Goal: Communication & Community: Participate in discussion

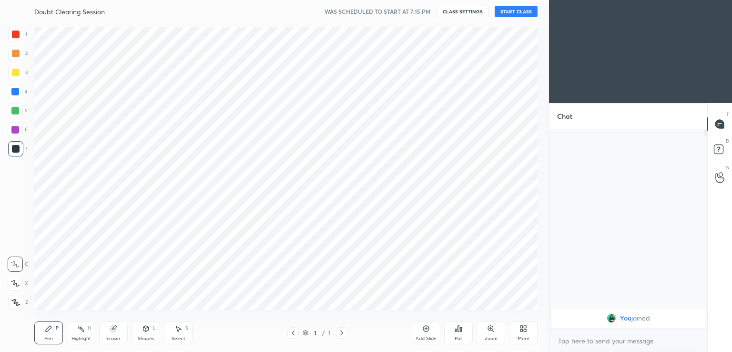
scroll to position [47353, 47133]
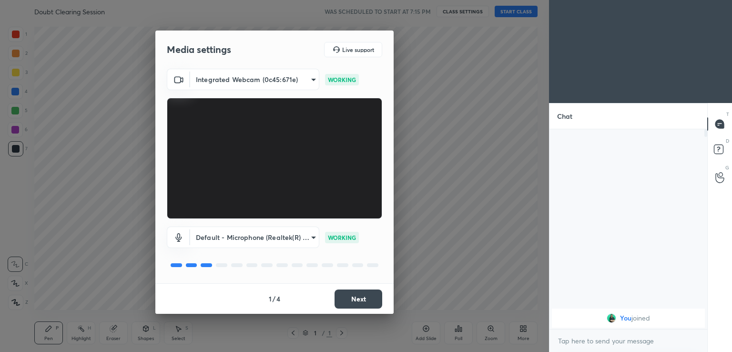
click at [350, 298] on button "Next" at bounding box center [358, 298] width 48 height 19
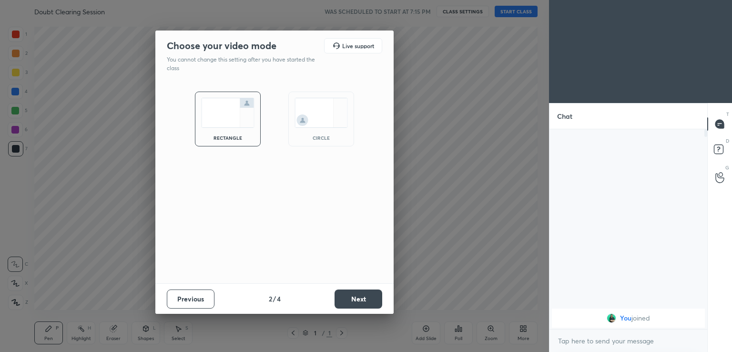
click at [352, 302] on button "Next" at bounding box center [358, 298] width 48 height 19
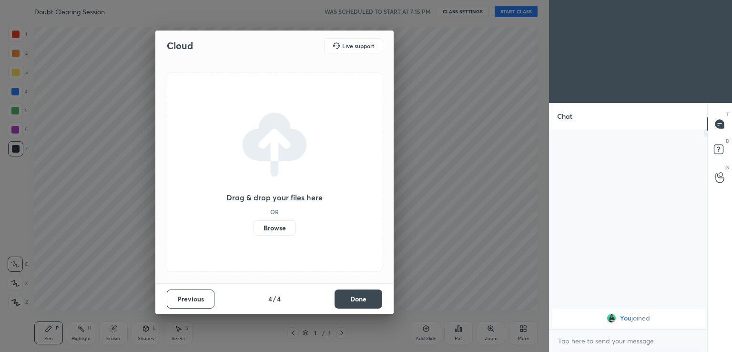
click at [351, 304] on button "Done" at bounding box center [358, 298] width 48 height 19
click at [354, 272] on div "Drag & drop your files here OR Browse" at bounding box center [274, 171] width 215 height 199
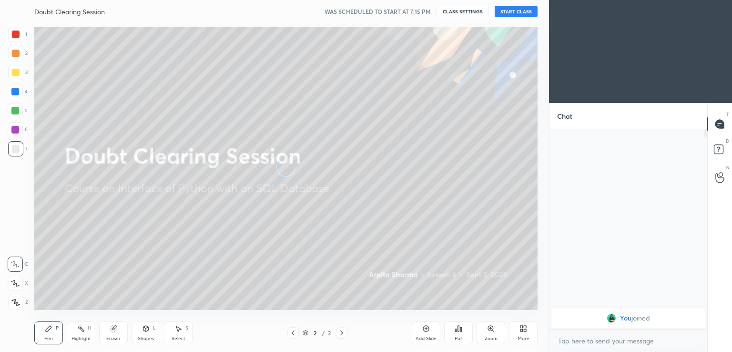
click at [515, 4] on div "Doubt Clearing Session WAS SCHEDULED TO START AT 7:15 PM CLASS SETTINGS START C…" at bounding box center [285, 11] width 503 height 23
click at [512, 11] on button "START CLASS" at bounding box center [516, 11] width 43 height 11
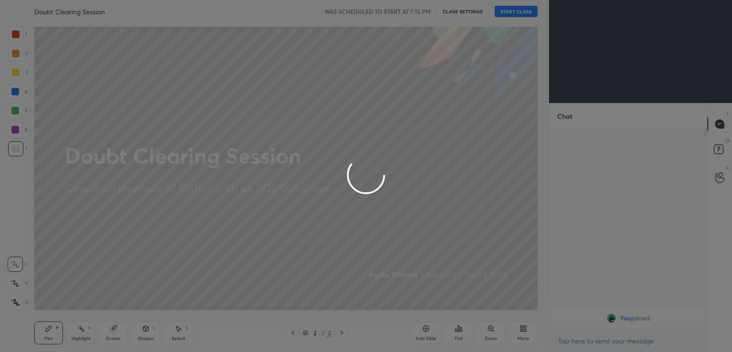
type textarea "x"
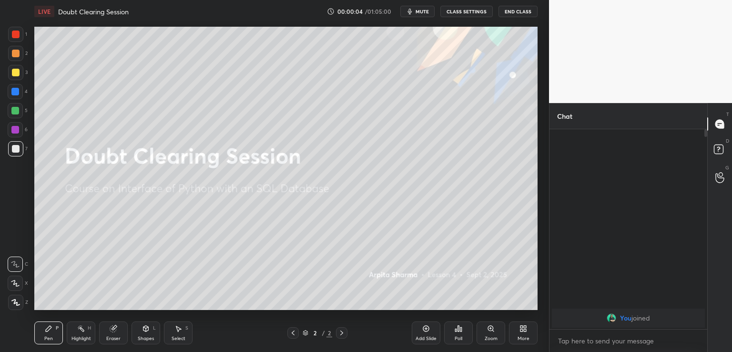
click at [424, 11] on span "mute" at bounding box center [421, 11] width 13 height 7
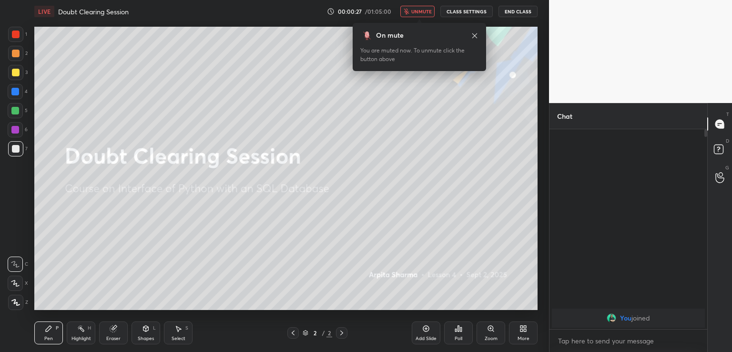
click at [520, 326] on icon at bounding box center [521, 326] width 2 height 2
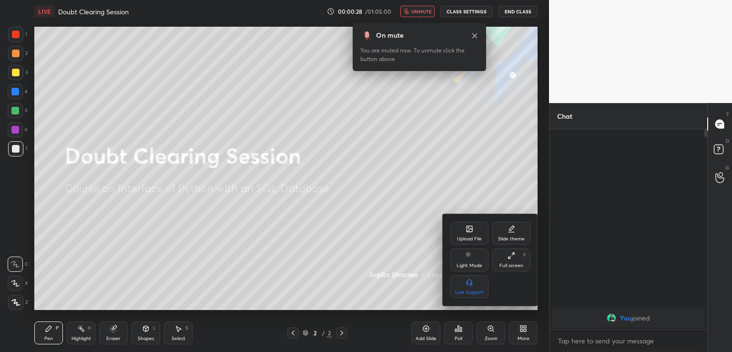
click at [464, 243] on div "Upload File" at bounding box center [469, 233] width 38 height 23
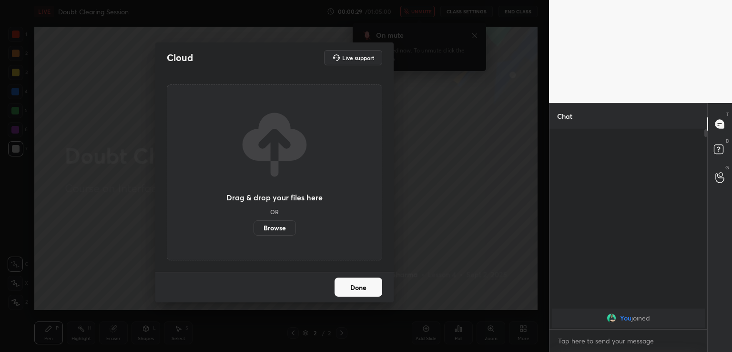
click at [275, 230] on label "Browse" at bounding box center [274, 227] width 42 height 15
click at [253, 230] on input "Browse" at bounding box center [253, 227] width 0 height 15
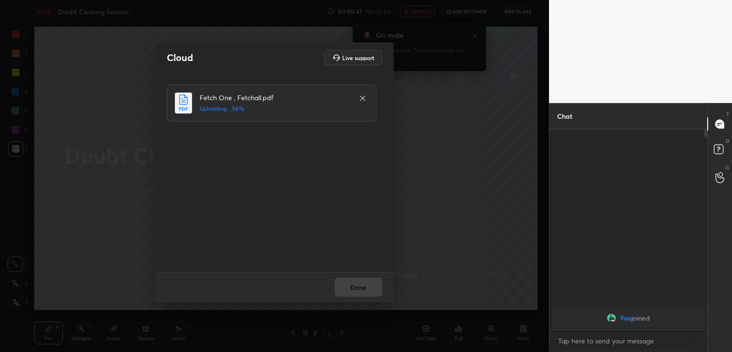
click at [361, 287] on div "Done" at bounding box center [274, 287] width 238 height 30
click at [363, 287] on button "Done" at bounding box center [358, 286] width 48 height 19
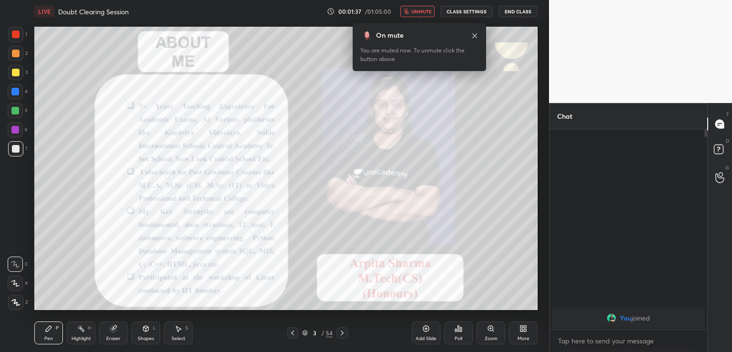
click at [421, 10] on span "unmute" at bounding box center [421, 11] width 20 height 7
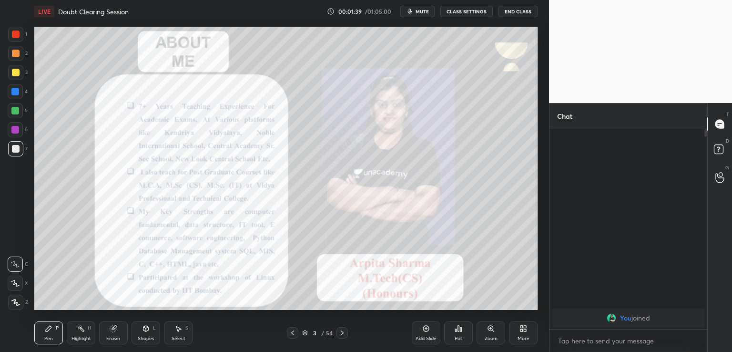
click at [16, 35] on div at bounding box center [16, 34] width 8 height 8
click at [17, 300] on icon at bounding box center [15, 302] width 9 height 7
click at [339, 332] on icon at bounding box center [342, 333] width 8 height 8
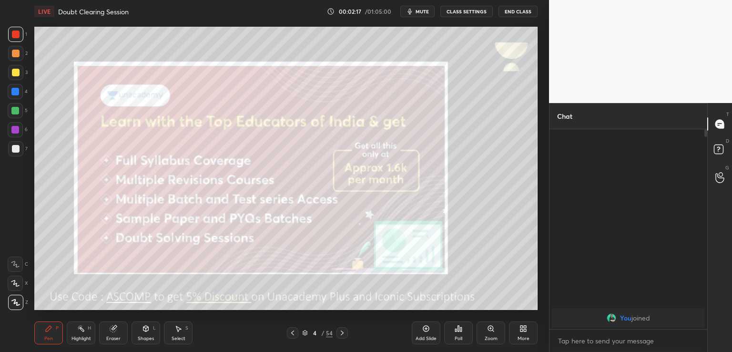
click at [341, 332] on icon at bounding box center [342, 333] width 8 height 8
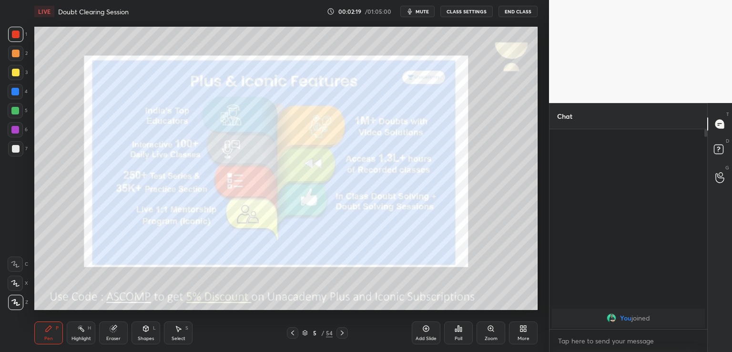
click at [423, 10] on span "mute" at bounding box center [421, 11] width 13 height 7
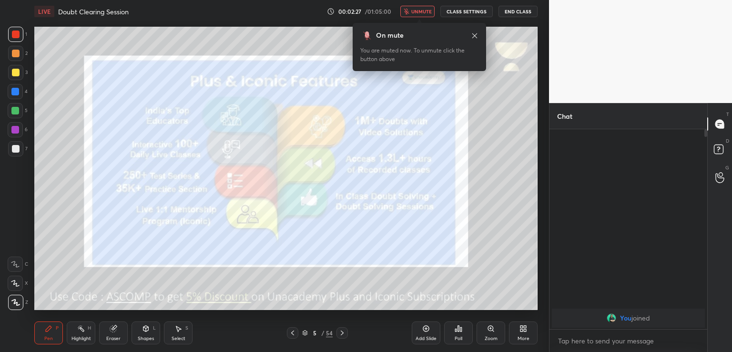
click at [341, 331] on icon at bounding box center [342, 332] width 3 height 5
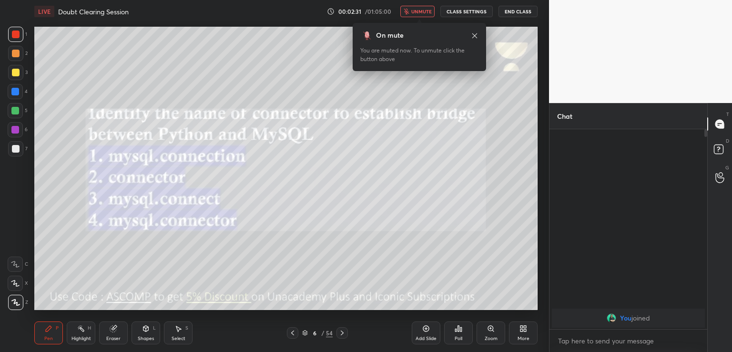
click at [304, 332] on icon at bounding box center [305, 333] width 6 height 6
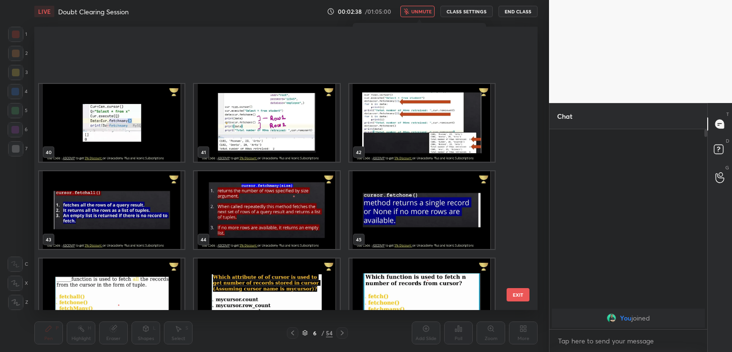
scroll to position [1181, 0]
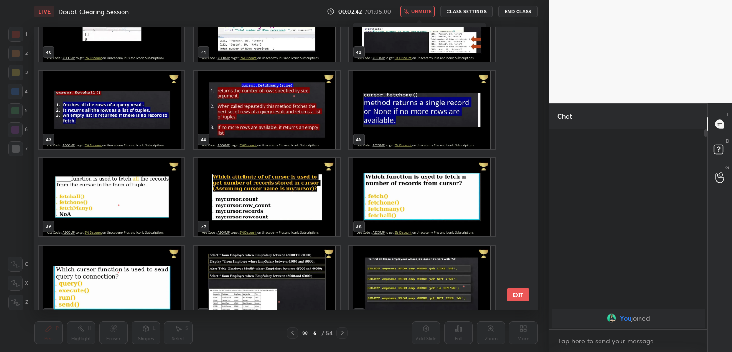
click at [376, 114] on img "grid" at bounding box center [421, 110] width 145 height 78
click at [376, 115] on img "grid" at bounding box center [421, 110] width 145 height 78
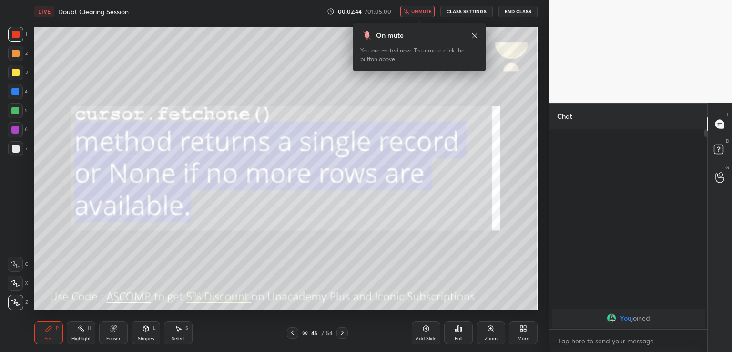
click at [420, 13] on span "unmute" at bounding box center [421, 11] width 20 height 7
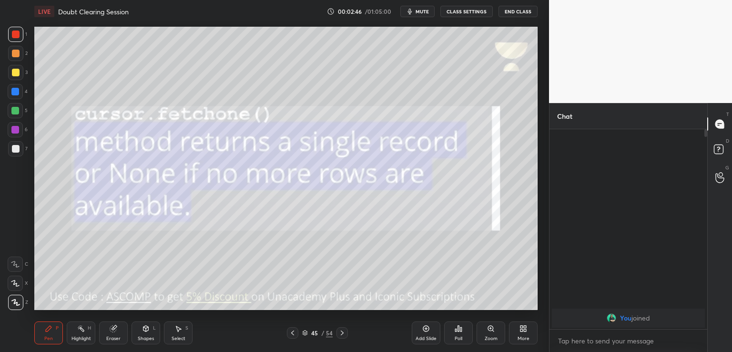
click at [343, 334] on icon at bounding box center [342, 333] width 8 height 8
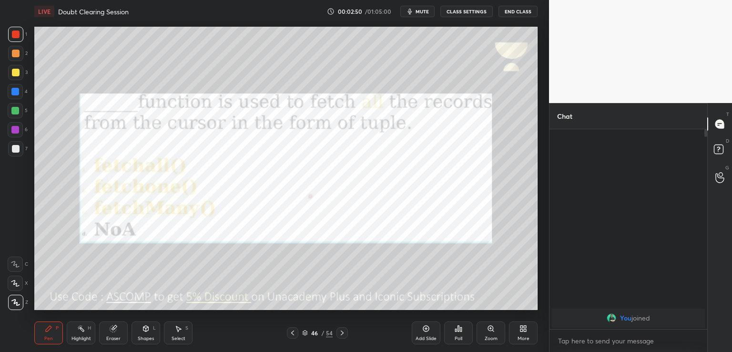
click at [426, 9] on span "mute" at bounding box center [421, 11] width 13 height 7
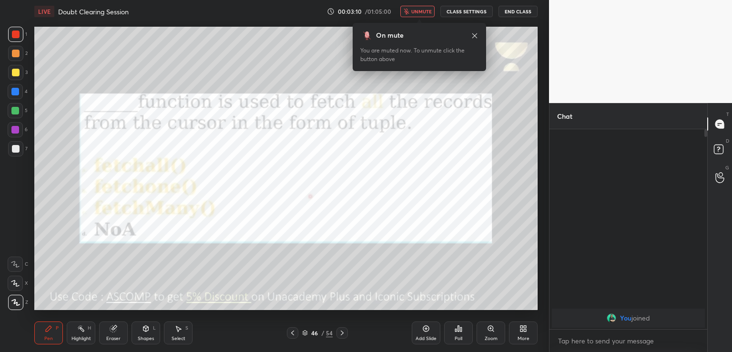
click at [291, 337] on div at bounding box center [292, 332] width 11 height 11
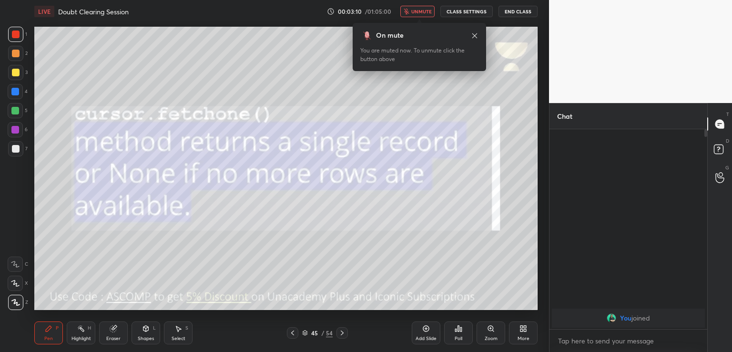
click at [291, 337] on div at bounding box center [292, 332] width 11 height 11
click at [290, 336] on icon at bounding box center [293, 333] width 8 height 8
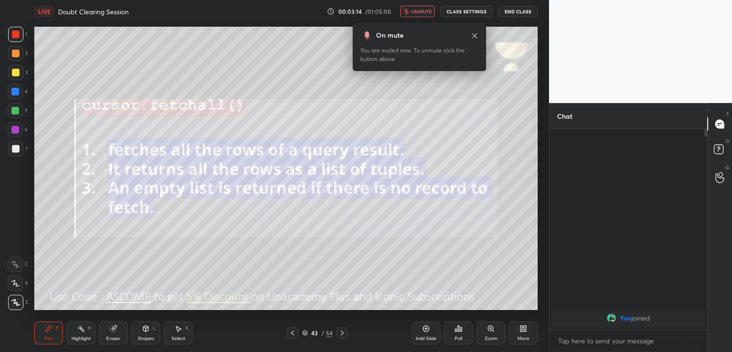
click at [294, 332] on icon at bounding box center [293, 333] width 8 height 8
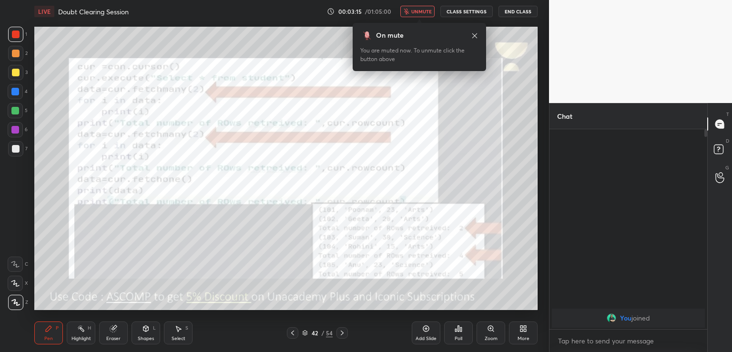
click at [292, 334] on icon at bounding box center [293, 333] width 8 height 8
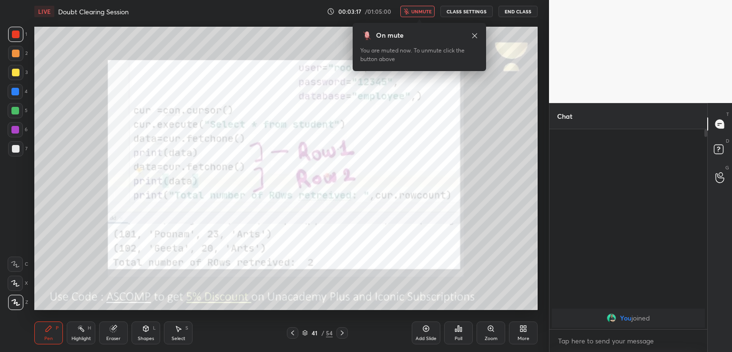
click at [289, 337] on div at bounding box center [292, 332] width 11 height 11
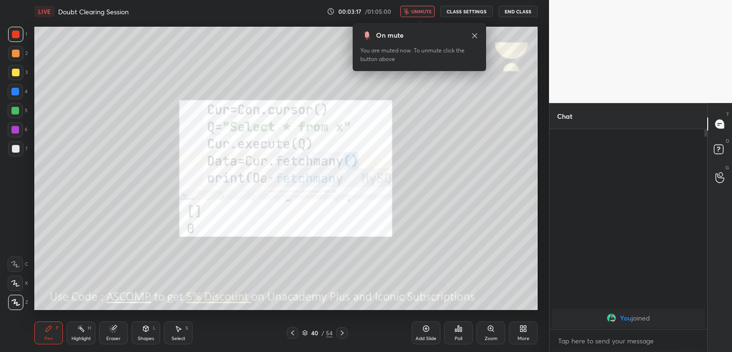
click at [291, 337] on div at bounding box center [292, 332] width 11 height 11
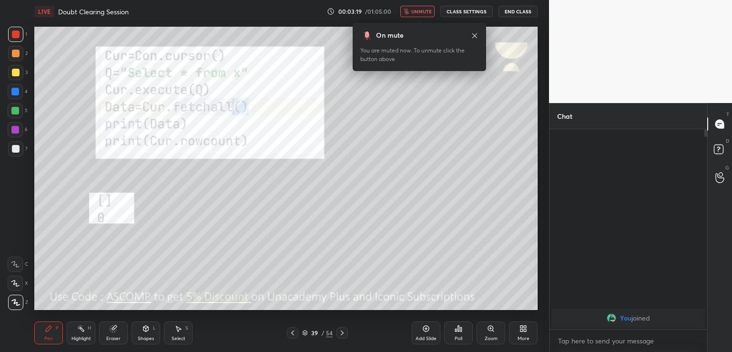
click at [345, 334] on icon at bounding box center [342, 333] width 8 height 8
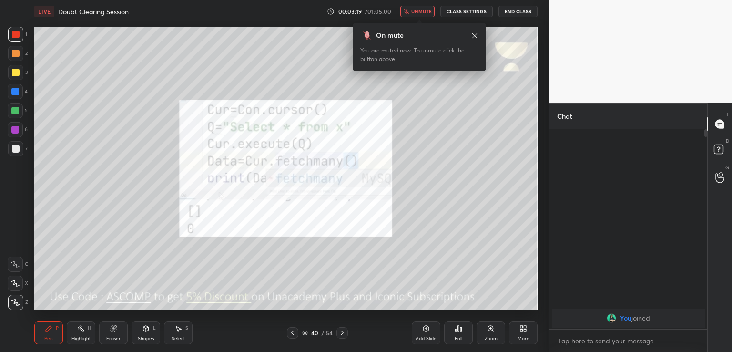
click at [343, 334] on icon at bounding box center [342, 333] width 8 height 8
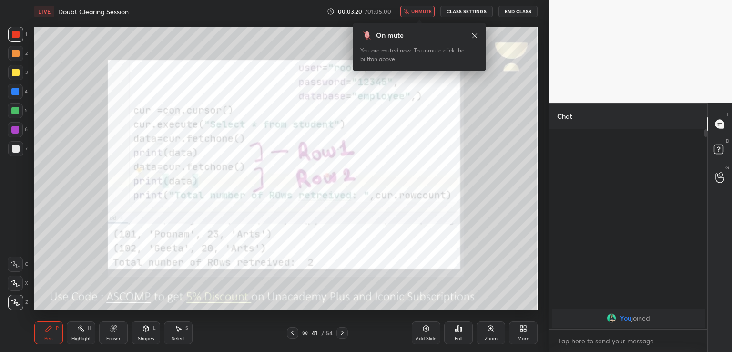
click at [344, 332] on icon at bounding box center [342, 333] width 8 height 8
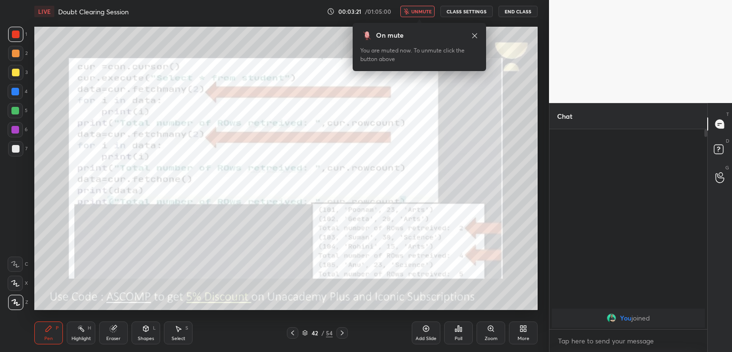
click at [343, 330] on icon at bounding box center [342, 333] width 8 height 8
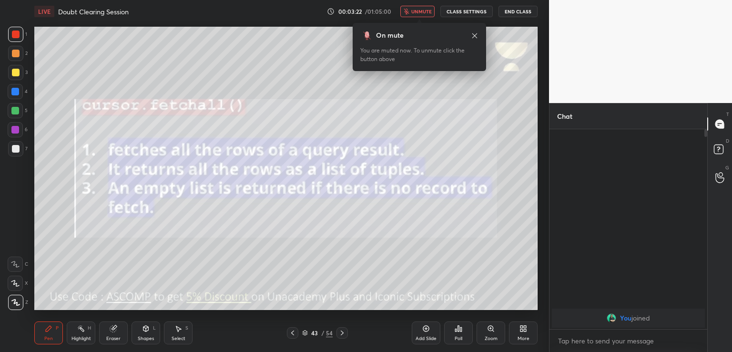
click at [343, 331] on icon at bounding box center [342, 333] width 8 height 8
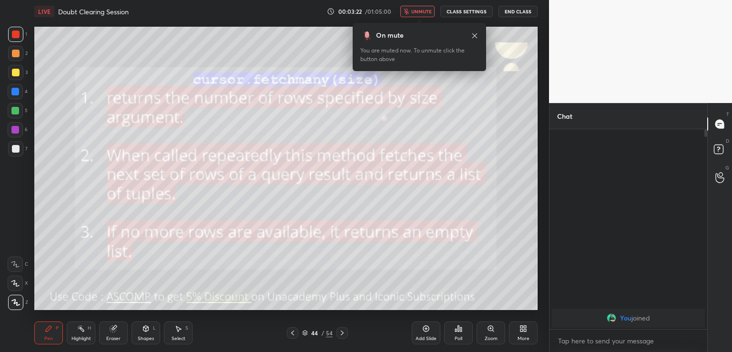
click at [344, 332] on icon at bounding box center [342, 333] width 8 height 8
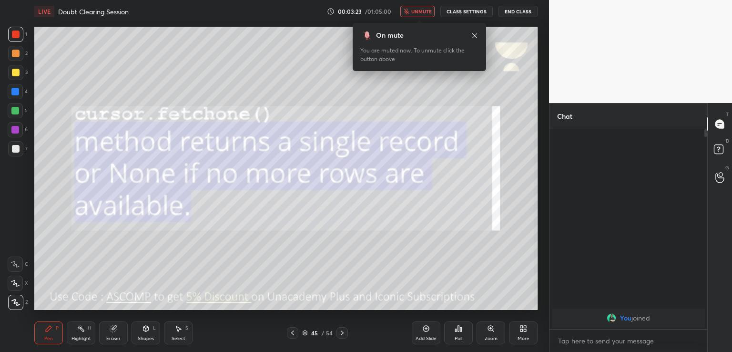
click at [342, 334] on icon at bounding box center [342, 332] width 3 height 5
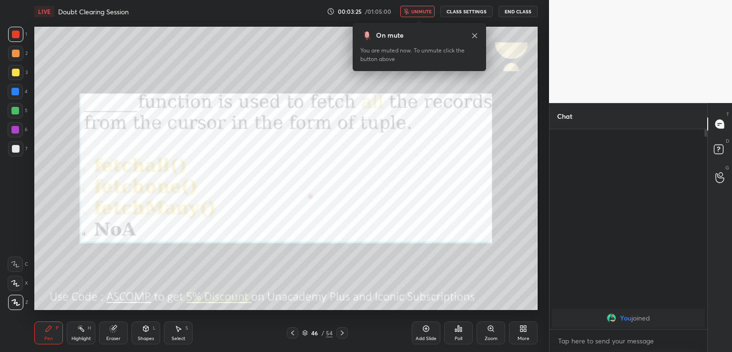
click at [344, 331] on icon at bounding box center [342, 333] width 8 height 8
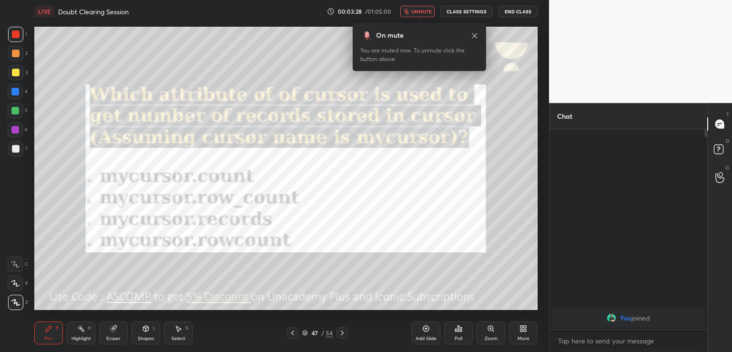
click at [295, 332] on icon at bounding box center [293, 333] width 8 height 8
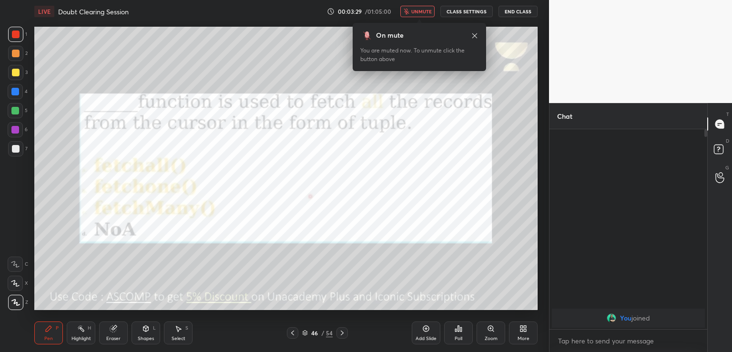
click at [413, 13] on button "unmute" at bounding box center [417, 11] width 34 height 11
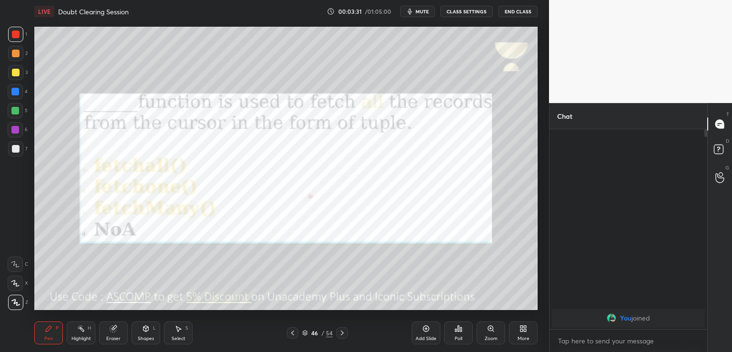
click at [19, 81] on div "3" at bounding box center [18, 74] width 20 height 19
click at [425, 10] on span "mute" at bounding box center [421, 11] width 13 height 7
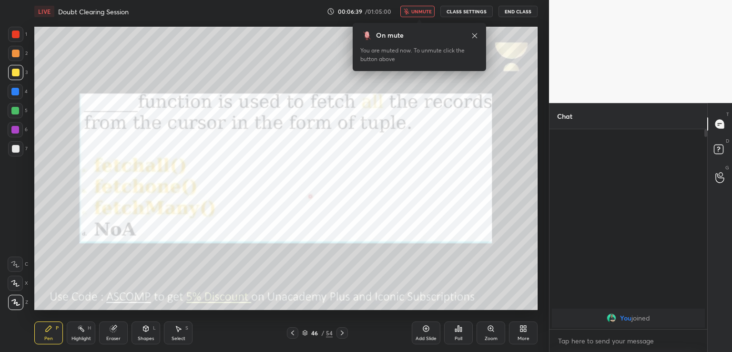
click at [416, 10] on span "unmute" at bounding box center [421, 11] width 20 height 7
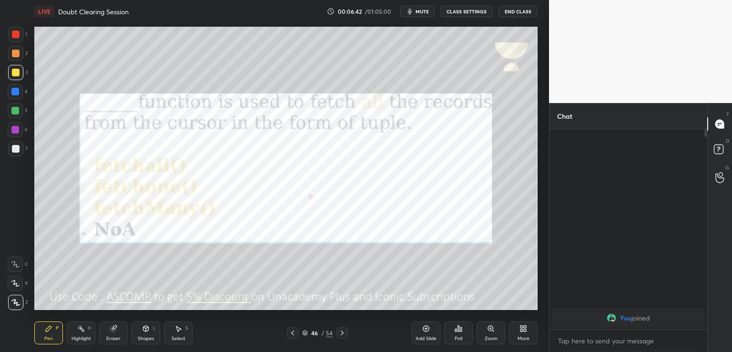
click at [340, 333] on icon at bounding box center [342, 333] width 8 height 8
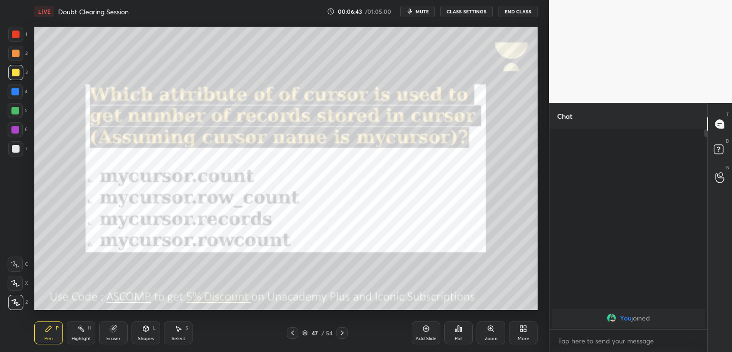
click at [421, 10] on span "mute" at bounding box center [421, 11] width 13 height 7
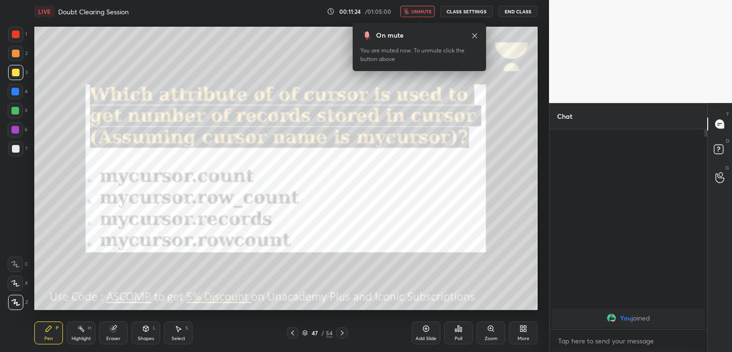
click at [428, 10] on span "unmute" at bounding box center [421, 11] width 20 height 7
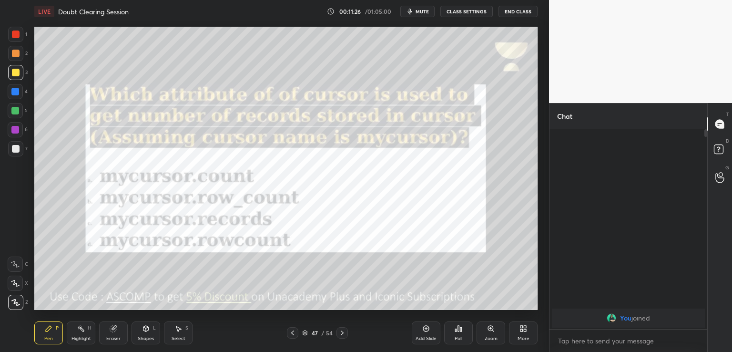
click at [340, 332] on icon at bounding box center [342, 333] width 8 height 8
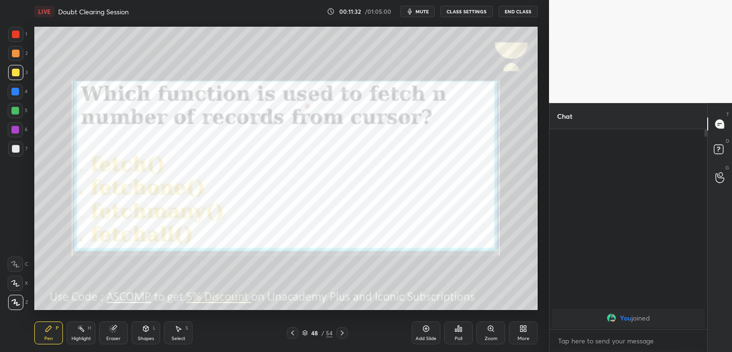
click at [422, 13] on span "mute" at bounding box center [421, 11] width 13 height 7
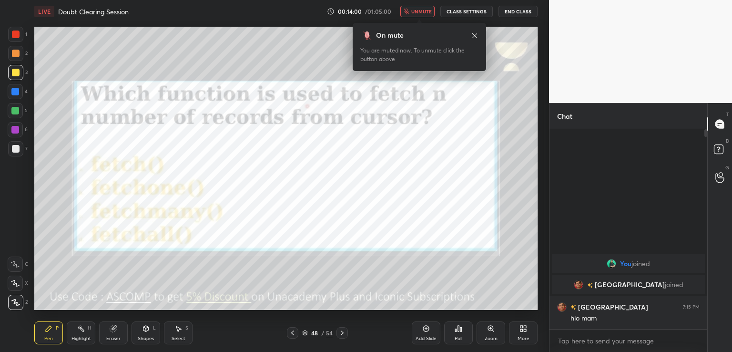
click at [416, 14] on span "unmute" at bounding box center [421, 11] width 20 height 7
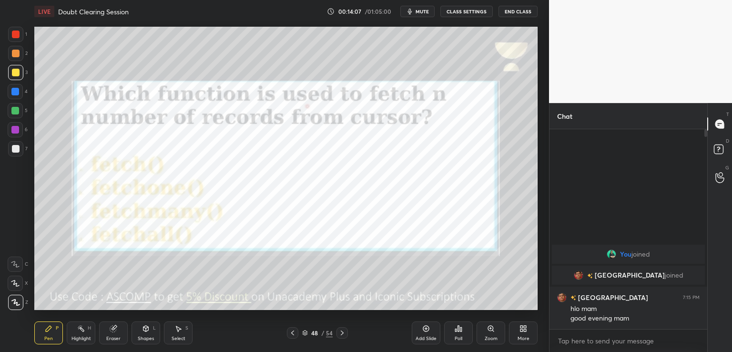
click at [421, 12] on span "mute" at bounding box center [421, 11] width 13 height 7
click at [425, 12] on span "unmute" at bounding box center [421, 11] width 20 height 7
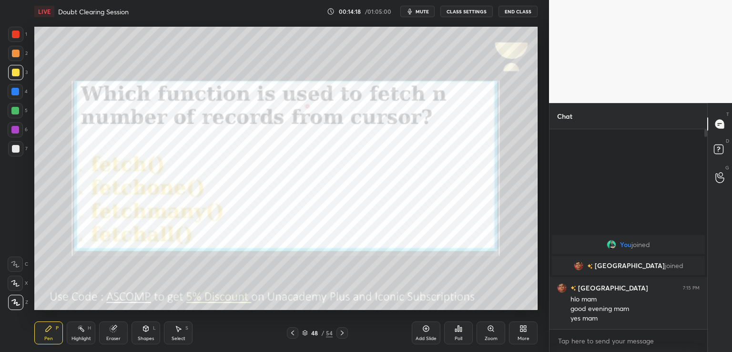
click at [421, 10] on span "mute" at bounding box center [421, 11] width 13 height 7
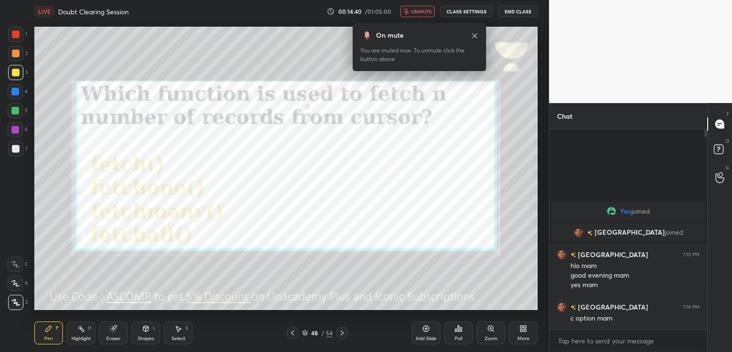
click at [419, 13] on span "unmute" at bounding box center [421, 11] width 20 height 7
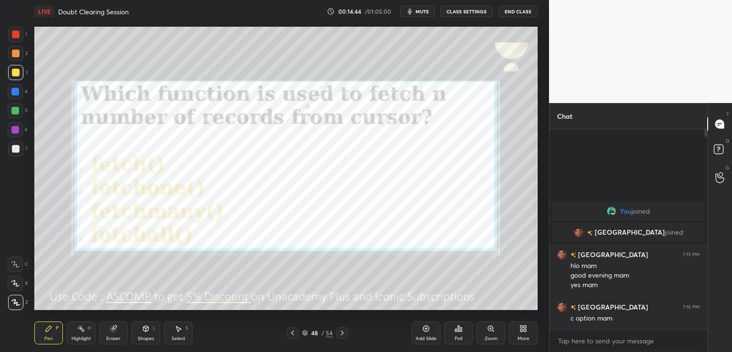
click at [23, 31] on div at bounding box center [15, 34] width 15 height 15
click at [340, 334] on icon at bounding box center [342, 333] width 8 height 8
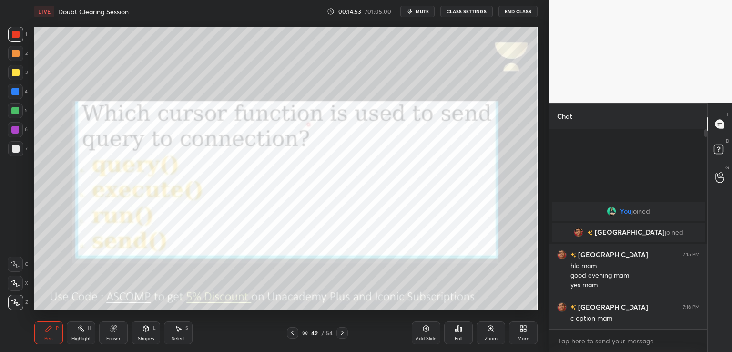
click at [420, 10] on span "mute" at bounding box center [421, 11] width 13 height 7
click at [416, 14] on span "unmute" at bounding box center [421, 11] width 20 height 7
click at [422, 12] on span "mute" at bounding box center [421, 11] width 13 height 7
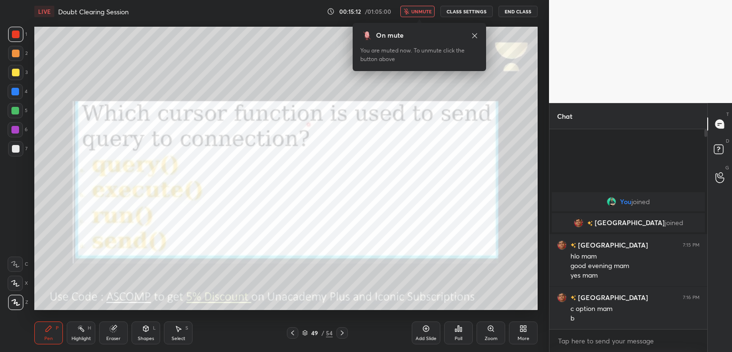
click at [415, 9] on span "unmute" at bounding box center [421, 11] width 20 height 7
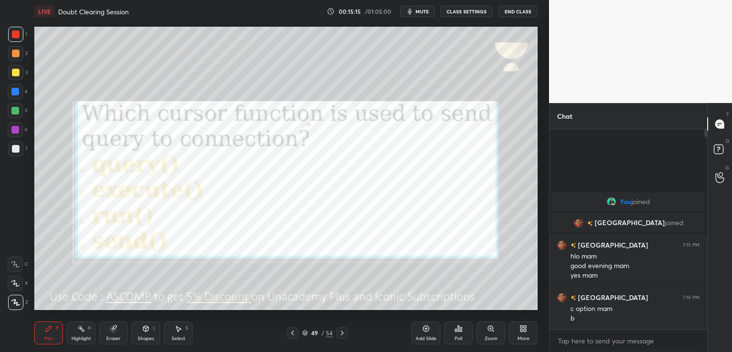
click at [343, 336] on icon at bounding box center [342, 333] width 8 height 8
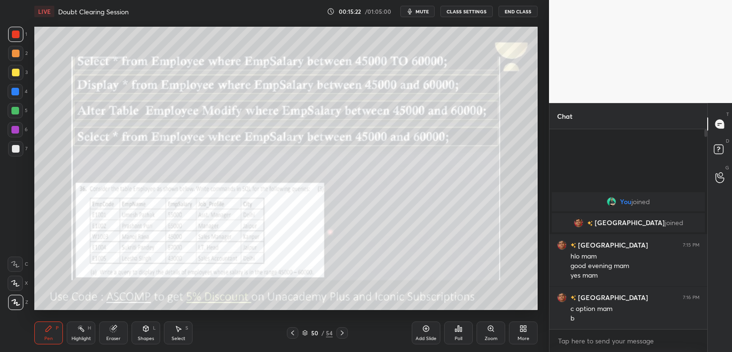
click at [495, 329] on div "Zoom" at bounding box center [490, 332] width 29 height 23
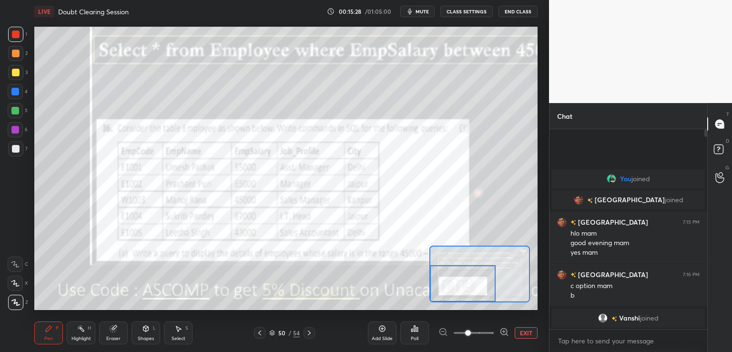
click at [423, 12] on span "mute" at bounding box center [421, 11] width 13 height 7
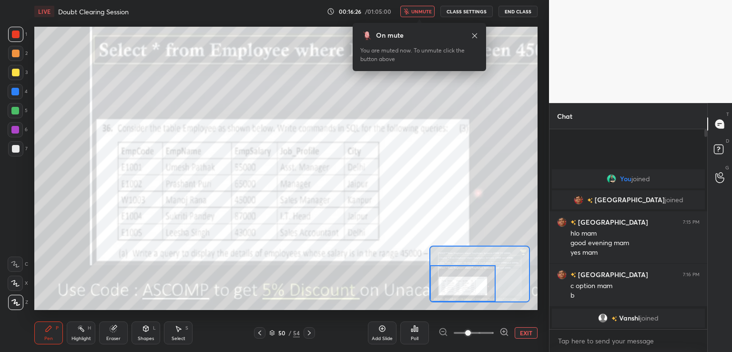
click at [525, 333] on button "EXIT" at bounding box center [526, 332] width 23 height 11
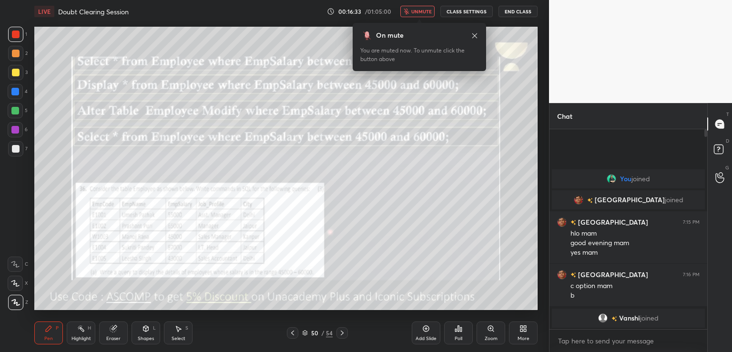
click at [423, 9] on span "unmute" at bounding box center [421, 11] width 20 height 7
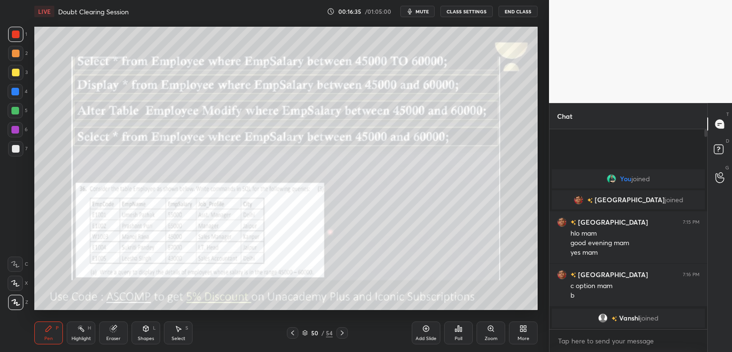
click at [454, 331] on div "Poll" at bounding box center [458, 332] width 29 height 23
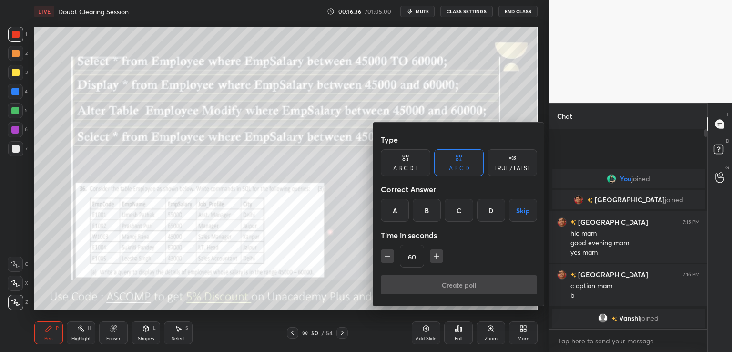
click at [494, 207] on div "D" at bounding box center [491, 210] width 28 height 23
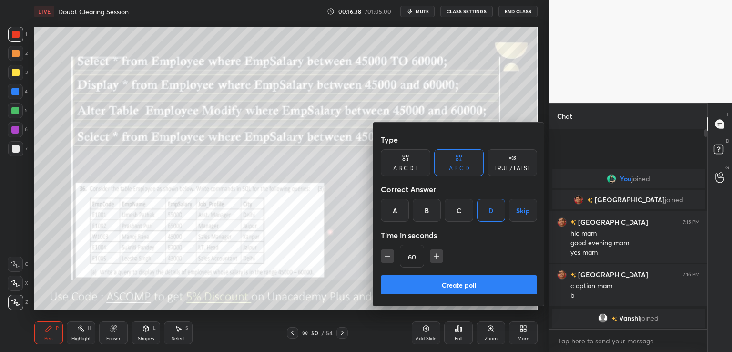
click at [455, 276] on button "Create poll" at bounding box center [459, 284] width 156 height 19
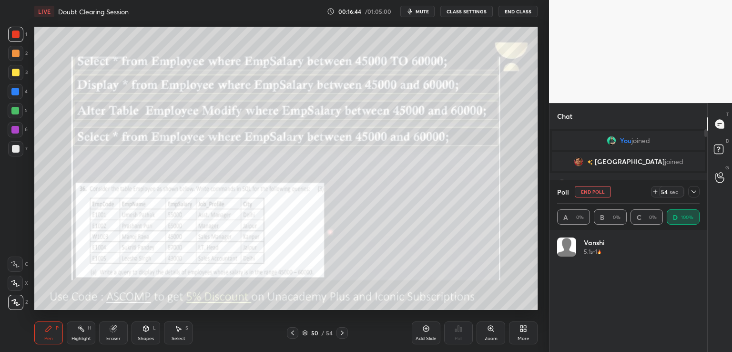
scroll to position [111, 140]
click at [422, 9] on span "mute" at bounding box center [421, 11] width 13 height 7
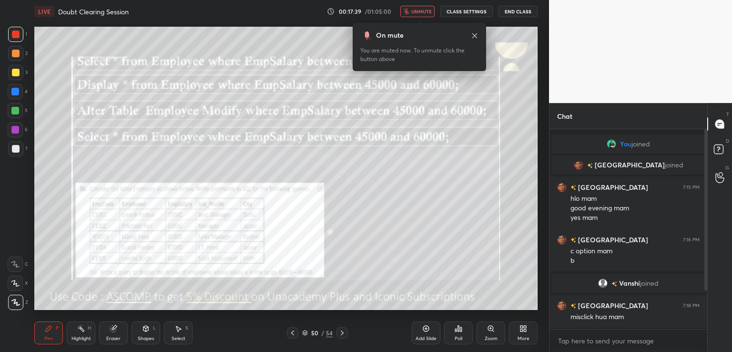
scroll to position [0, 0]
click at [423, 11] on span "unmute" at bounding box center [421, 11] width 20 height 7
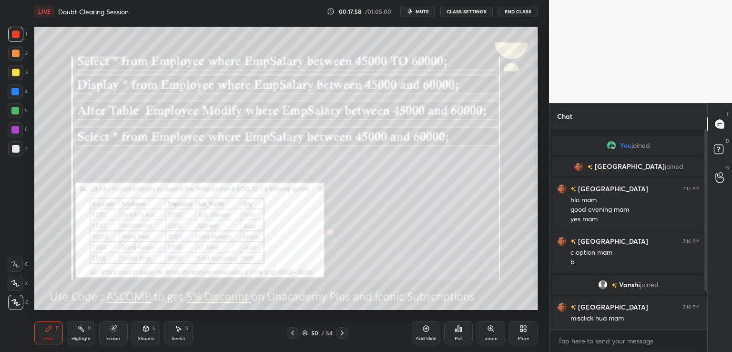
click at [344, 330] on icon at bounding box center [342, 333] width 8 height 8
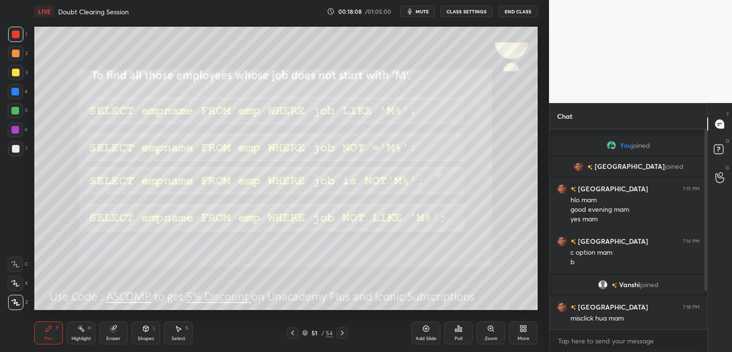
click at [425, 14] on button "mute" at bounding box center [417, 11] width 34 height 11
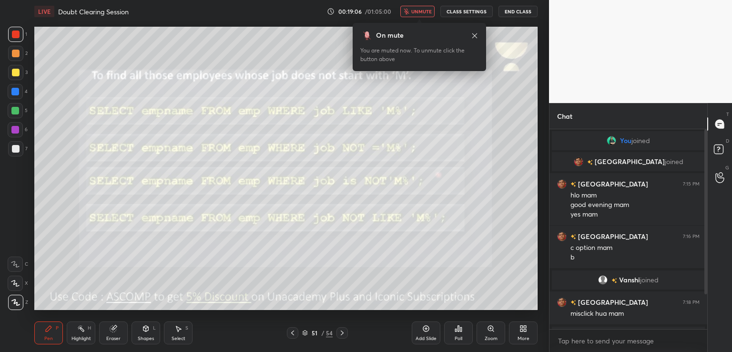
click at [453, 329] on div "Poll" at bounding box center [458, 332] width 29 height 23
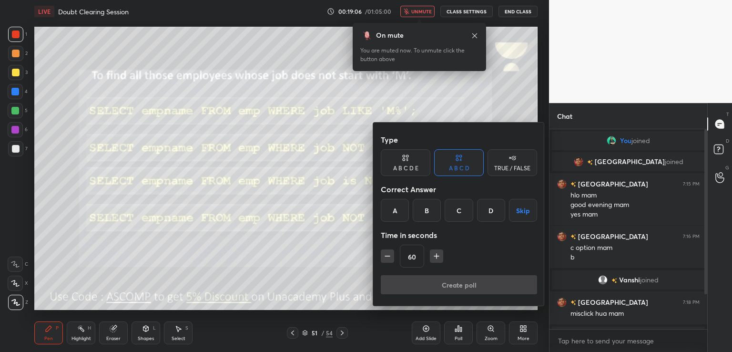
click at [490, 210] on div "D" at bounding box center [491, 210] width 28 height 23
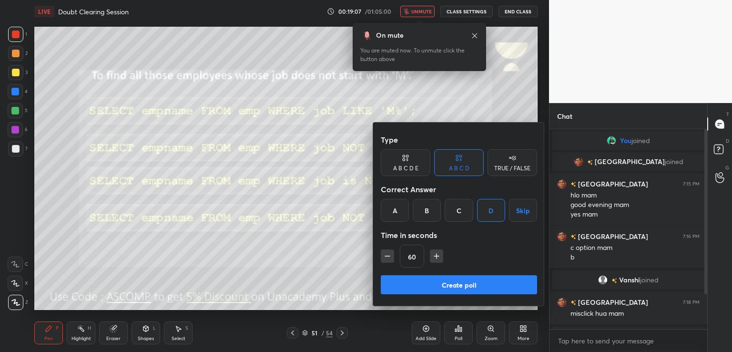
click at [438, 284] on button "Create poll" at bounding box center [459, 284] width 156 height 19
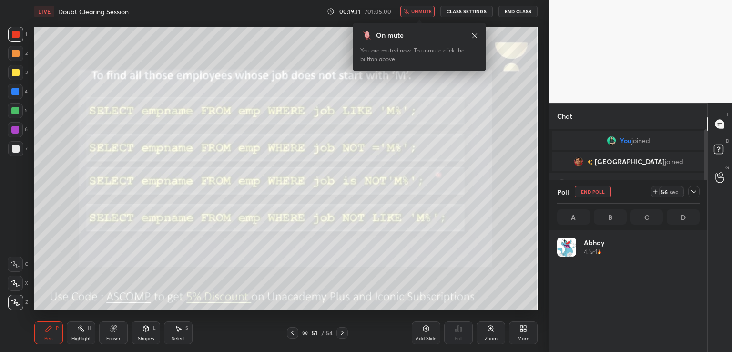
scroll to position [111, 140]
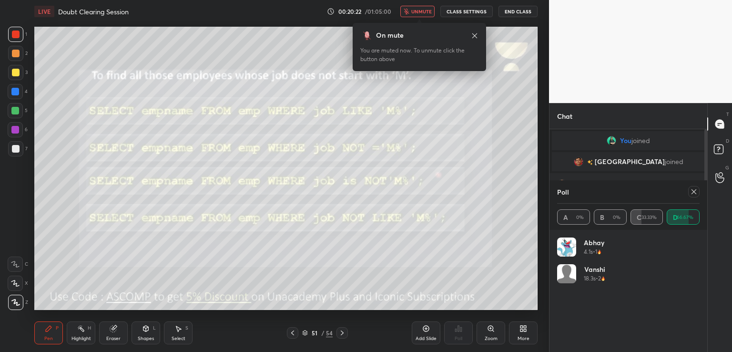
click at [423, 8] on span "unmute" at bounding box center [421, 11] width 20 height 7
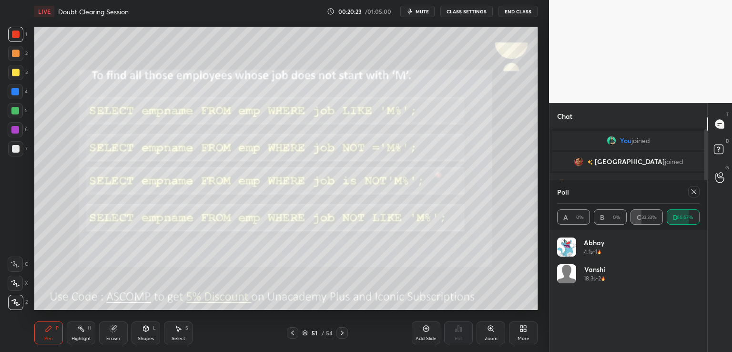
click at [696, 192] on icon at bounding box center [694, 192] width 8 height 8
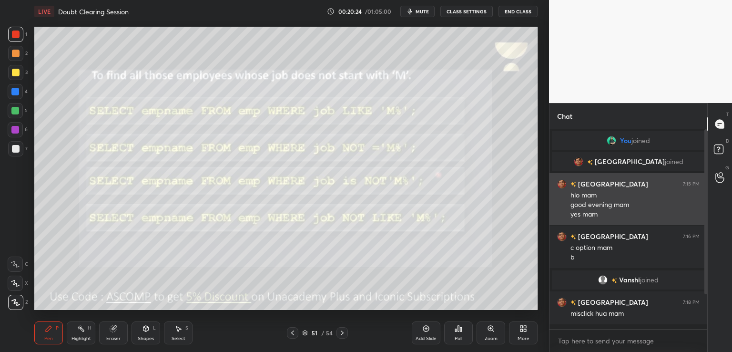
scroll to position [116, 155]
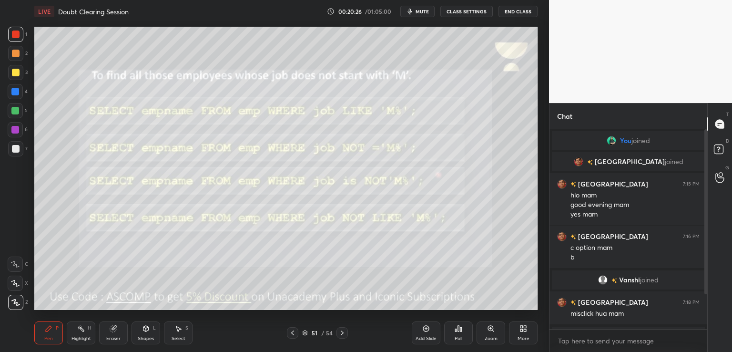
click at [343, 329] on icon at bounding box center [342, 333] width 8 height 8
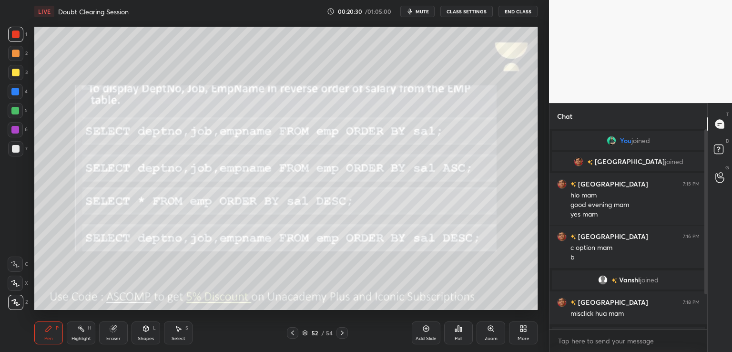
click at [422, 9] on span "mute" at bounding box center [421, 11] width 13 height 7
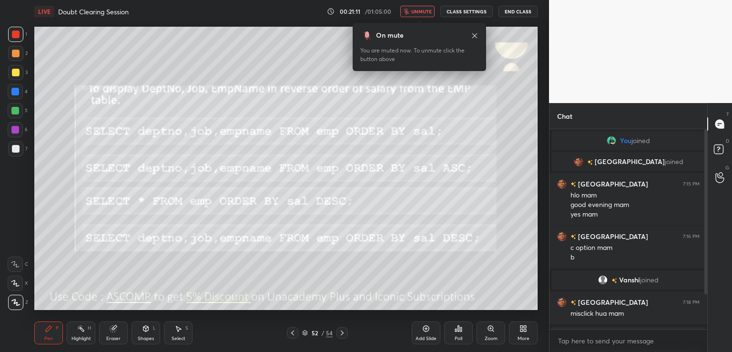
click at [459, 330] on icon at bounding box center [459, 328] width 8 height 8
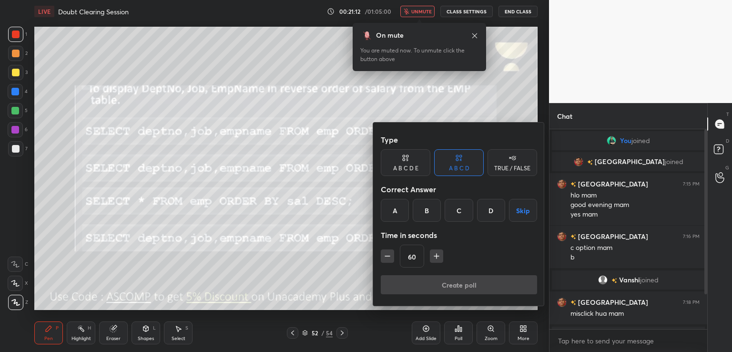
click at [488, 203] on div "D" at bounding box center [491, 210] width 28 height 23
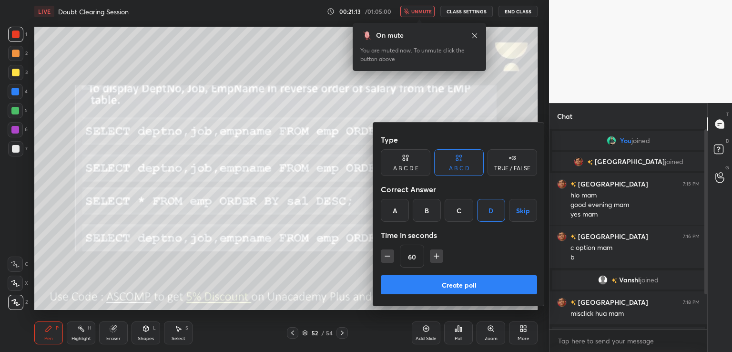
click at [446, 282] on button "Create poll" at bounding box center [459, 284] width 156 height 19
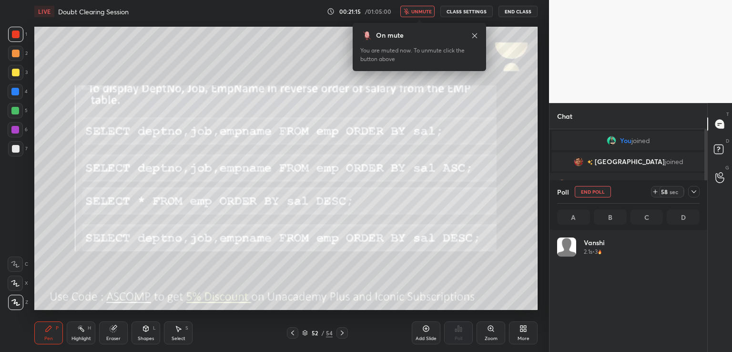
scroll to position [111, 140]
click at [420, 13] on span "unmute" at bounding box center [421, 11] width 20 height 7
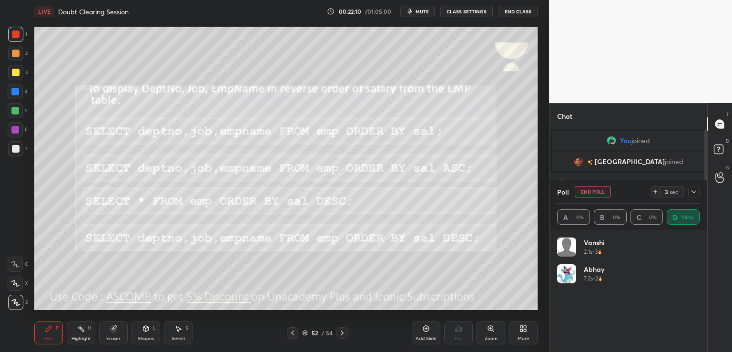
click at [421, 13] on span "mute" at bounding box center [421, 11] width 13 height 7
click at [419, 12] on span "unmute" at bounding box center [421, 11] width 20 height 7
click at [692, 191] on icon at bounding box center [694, 192] width 8 height 8
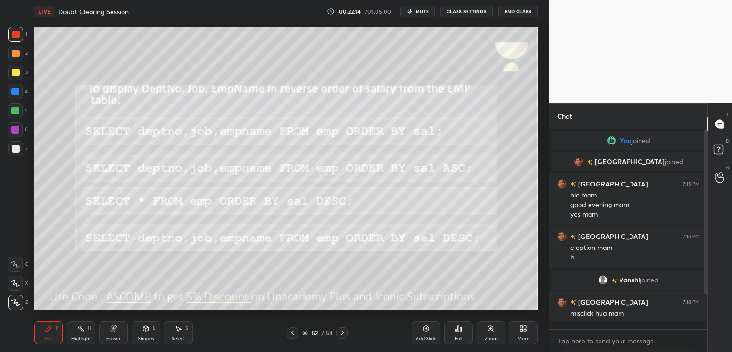
scroll to position [197, 155]
click at [20, 71] on div at bounding box center [15, 72] width 15 height 15
click at [342, 332] on icon at bounding box center [342, 332] width 3 height 5
click at [414, 10] on icon "button" at bounding box center [410, 12] width 8 height 8
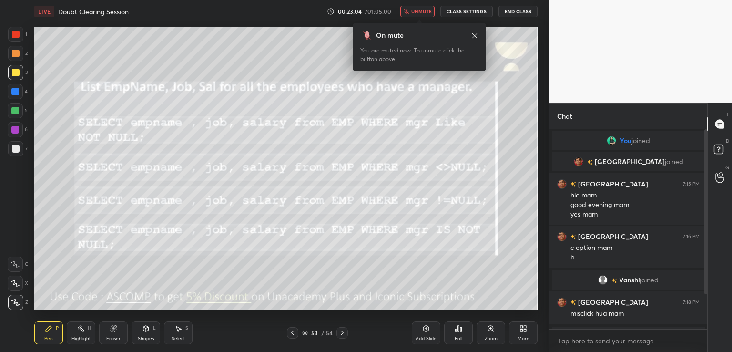
click at [456, 336] on div "Poll" at bounding box center [459, 338] width 8 height 5
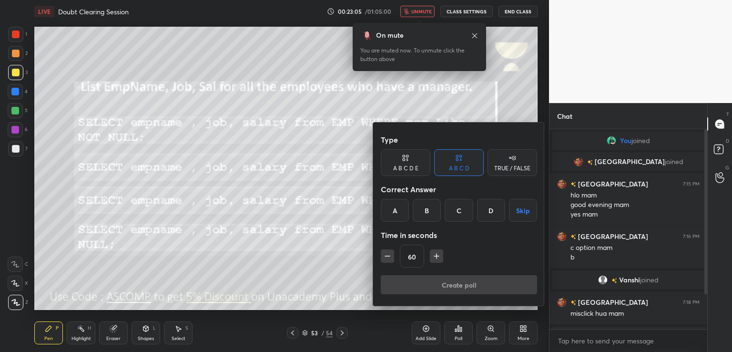
click at [492, 214] on div "D" at bounding box center [491, 210] width 28 height 23
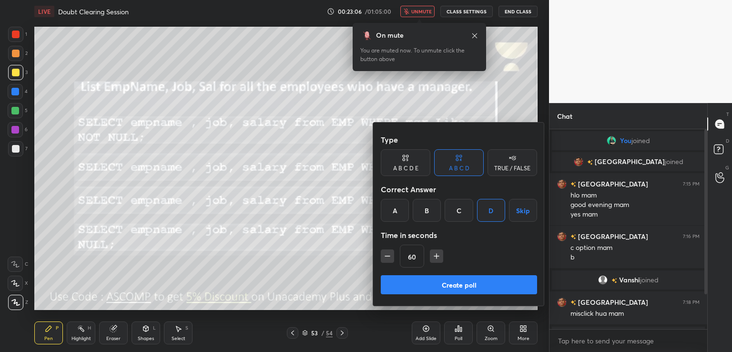
click at [446, 289] on button "Create poll" at bounding box center [459, 284] width 156 height 19
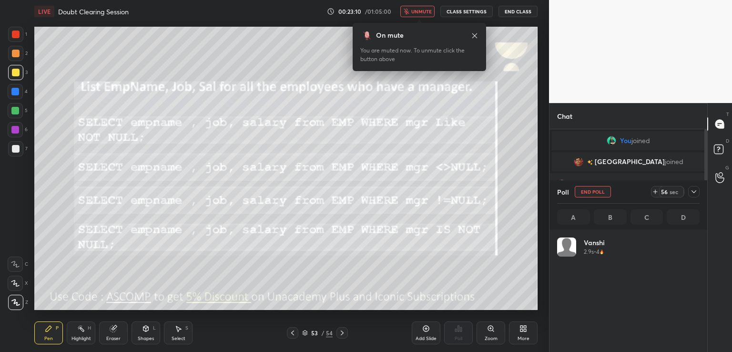
scroll to position [111, 140]
click at [691, 193] on icon at bounding box center [694, 192] width 8 height 8
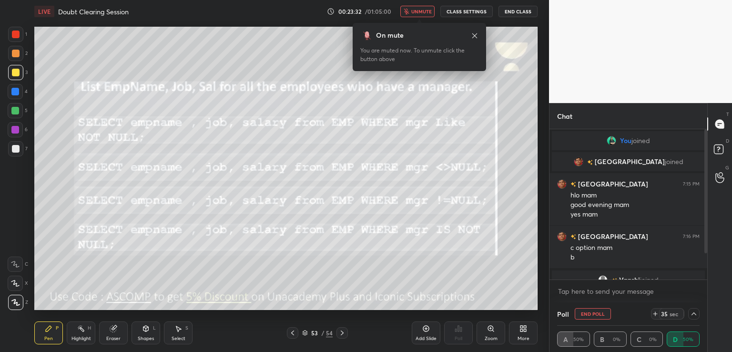
scroll to position [101, 0]
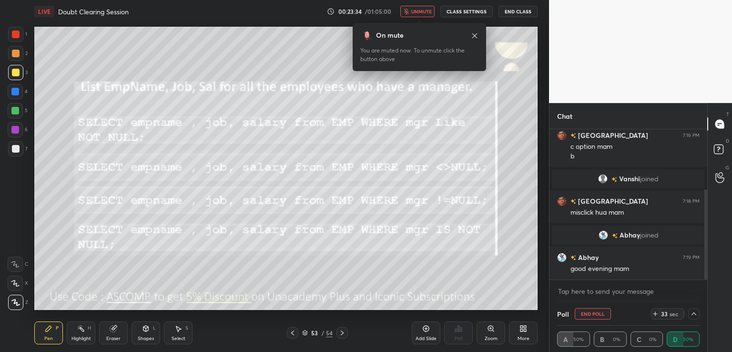
click at [412, 13] on button "unmute" at bounding box center [417, 11] width 34 height 11
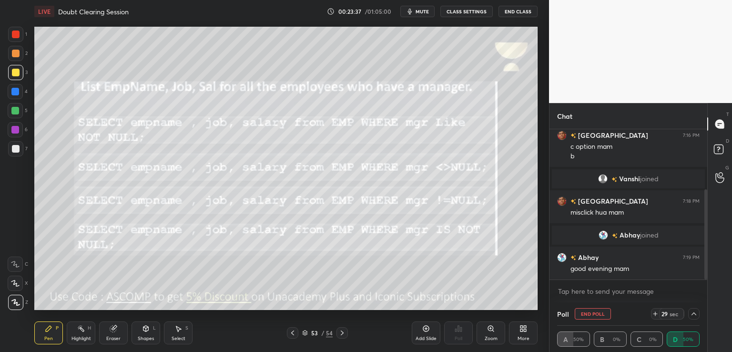
click at [414, 12] on icon "button" at bounding box center [410, 12] width 8 height 8
click at [696, 312] on icon at bounding box center [694, 314] width 8 height 8
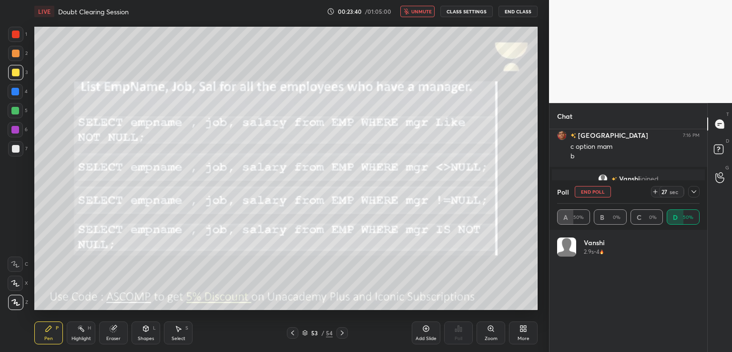
scroll to position [111, 140]
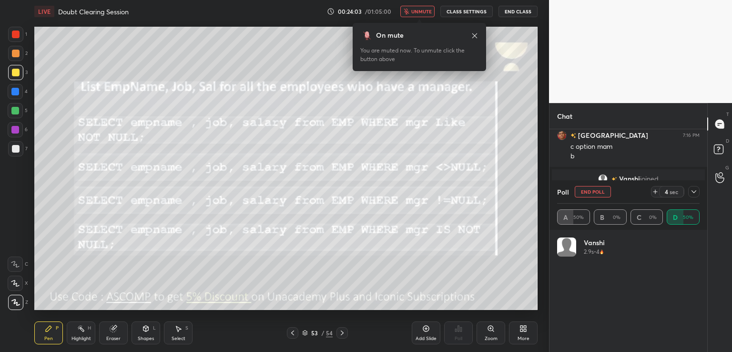
click at [475, 38] on icon at bounding box center [475, 36] width 8 height 8
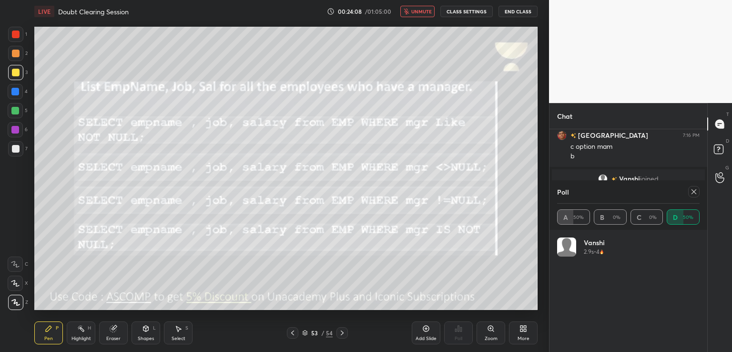
click at [415, 8] on button "unmute" at bounding box center [417, 11] width 34 height 11
click at [691, 190] on icon at bounding box center [694, 192] width 8 height 8
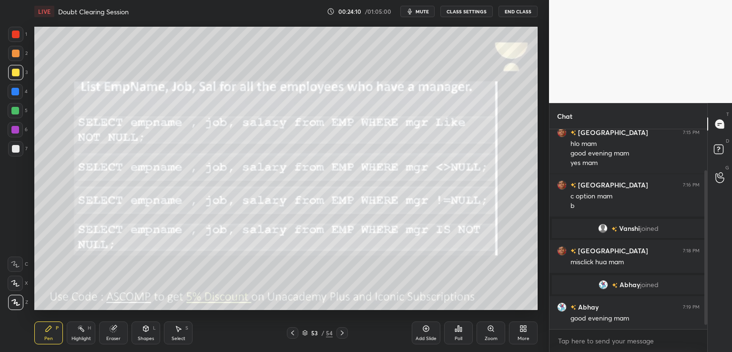
scroll to position [118, 155]
click at [342, 330] on icon at bounding box center [342, 333] width 8 height 8
click at [422, 11] on span "mute" at bounding box center [421, 11] width 13 height 7
click at [465, 328] on div "Poll" at bounding box center [458, 332] width 29 height 23
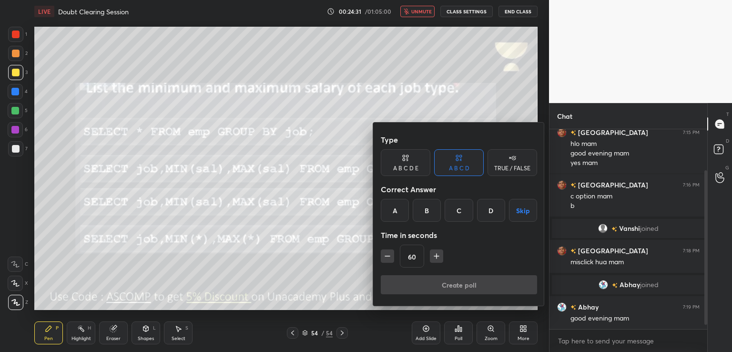
click at [430, 212] on div "B" at bounding box center [427, 210] width 28 height 23
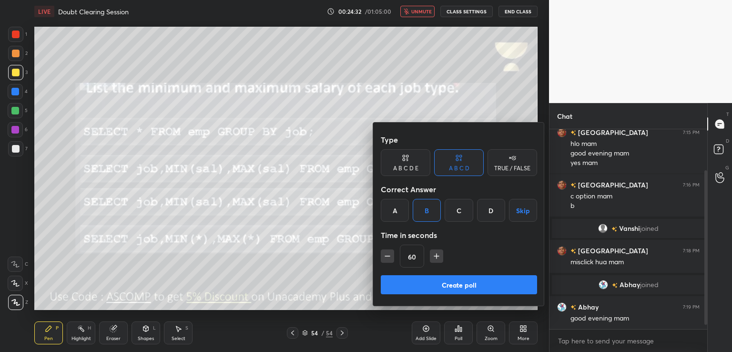
click at [425, 280] on button "Create poll" at bounding box center [459, 284] width 156 height 19
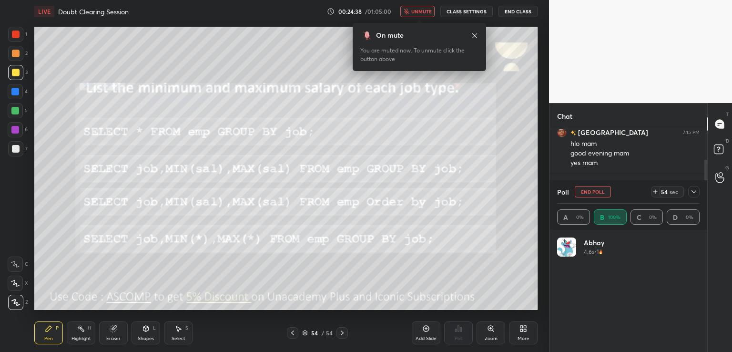
scroll to position [111, 140]
click at [421, 8] on span "unmute" at bounding box center [421, 11] width 20 height 7
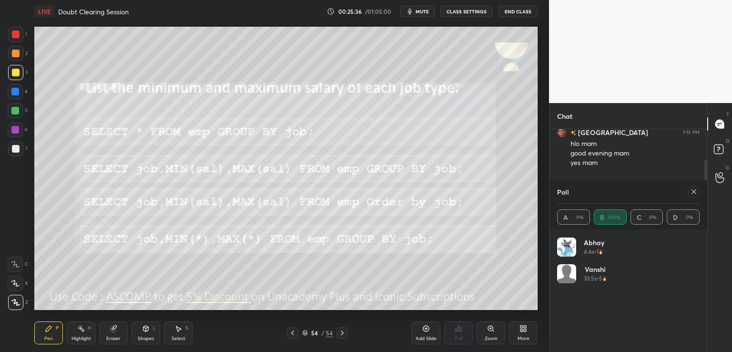
click at [694, 192] on icon at bounding box center [694, 192] width 8 height 8
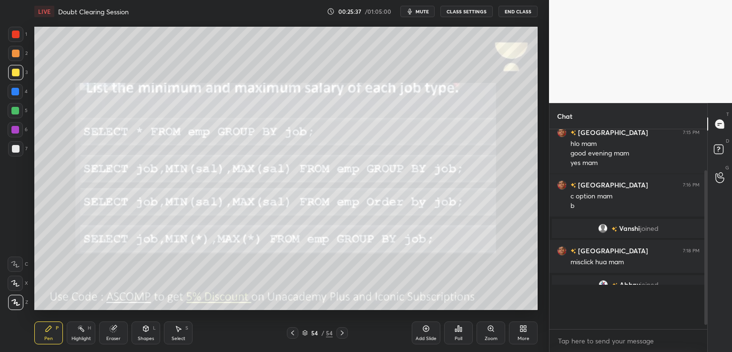
scroll to position [0, 0]
click at [341, 334] on icon at bounding box center [342, 332] width 3 height 5
click at [526, 326] on icon at bounding box center [525, 326] width 2 height 2
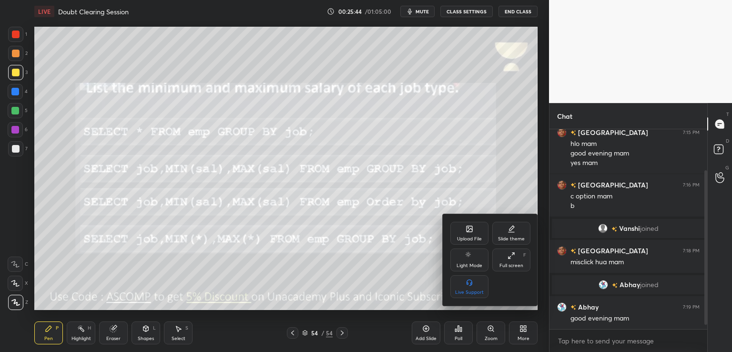
click at [465, 233] on div "Upload File" at bounding box center [469, 233] width 38 height 23
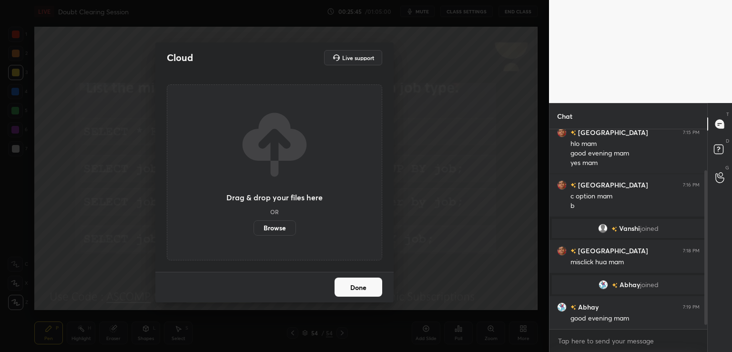
click at [274, 227] on label "Browse" at bounding box center [274, 227] width 42 height 15
click at [253, 227] on input "Browse" at bounding box center [253, 227] width 0 height 15
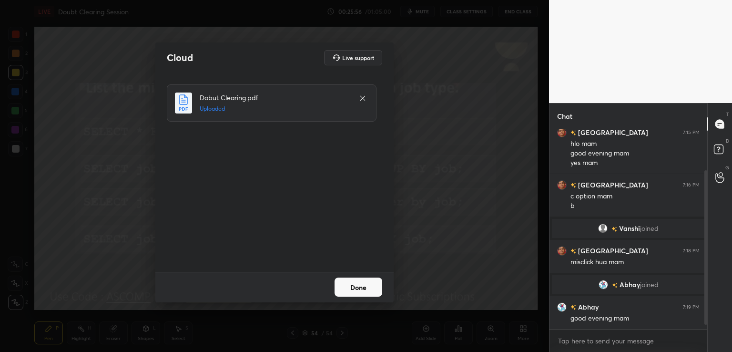
click at [356, 288] on button "Done" at bounding box center [358, 286] width 48 height 19
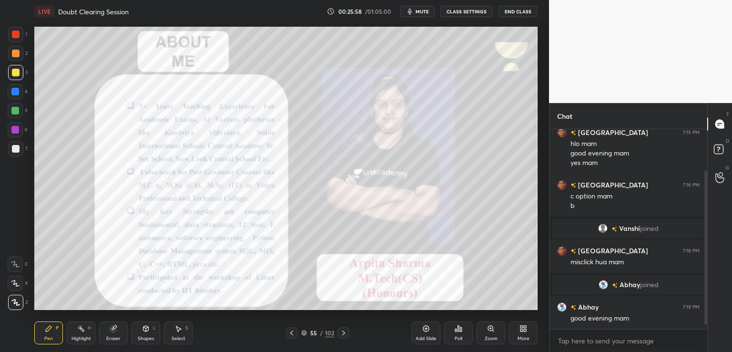
click at [344, 333] on icon at bounding box center [343, 332] width 3 height 5
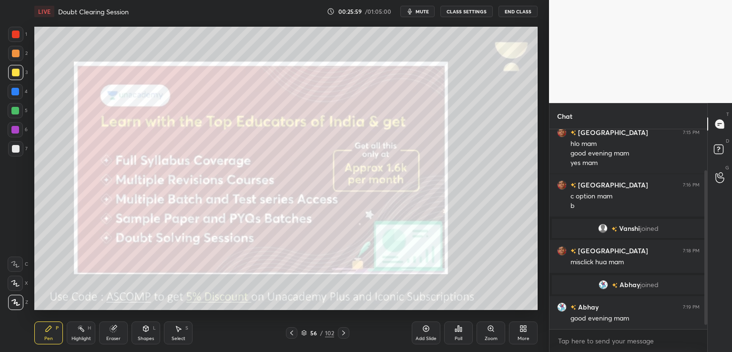
click at [343, 333] on icon at bounding box center [344, 333] width 8 height 8
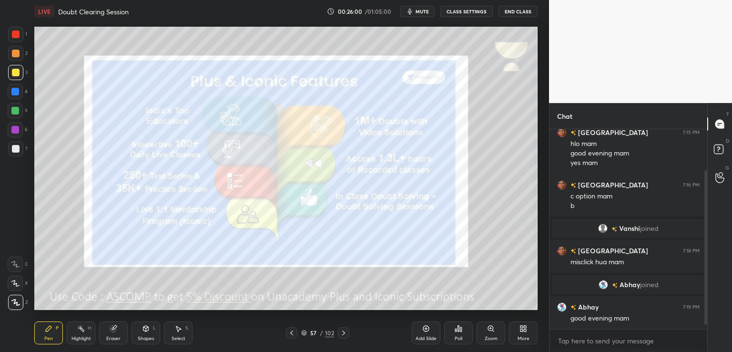
click at [343, 334] on icon at bounding box center [344, 333] width 8 height 8
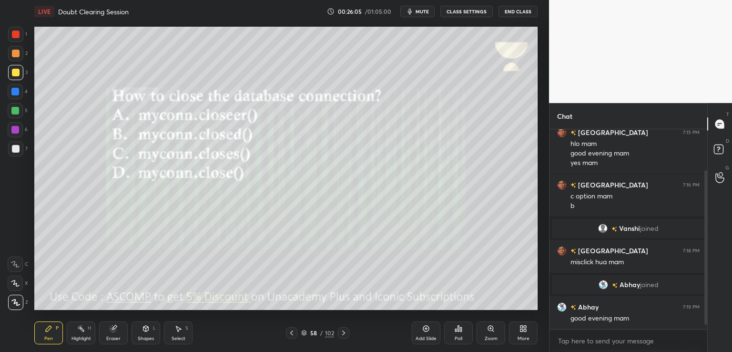
click at [423, 10] on span "mute" at bounding box center [421, 11] width 13 height 7
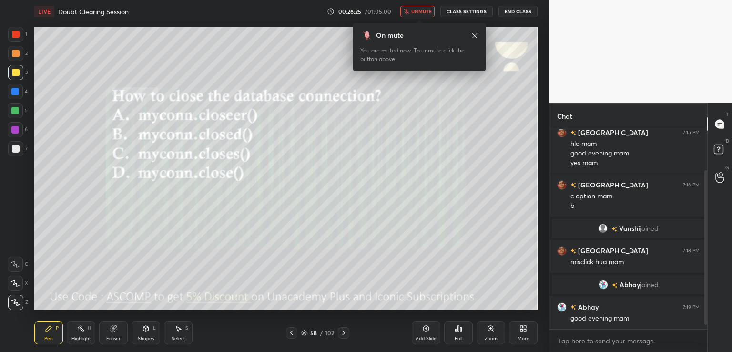
click at [466, 328] on div "Poll" at bounding box center [458, 332] width 29 height 23
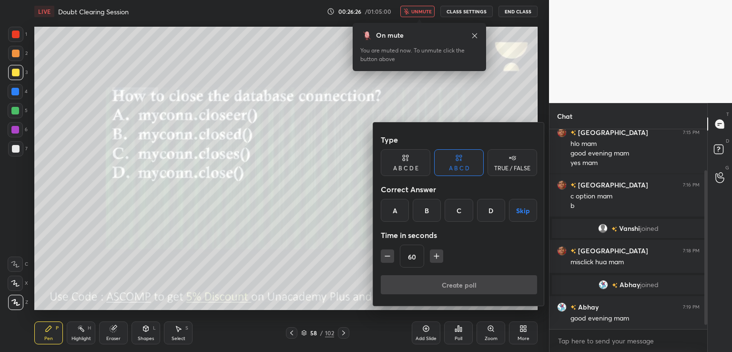
click at [489, 202] on div "D" at bounding box center [491, 210] width 28 height 23
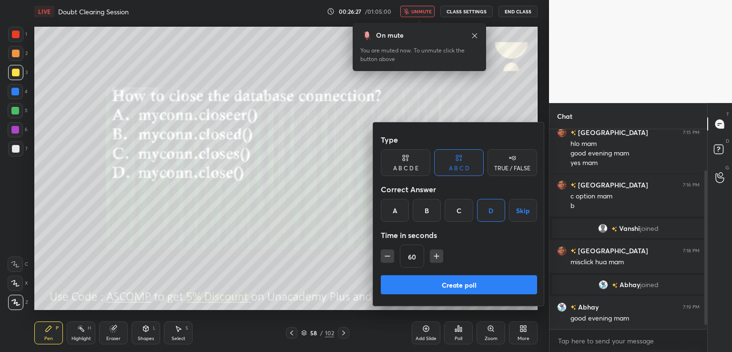
click at [441, 283] on button "Create poll" at bounding box center [459, 284] width 156 height 19
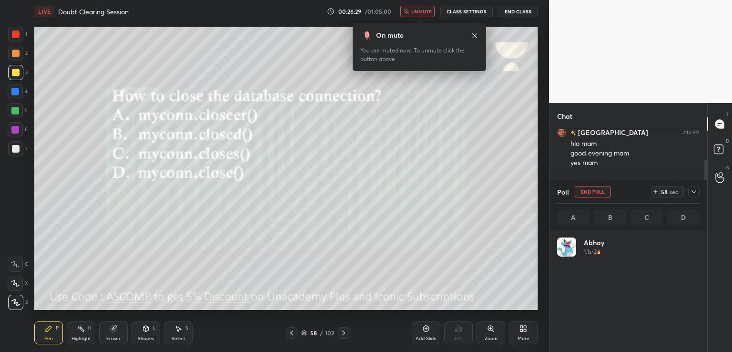
scroll to position [111, 140]
click at [421, 10] on span "unmute" at bounding box center [421, 11] width 20 height 7
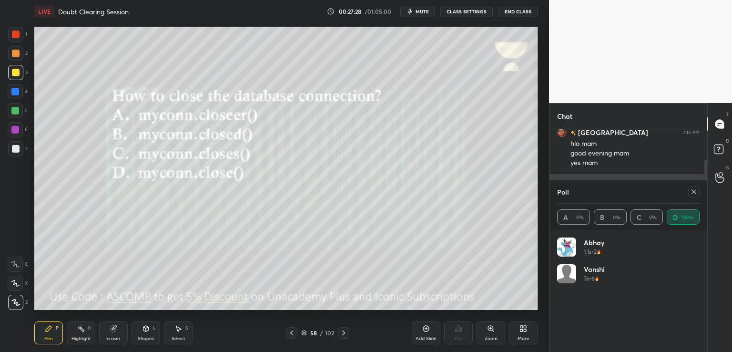
click at [697, 190] on icon at bounding box center [694, 192] width 8 height 8
type textarea "x"
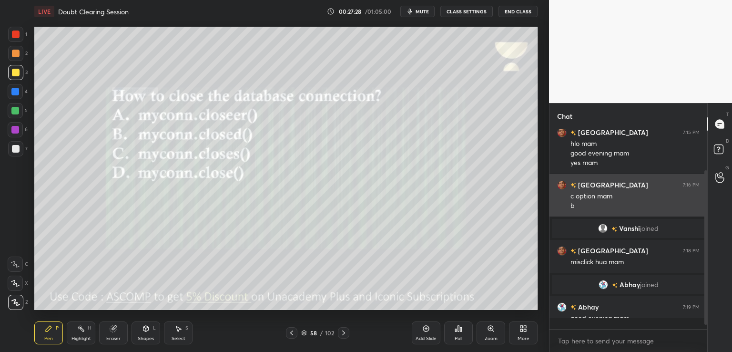
scroll to position [2, 3]
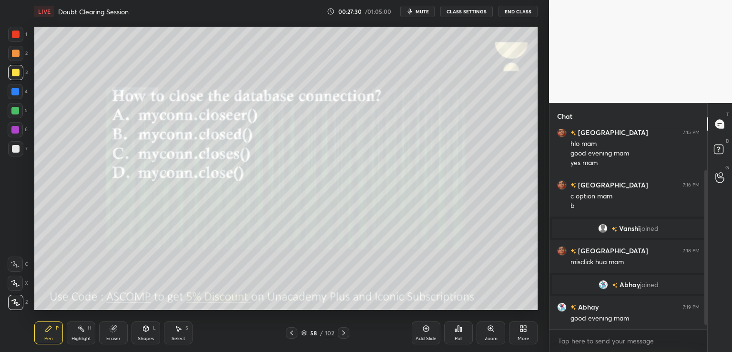
click at [343, 331] on icon at bounding box center [343, 332] width 3 height 5
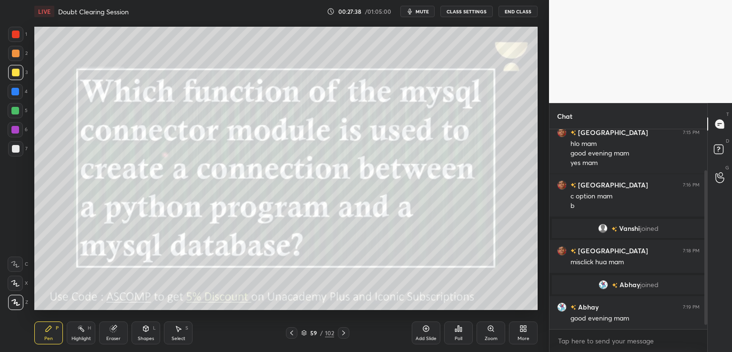
click at [416, 8] on button "mute" at bounding box center [417, 11] width 34 height 11
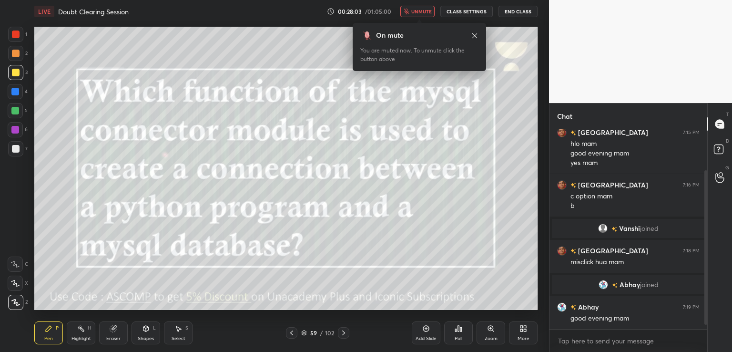
click at [343, 334] on icon at bounding box center [343, 332] width 3 height 5
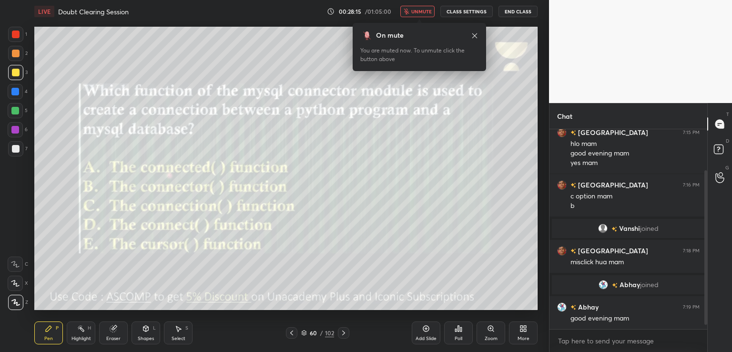
click at [294, 333] on icon at bounding box center [292, 333] width 8 height 8
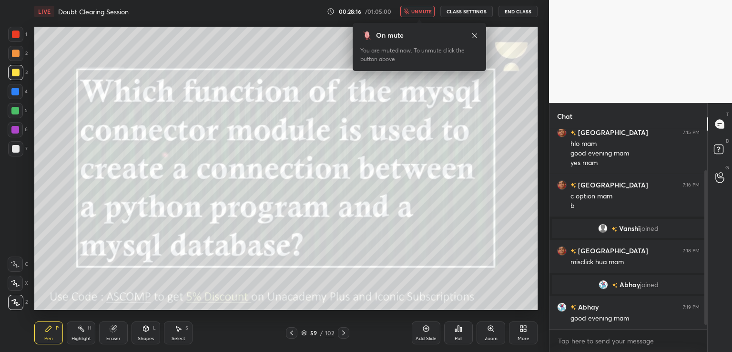
click at [294, 334] on icon at bounding box center [292, 333] width 8 height 8
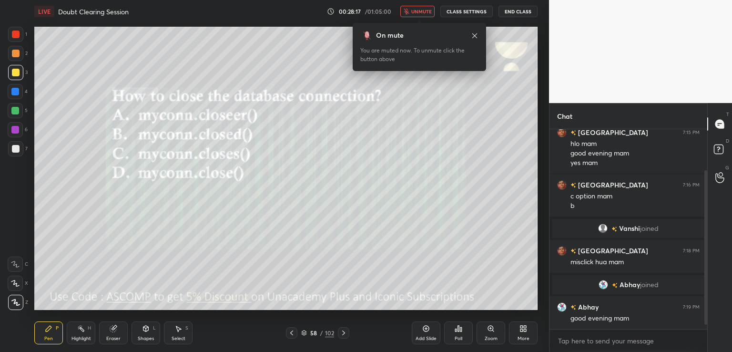
click at [340, 330] on icon at bounding box center [344, 333] width 8 height 8
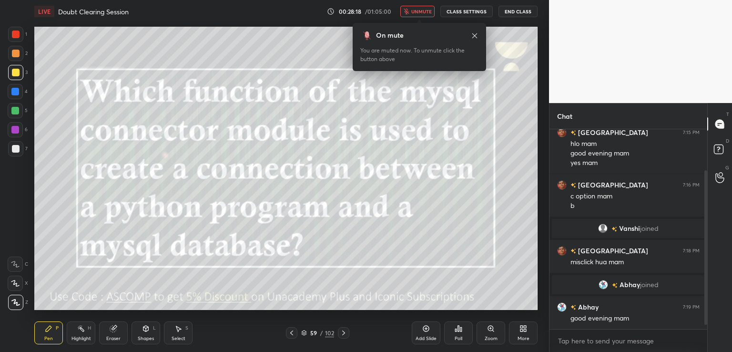
click at [340, 329] on icon at bounding box center [344, 333] width 8 height 8
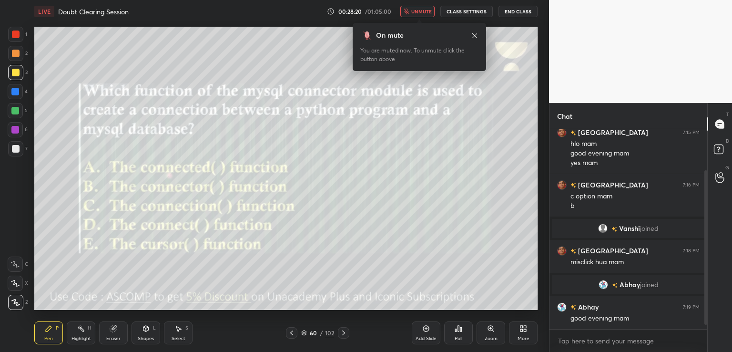
click at [458, 331] on icon at bounding box center [458, 328] width 1 height 6
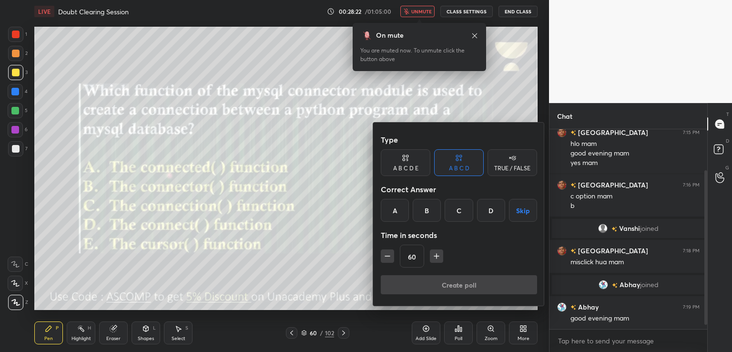
click at [417, 164] on div "A B C D E" at bounding box center [406, 162] width 50 height 27
click at [473, 214] on div "D" at bounding box center [472, 210] width 23 height 23
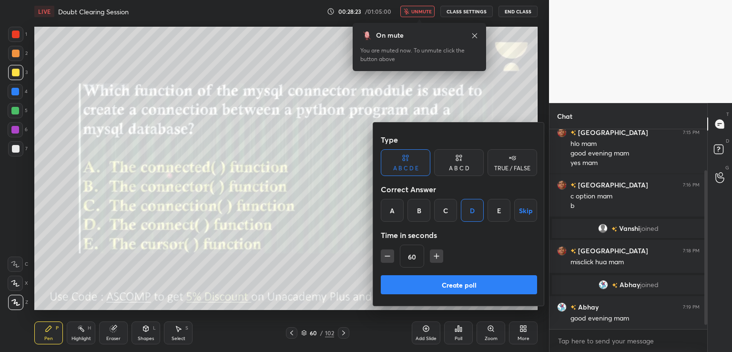
click at [385, 254] on icon "button" at bounding box center [388, 256] width 10 height 10
type input "45"
click at [399, 288] on button "Create poll" at bounding box center [459, 284] width 156 height 19
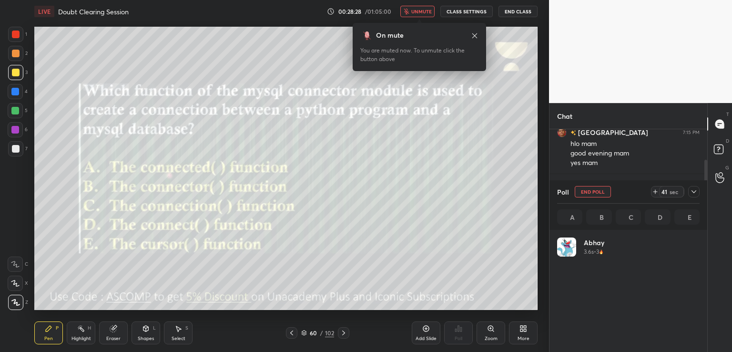
scroll to position [111, 140]
click at [409, 11] on icon "button" at bounding box center [407, 12] width 6 height 6
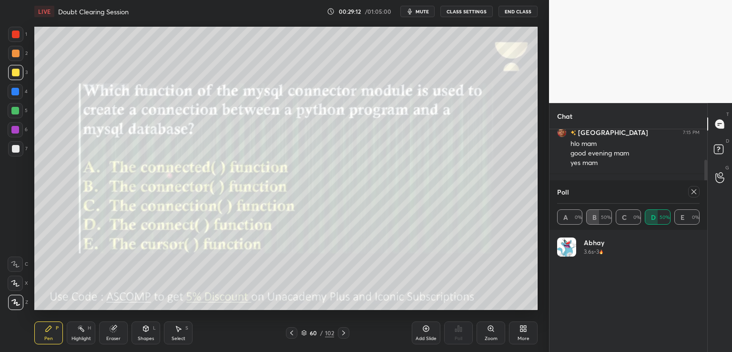
click at [695, 195] on icon at bounding box center [694, 192] width 8 height 8
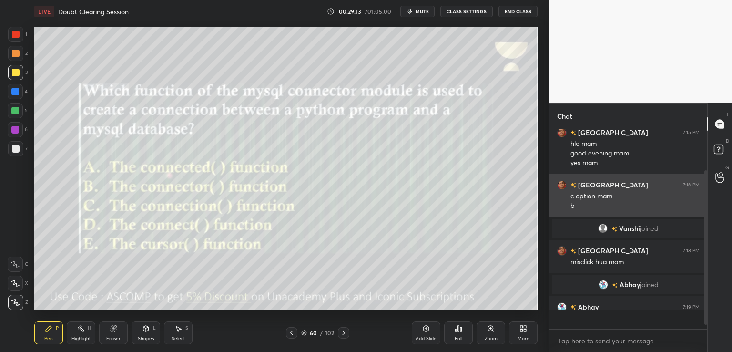
scroll to position [194, 155]
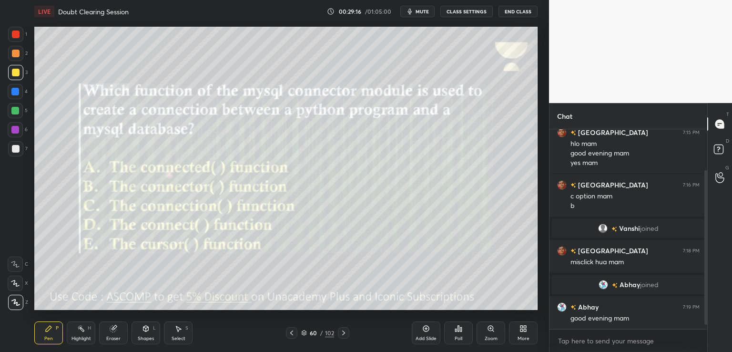
click at [346, 333] on icon at bounding box center [344, 333] width 8 height 8
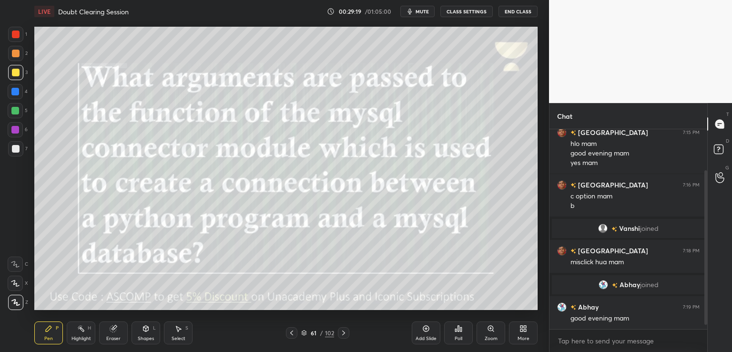
click at [426, 10] on span "mute" at bounding box center [421, 11] width 13 height 7
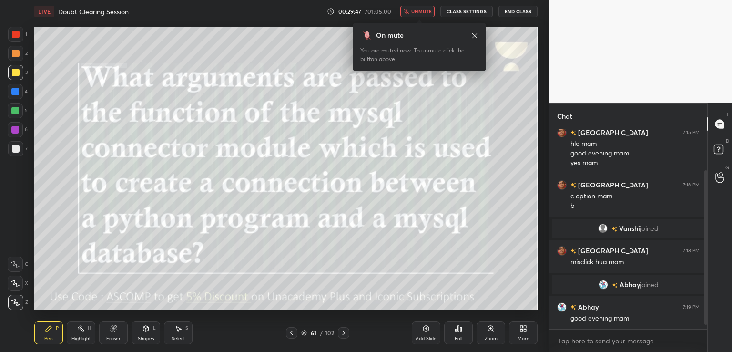
click at [341, 330] on icon at bounding box center [344, 333] width 8 height 8
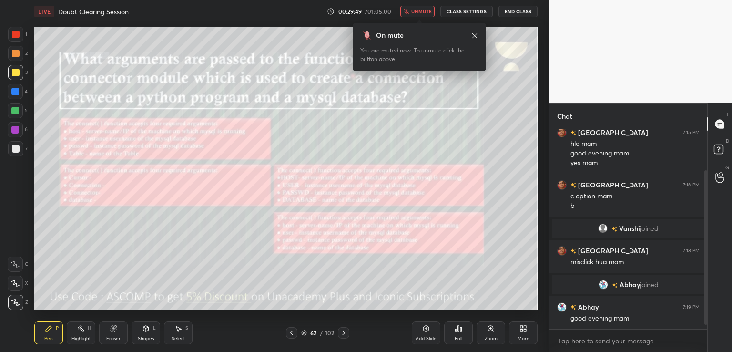
click at [417, 10] on span "unmute" at bounding box center [421, 11] width 20 height 7
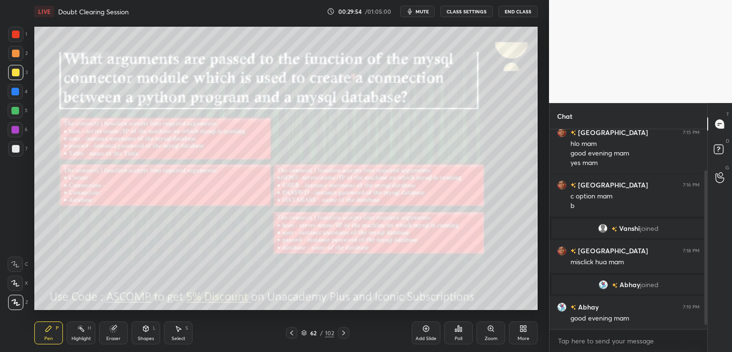
click at [423, 11] on span "mute" at bounding box center [421, 11] width 13 height 7
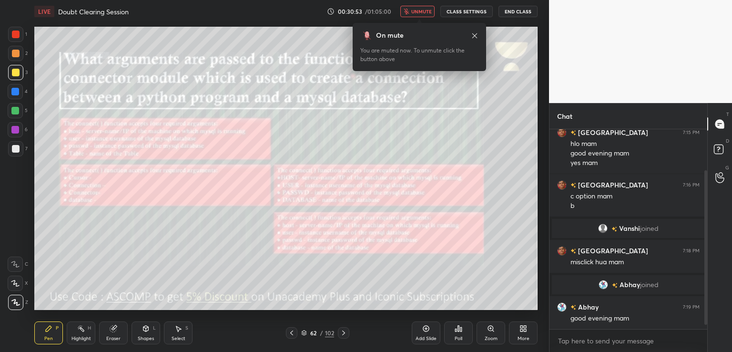
click at [461, 334] on div "Poll" at bounding box center [458, 332] width 29 height 23
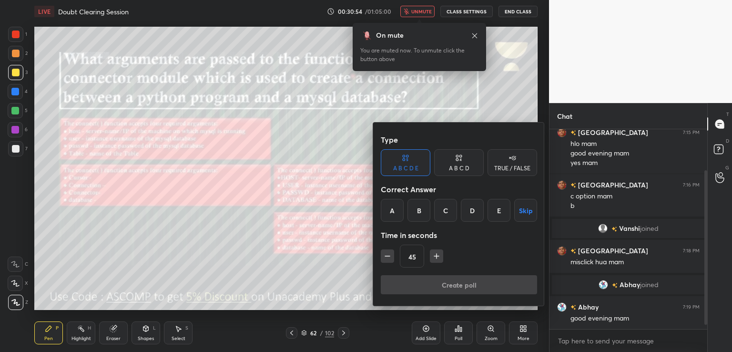
click at [468, 162] on div "A B C D" at bounding box center [459, 162] width 50 height 27
click at [494, 212] on div "D" at bounding box center [491, 210] width 28 height 23
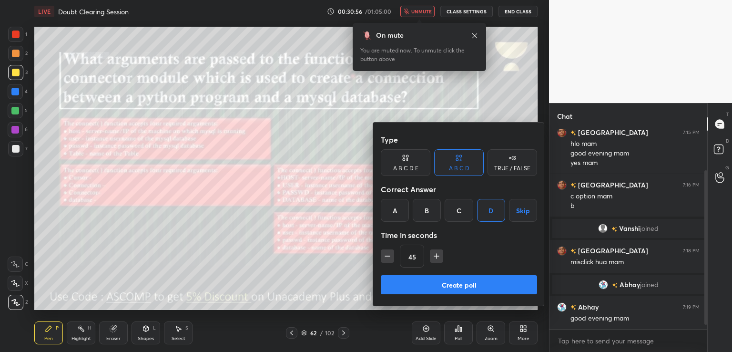
click at [427, 274] on div "Type A B C D E A B C D TRUE / FALSE Correct Answer A B C D Skip Time in seconds…" at bounding box center [459, 202] width 156 height 145
click at [427, 286] on button "Create poll" at bounding box center [459, 284] width 156 height 19
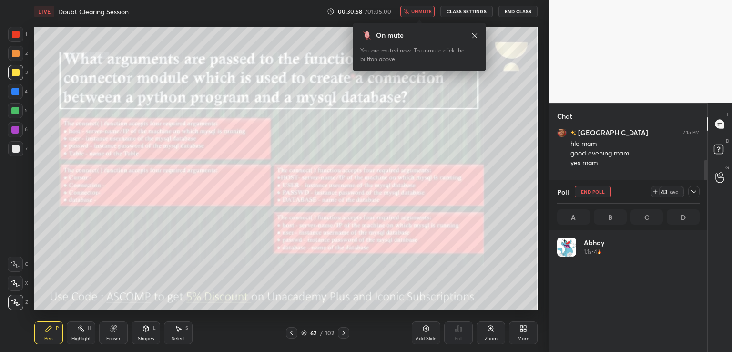
scroll to position [111, 140]
click at [418, 10] on span "unmute" at bounding box center [421, 11] width 20 height 7
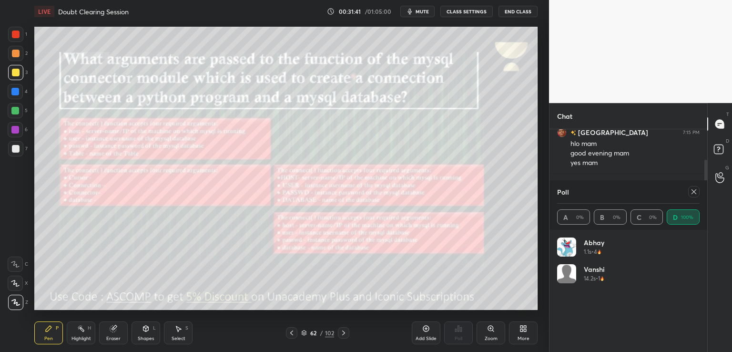
click at [693, 194] on icon at bounding box center [694, 192] width 8 height 8
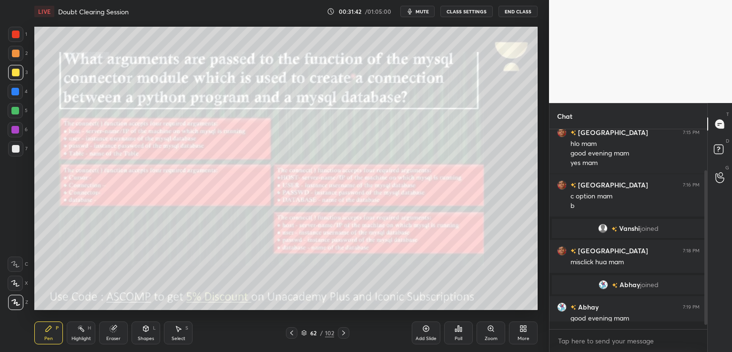
scroll to position [118, 155]
click at [343, 333] on icon at bounding box center [344, 333] width 8 height 8
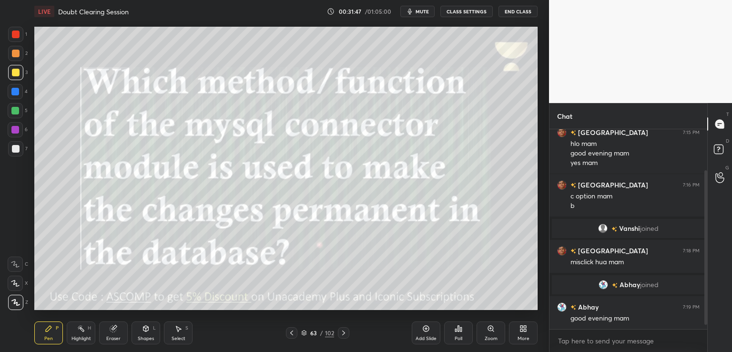
click at [426, 12] on span "mute" at bounding box center [421, 11] width 13 height 7
click at [417, 12] on span "unmute" at bounding box center [421, 11] width 20 height 7
click at [424, 14] on span "mute" at bounding box center [421, 11] width 13 height 7
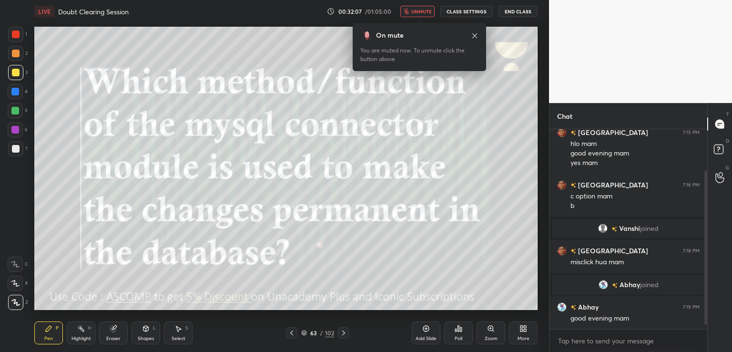
click at [341, 332] on icon at bounding box center [344, 333] width 8 height 8
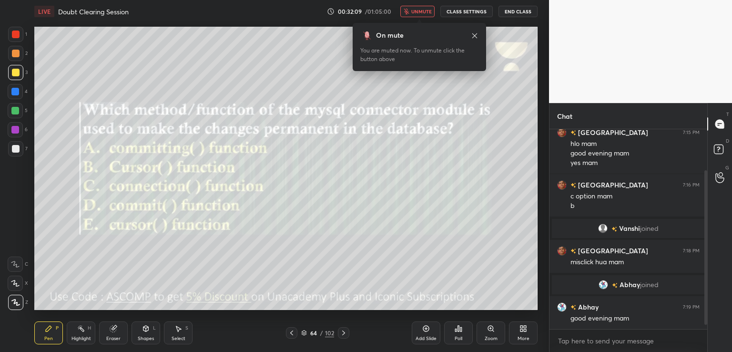
click at [457, 331] on icon at bounding box center [459, 328] width 8 height 8
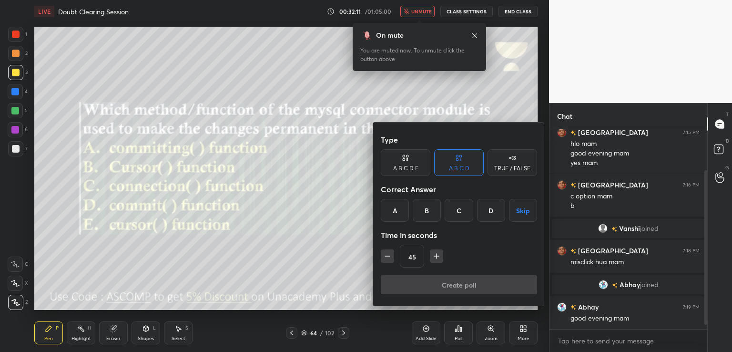
click at [405, 170] on div "A B C D E" at bounding box center [405, 168] width 25 height 6
click at [472, 214] on div "D" at bounding box center [472, 210] width 23 height 23
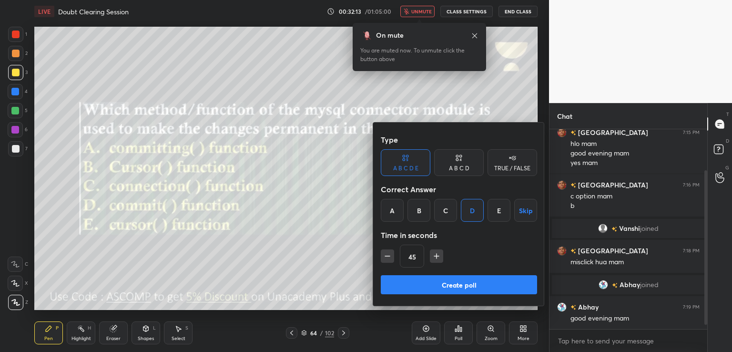
click at [425, 281] on button "Create poll" at bounding box center [459, 284] width 156 height 19
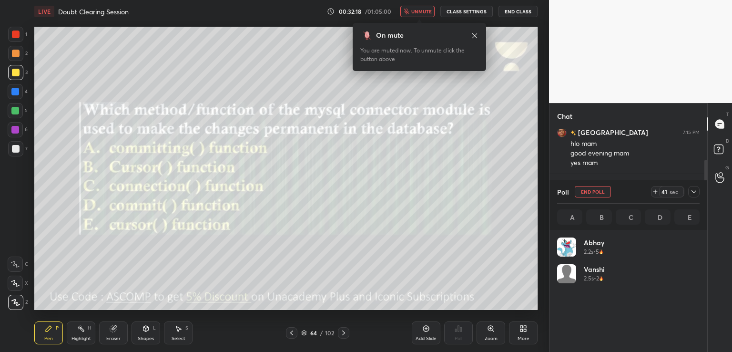
scroll to position [111, 140]
click at [414, 8] on button "unmute" at bounding box center [417, 11] width 34 height 11
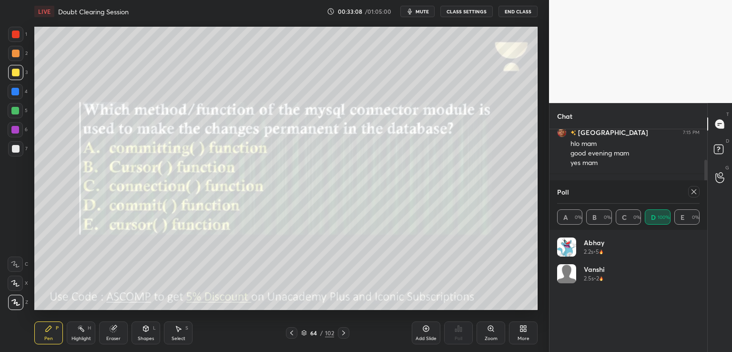
click at [695, 191] on icon at bounding box center [694, 192] width 8 height 8
type textarea "x"
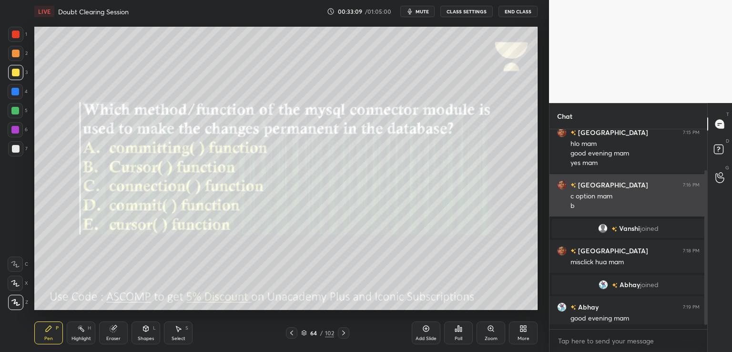
scroll to position [2, 3]
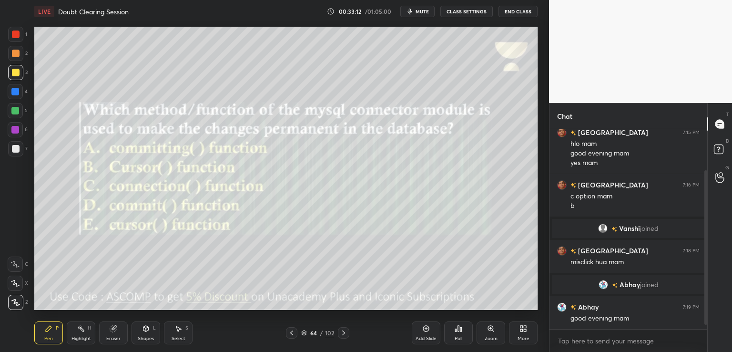
click at [343, 331] on icon at bounding box center [343, 332] width 3 height 5
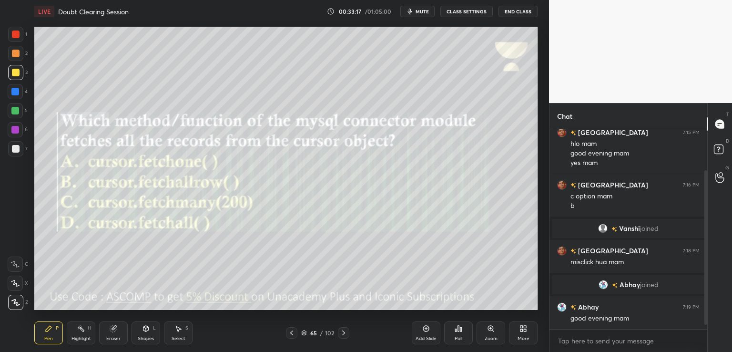
click at [419, 8] on button "mute" at bounding box center [417, 11] width 34 height 11
click at [464, 334] on div "Poll" at bounding box center [458, 332] width 29 height 23
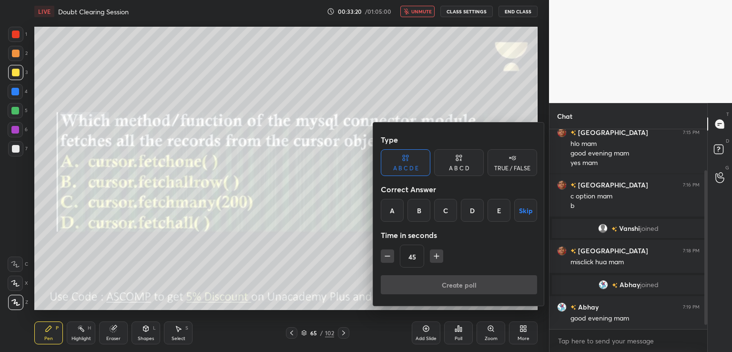
click at [462, 157] on icon at bounding box center [459, 158] width 8 height 10
click at [490, 218] on div "D" at bounding box center [491, 210] width 28 height 23
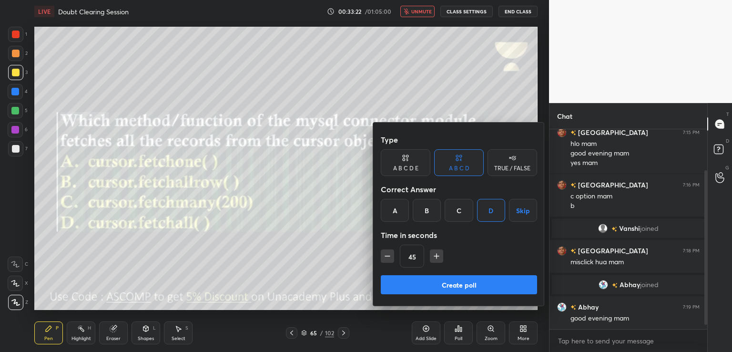
click at [432, 258] on icon "button" at bounding box center [437, 256] width 10 height 10
type input "60"
click at [417, 285] on button "Create poll" at bounding box center [459, 284] width 156 height 19
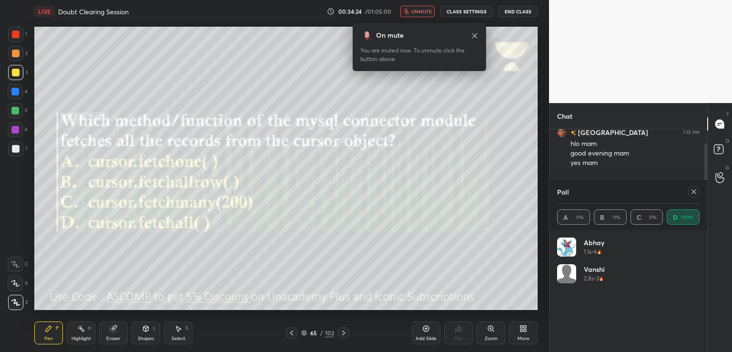
scroll to position [23, 0]
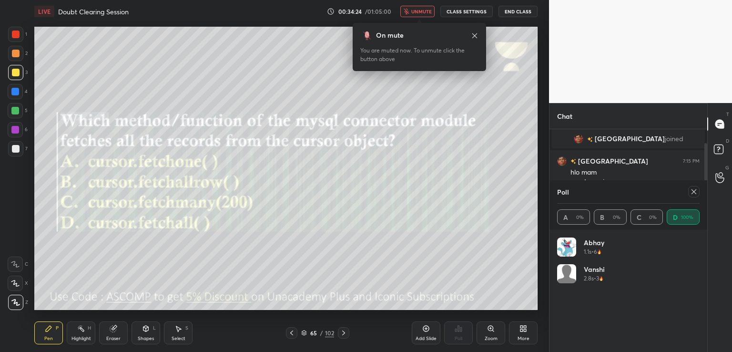
click at [694, 191] on icon at bounding box center [694, 192] width 8 height 8
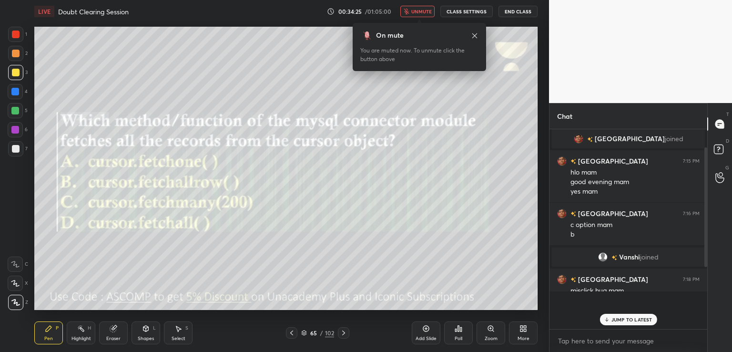
scroll to position [118, 155]
click at [414, 11] on span "unmute" at bounding box center [421, 11] width 20 height 7
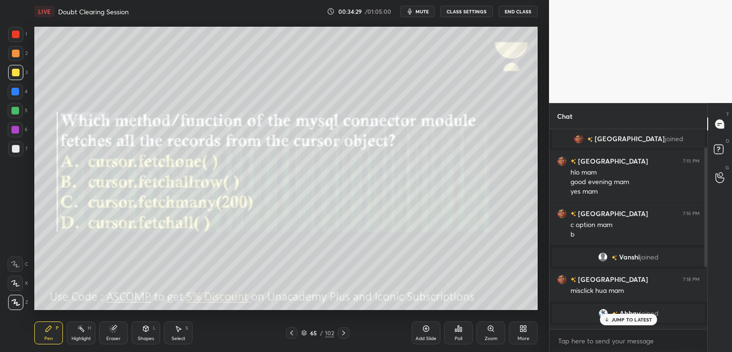
click at [340, 329] on icon at bounding box center [344, 333] width 8 height 8
click at [426, 11] on span "mute" at bounding box center [421, 11] width 13 height 7
click at [456, 333] on div "Poll" at bounding box center [458, 332] width 29 height 23
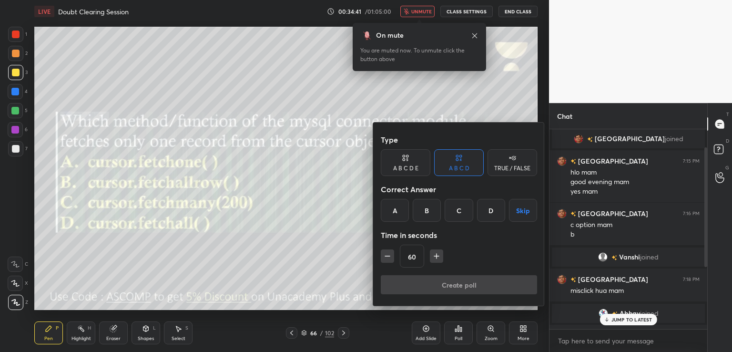
click at [394, 211] on div "A" at bounding box center [395, 210] width 28 height 23
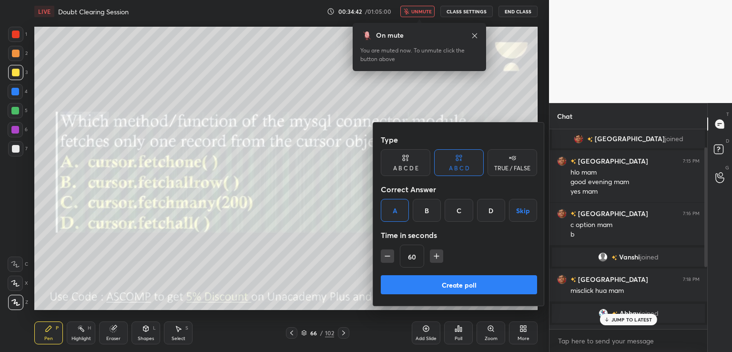
click at [399, 283] on button "Create poll" at bounding box center [459, 284] width 156 height 19
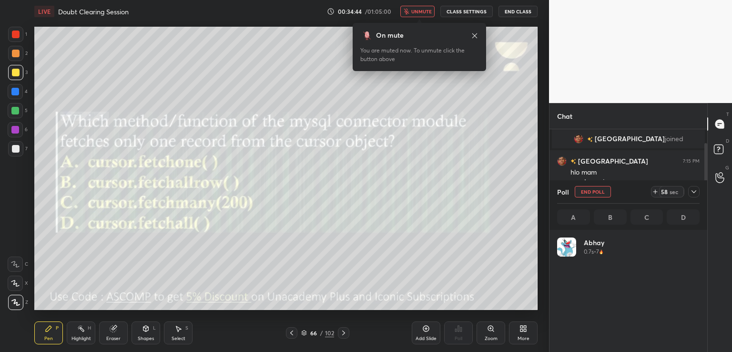
scroll to position [111, 140]
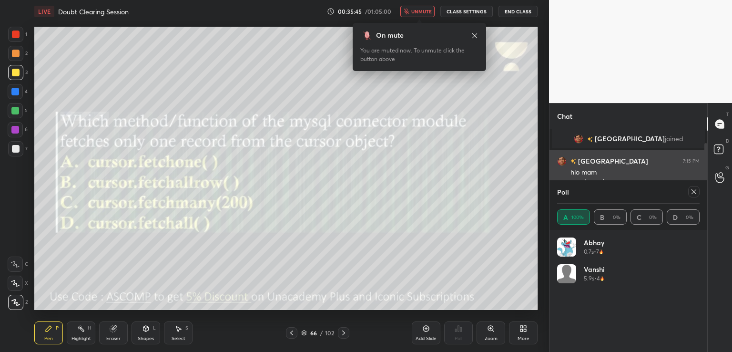
click at [690, 194] on icon at bounding box center [694, 192] width 8 height 8
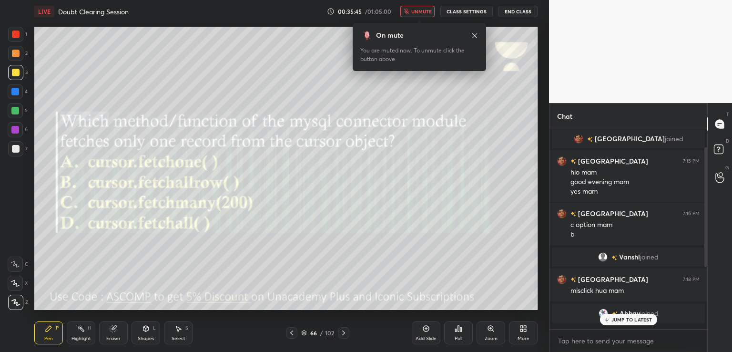
scroll to position [118, 155]
click at [418, 16] on button "unmute" at bounding box center [417, 11] width 34 height 11
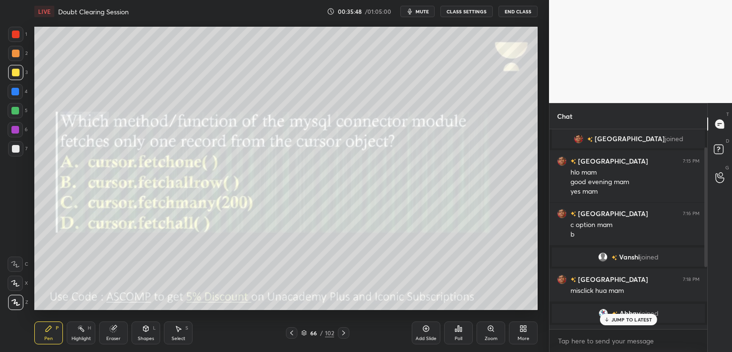
click at [345, 331] on icon at bounding box center [344, 333] width 8 height 8
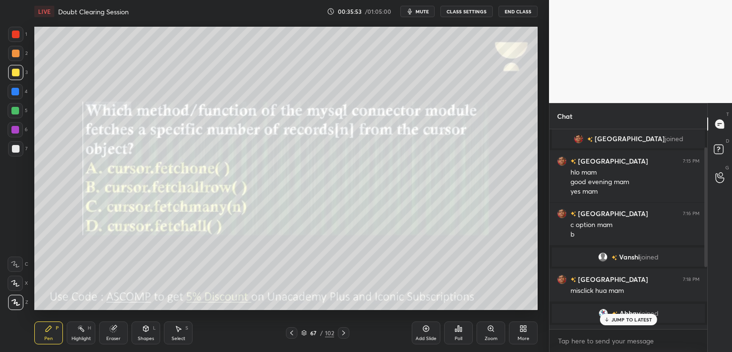
click at [292, 330] on icon at bounding box center [292, 333] width 8 height 8
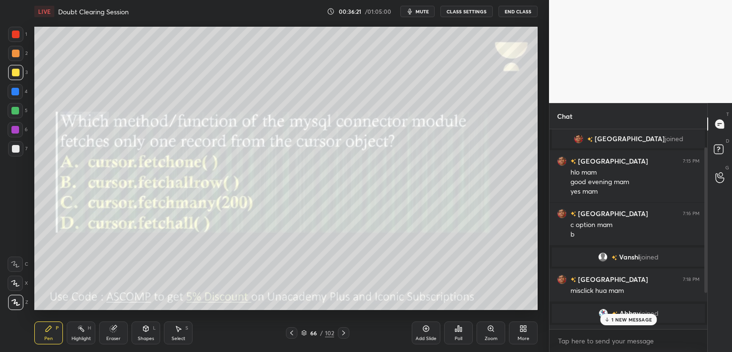
click at [455, 328] on icon at bounding box center [459, 328] width 8 height 8
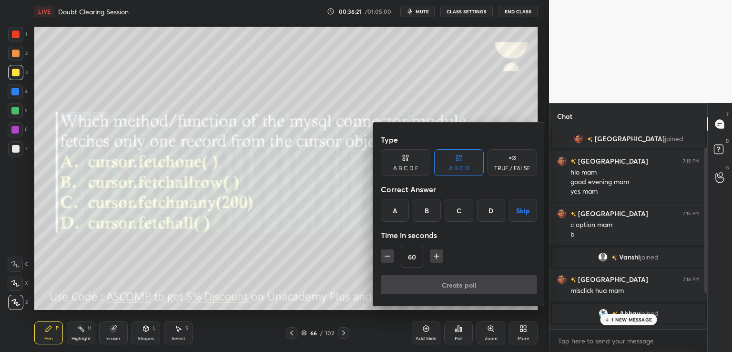
click at [402, 171] on div "A B C D E" at bounding box center [405, 168] width 25 height 6
click at [455, 212] on div "C" at bounding box center [445, 210] width 23 height 23
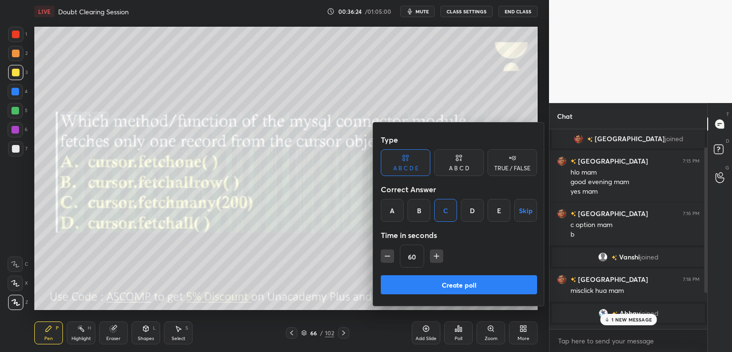
click at [475, 223] on div "Type A B C D E A B C D TRUE / FALSE Correct Answer A B C D E Skip Time in secon…" at bounding box center [459, 202] width 156 height 145
click at [473, 217] on div "D" at bounding box center [472, 210] width 23 height 23
click at [428, 279] on button "Create poll" at bounding box center [459, 284] width 156 height 19
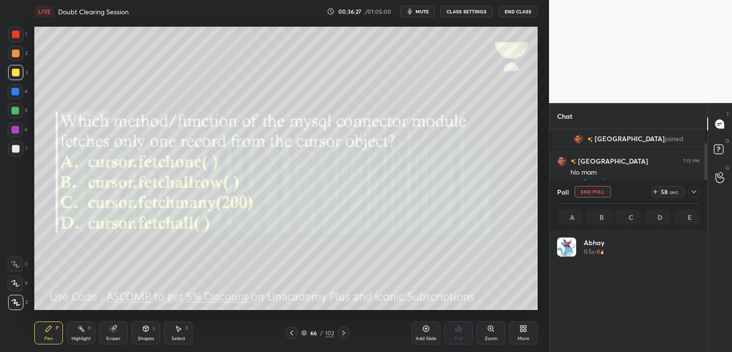
scroll to position [111, 140]
click at [423, 9] on span "mute" at bounding box center [421, 11] width 13 height 7
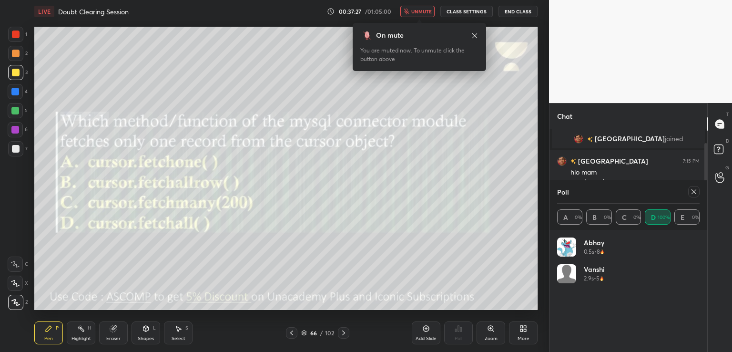
click at [412, 11] on button "unmute" at bounding box center [417, 11] width 34 height 11
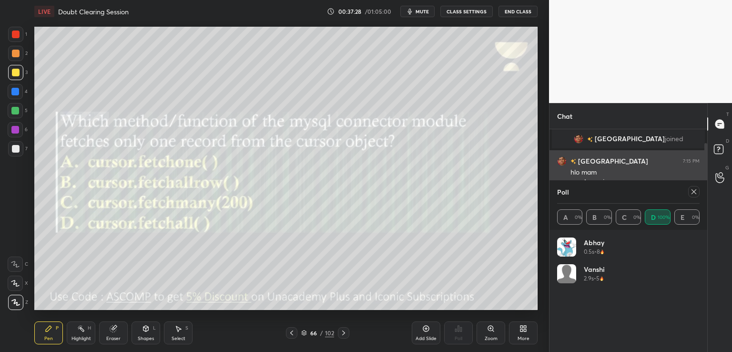
click at [694, 191] on icon at bounding box center [694, 192] width 8 height 8
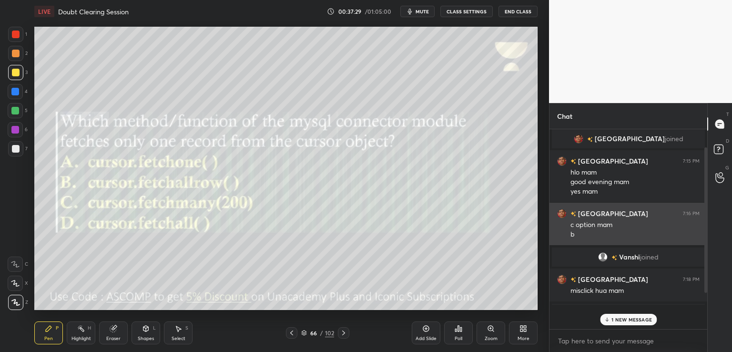
scroll to position [3, 3]
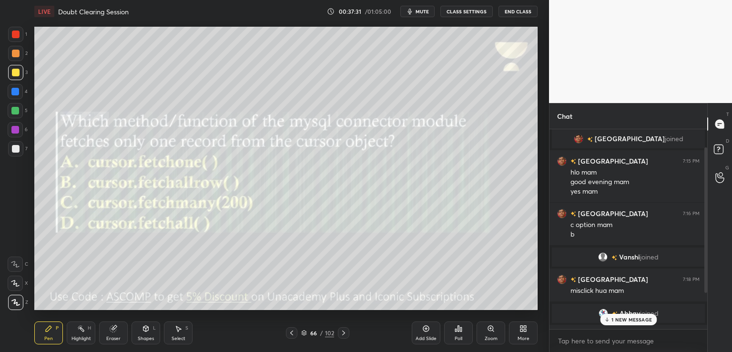
click at [22, 92] on div at bounding box center [15, 91] width 15 height 15
click at [343, 328] on div at bounding box center [343, 332] width 11 height 11
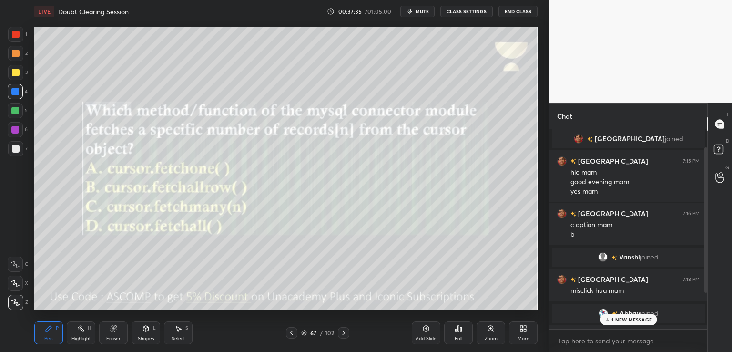
click at [13, 35] on div at bounding box center [16, 34] width 8 height 8
click at [14, 75] on div at bounding box center [16, 73] width 8 height 8
click at [422, 12] on span "mute" at bounding box center [421, 11] width 13 height 7
click at [417, 9] on span "unmute" at bounding box center [421, 11] width 20 height 7
click at [456, 333] on div "Poll" at bounding box center [458, 332] width 29 height 23
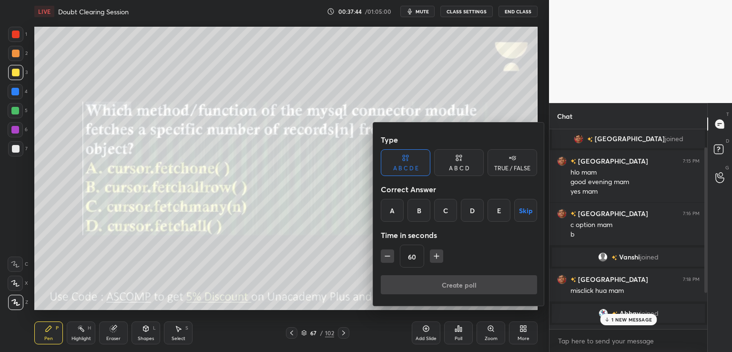
click at [463, 172] on div "A B C D" at bounding box center [459, 162] width 50 height 27
click at [461, 214] on div "C" at bounding box center [459, 210] width 28 height 23
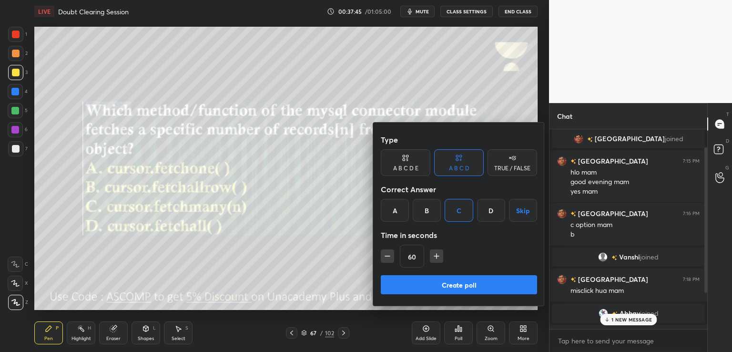
click at [419, 284] on button "Create poll" at bounding box center [459, 284] width 156 height 19
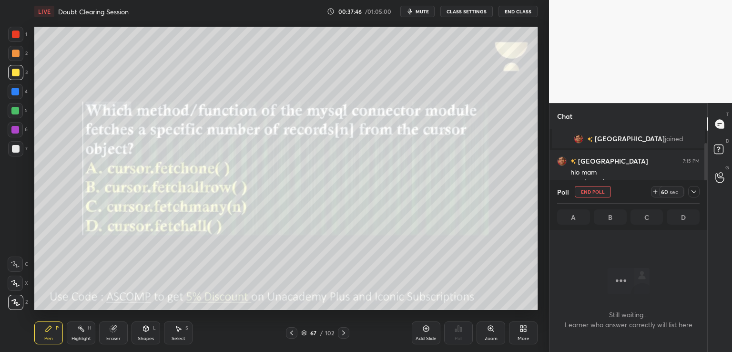
scroll to position [69, 155]
click at [422, 10] on span "mute" at bounding box center [421, 11] width 13 height 7
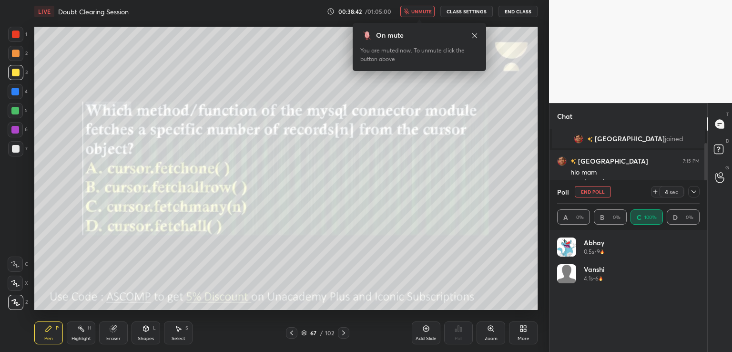
click at [475, 37] on icon at bounding box center [475, 36] width 8 height 8
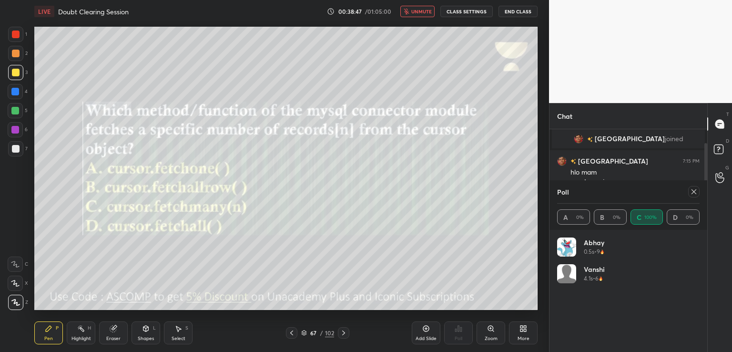
click at [695, 192] on icon at bounding box center [694, 192] width 8 height 8
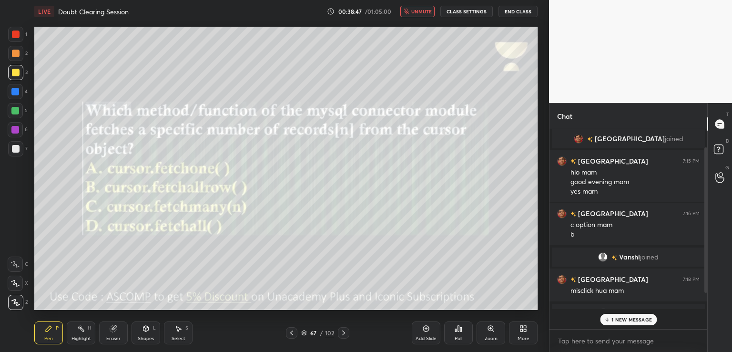
scroll to position [3, 3]
click at [421, 14] on button "unmute" at bounding box center [417, 11] width 34 height 11
click at [343, 331] on icon at bounding box center [343, 332] width 3 height 5
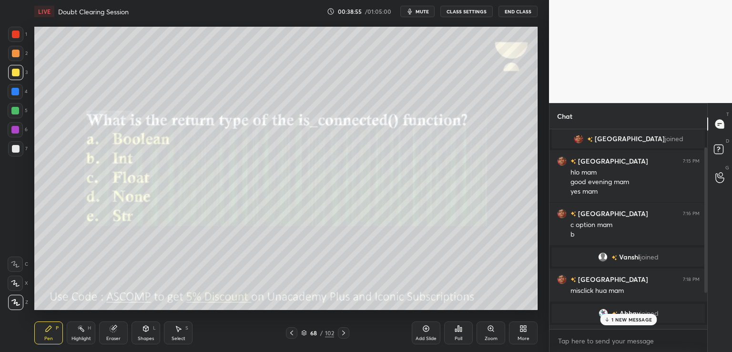
click at [424, 14] on span "mute" at bounding box center [421, 11] width 13 height 7
click at [453, 332] on div "Poll" at bounding box center [458, 332] width 29 height 23
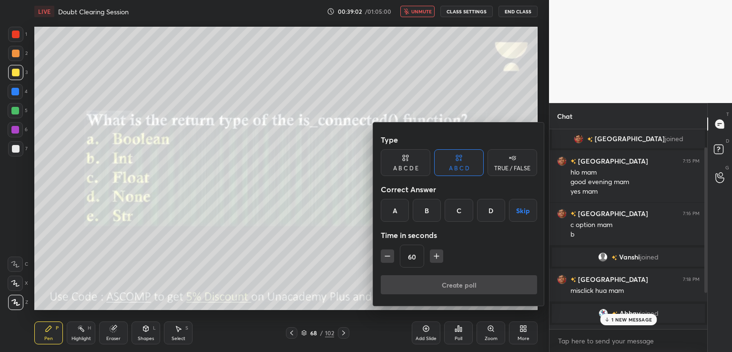
click at [404, 165] on div "A B C D E" at bounding box center [405, 168] width 25 height 6
click at [386, 207] on div "A" at bounding box center [392, 210] width 23 height 23
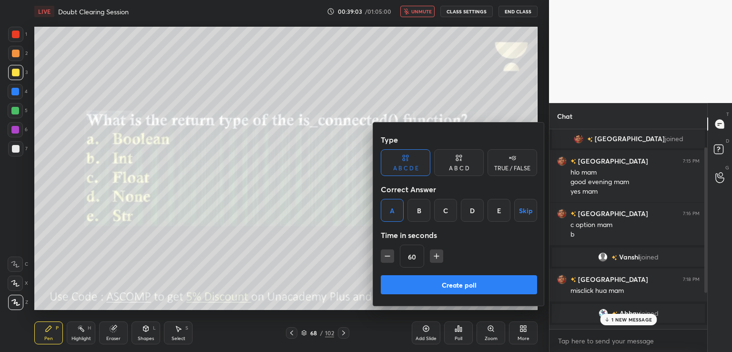
click at [399, 283] on button "Create poll" at bounding box center [459, 284] width 156 height 19
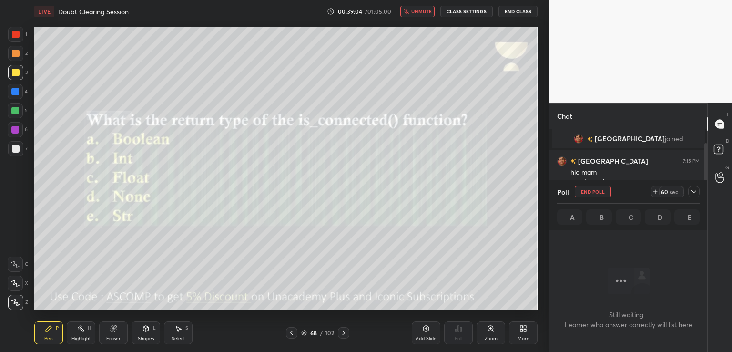
scroll to position [69, 155]
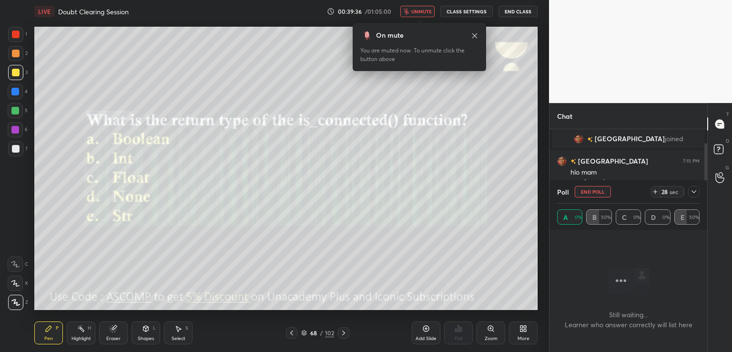
click at [419, 12] on span "unmute" at bounding box center [421, 11] width 20 height 7
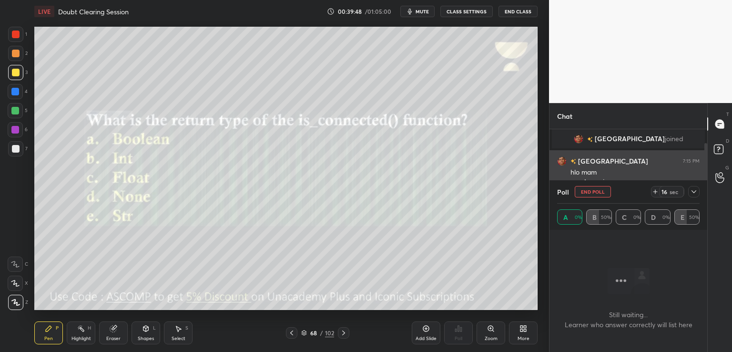
click at [695, 187] on div at bounding box center [693, 191] width 11 height 11
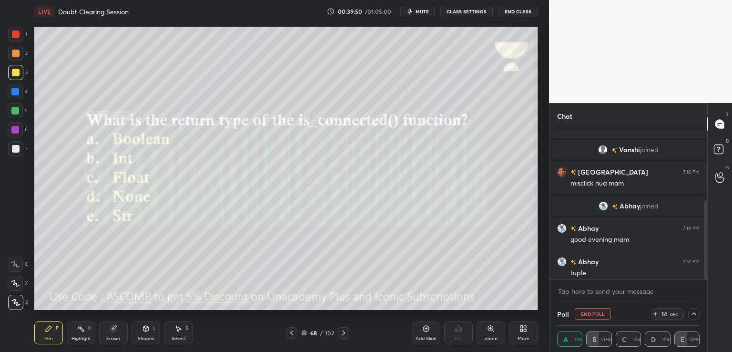
scroll to position [134, 0]
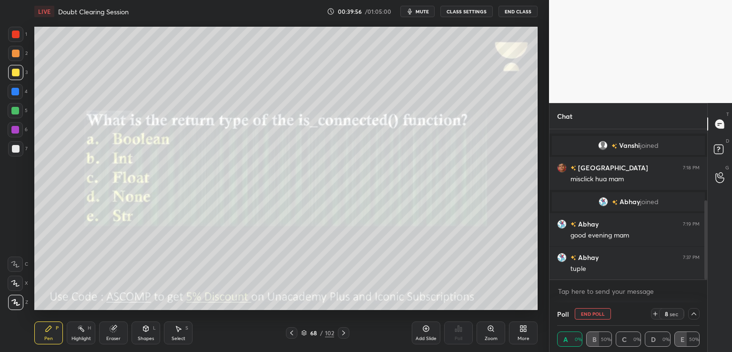
click at [427, 11] on span "mute" at bounding box center [421, 11] width 13 height 7
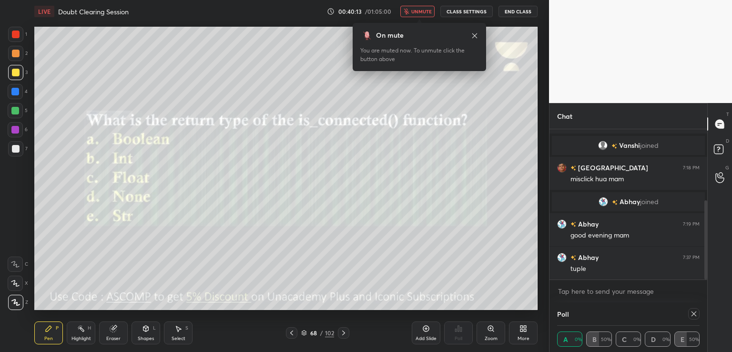
click at [423, 11] on span "unmute" at bounding box center [421, 11] width 20 height 7
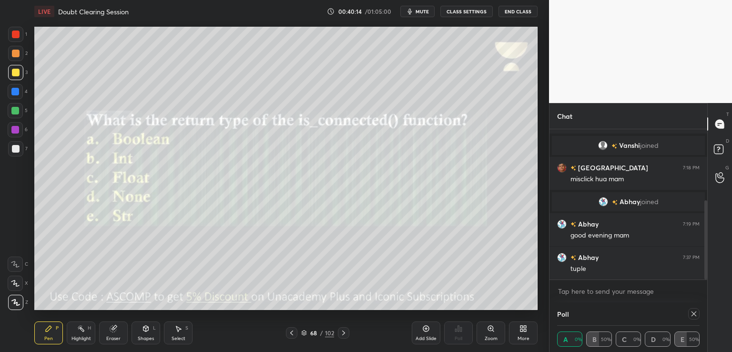
click at [692, 316] on icon at bounding box center [694, 314] width 8 height 8
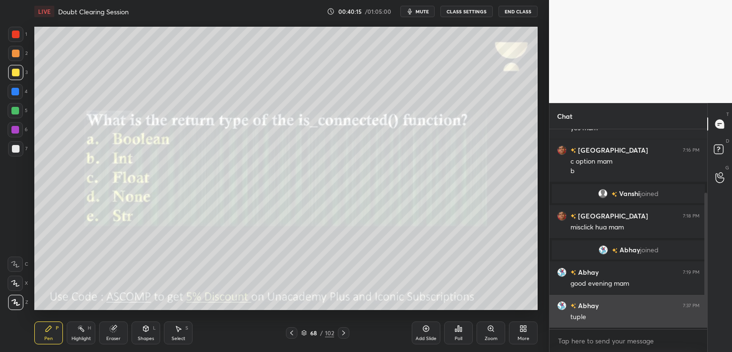
scroll to position [3, 3]
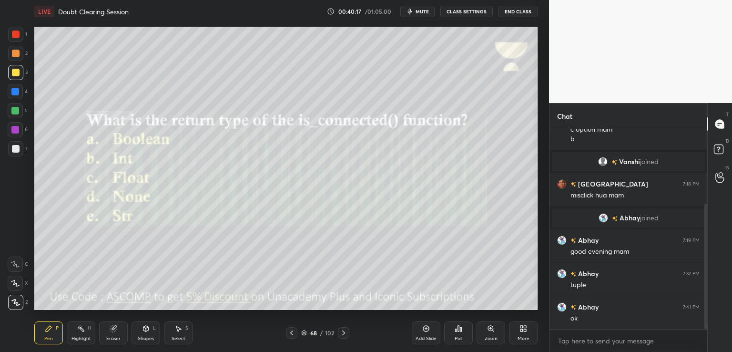
click at [342, 332] on icon at bounding box center [344, 333] width 8 height 8
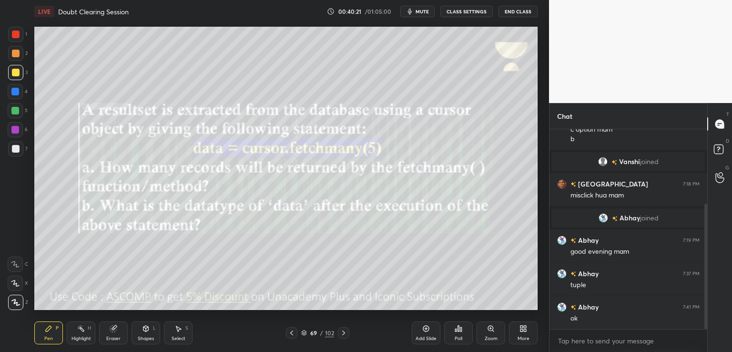
click at [425, 12] on span "mute" at bounding box center [421, 11] width 13 height 7
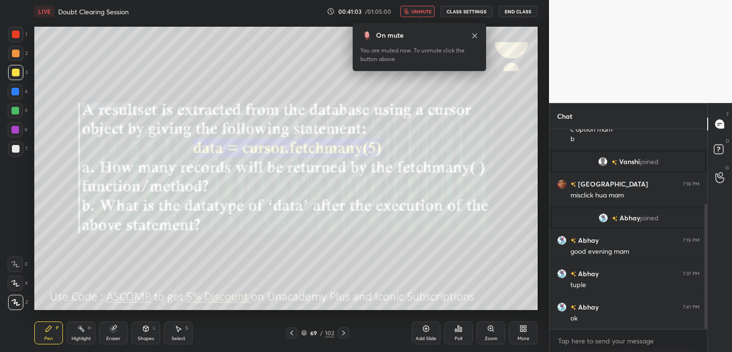
click at [342, 333] on icon at bounding box center [344, 333] width 8 height 8
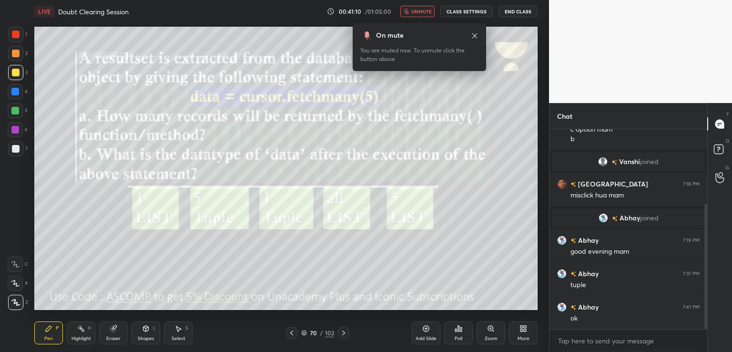
click at [456, 325] on icon at bounding box center [459, 328] width 8 height 8
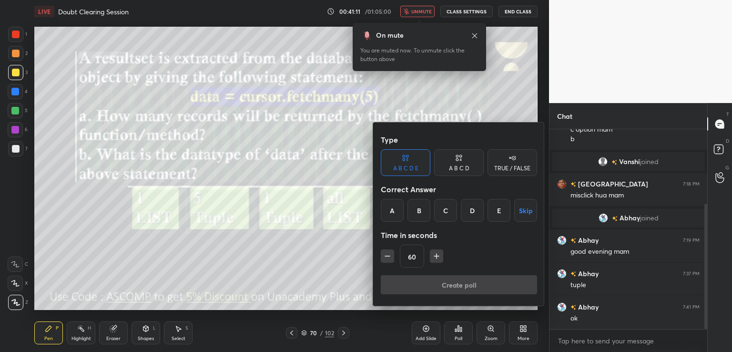
click at [505, 218] on div "E" at bounding box center [498, 210] width 23 height 23
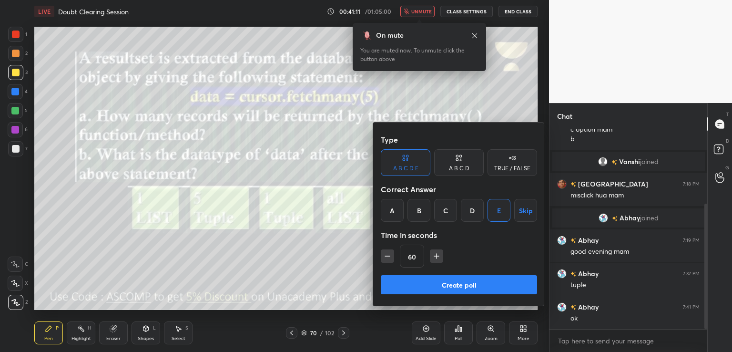
click at [438, 289] on button "Create poll" at bounding box center [459, 284] width 156 height 19
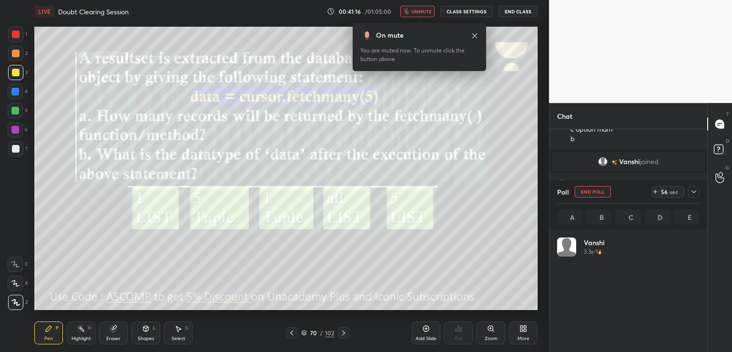
scroll to position [111, 140]
click at [696, 195] on div at bounding box center [693, 191] width 11 height 11
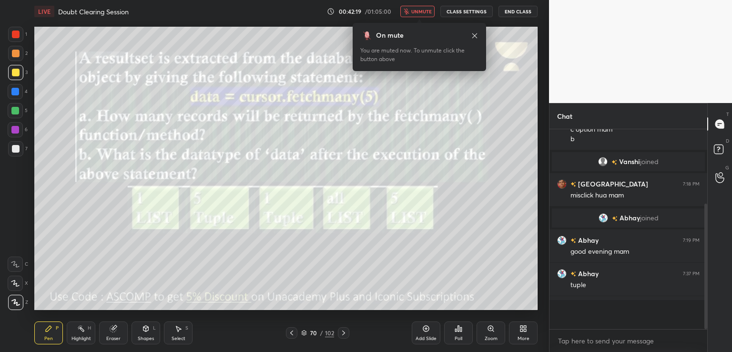
scroll to position [2, 3]
click at [419, 13] on span "unmute" at bounding box center [421, 11] width 20 height 7
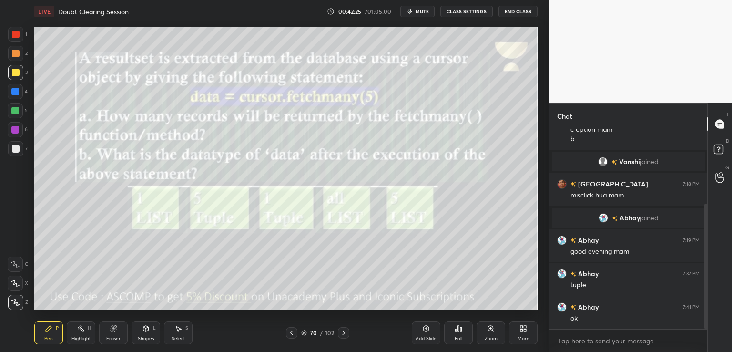
click at [341, 333] on icon at bounding box center [344, 333] width 8 height 8
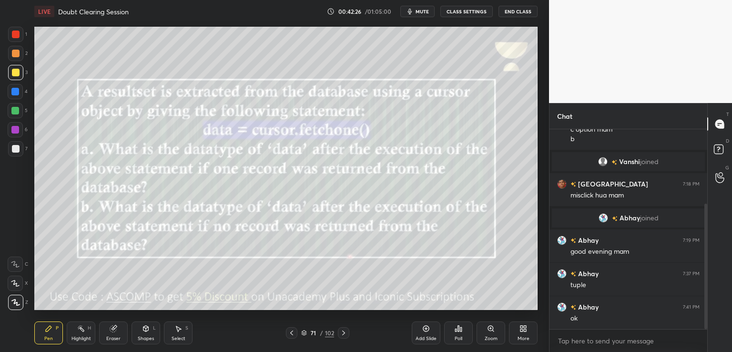
click at [426, 9] on span "mute" at bounding box center [421, 11] width 13 height 7
click at [451, 330] on div "Poll" at bounding box center [458, 332] width 29 height 23
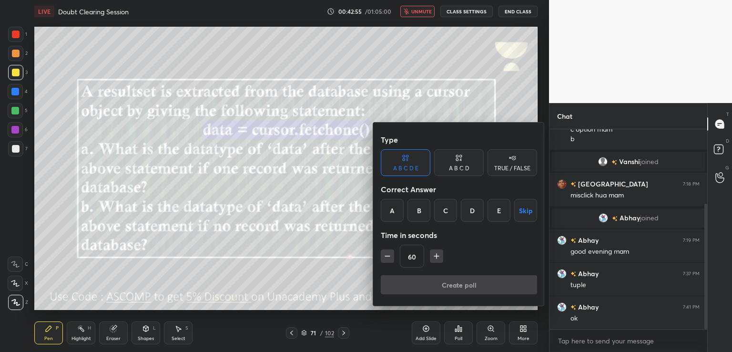
click at [461, 164] on div "A B C D" at bounding box center [459, 162] width 50 height 27
click at [349, 259] on div at bounding box center [366, 176] width 732 height 352
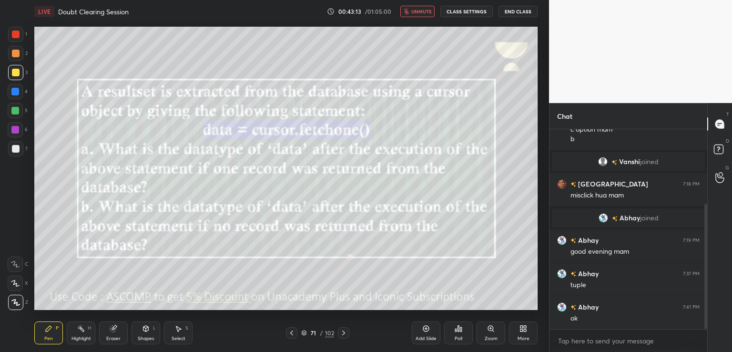
click at [345, 334] on icon at bounding box center [344, 333] width 8 height 8
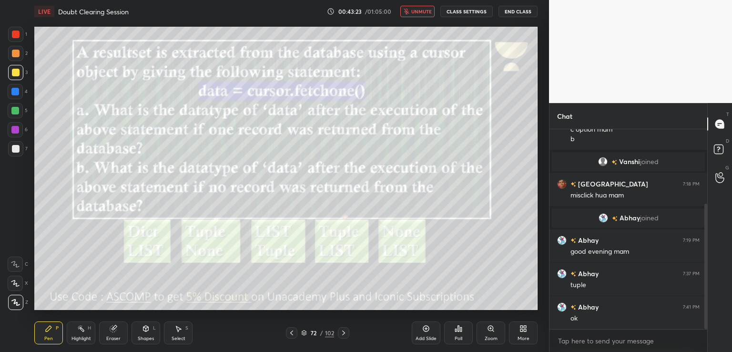
click at [424, 7] on button "unmute" at bounding box center [417, 11] width 34 height 11
click at [454, 325] on div "Poll" at bounding box center [458, 332] width 29 height 23
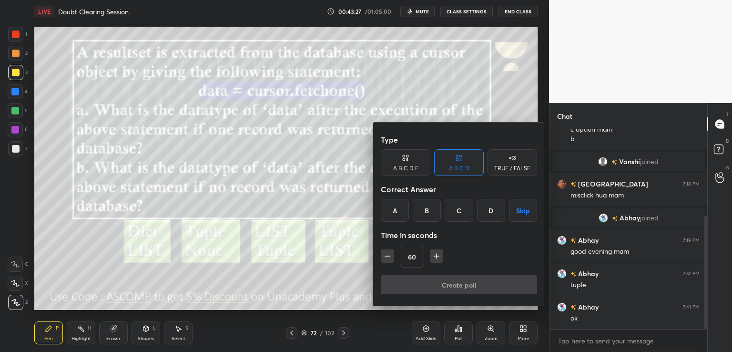
scroll to position [152, 0]
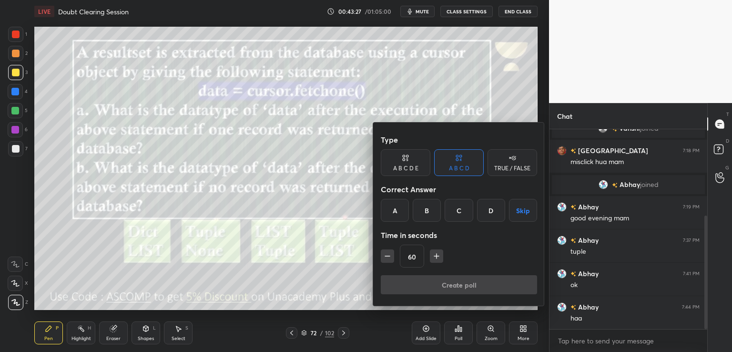
click at [426, 10] on div at bounding box center [366, 176] width 732 height 352
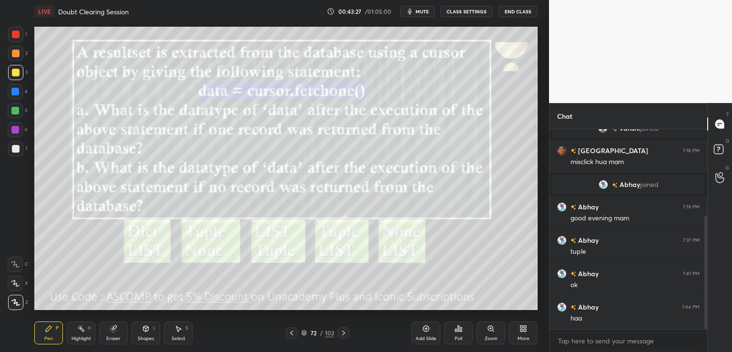
click at [425, 10] on span "mute" at bounding box center [421, 11] width 13 height 7
click at [451, 320] on div "Poll" at bounding box center [458, 332] width 29 height 53
click at [466, 325] on div "Poll" at bounding box center [458, 332] width 29 height 23
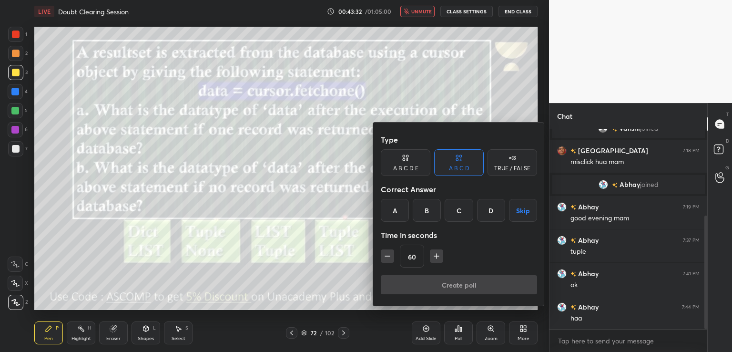
click at [427, 212] on div "B" at bounding box center [427, 210] width 28 height 23
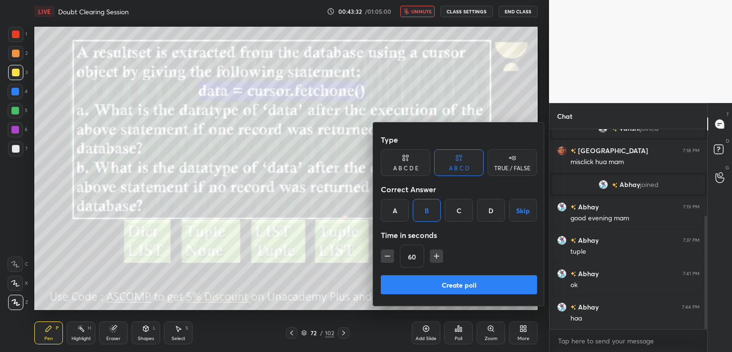
click at [425, 287] on button "Create poll" at bounding box center [459, 284] width 156 height 19
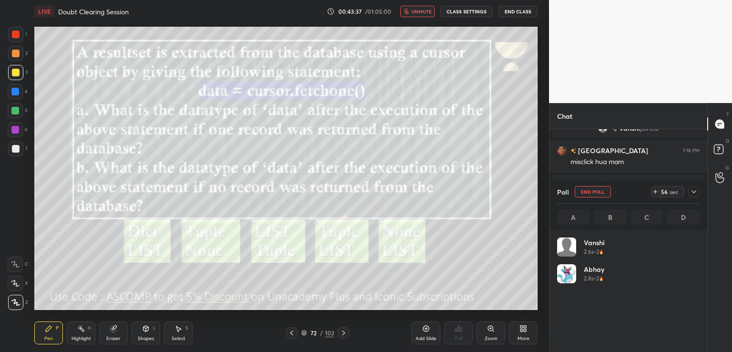
scroll to position [111, 140]
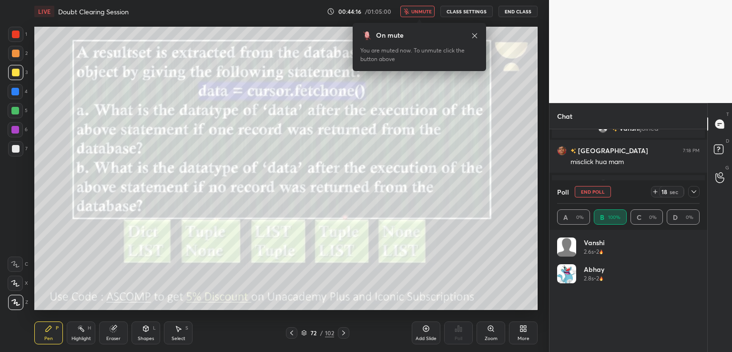
click at [412, 15] on button "unmute" at bounding box center [417, 11] width 34 height 11
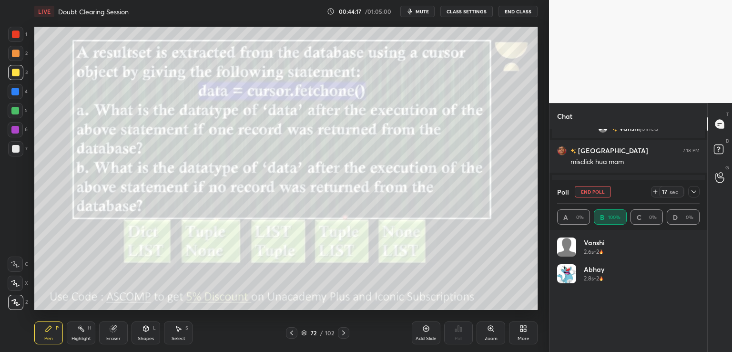
click at [417, 13] on button "mute" at bounding box center [417, 11] width 34 height 11
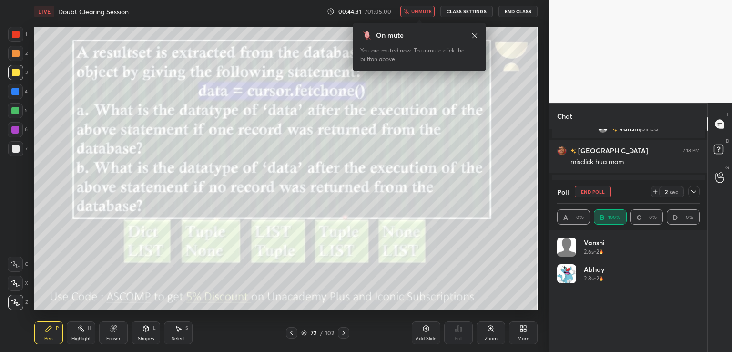
click at [413, 14] on button "unmute" at bounding box center [417, 11] width 34 height 11
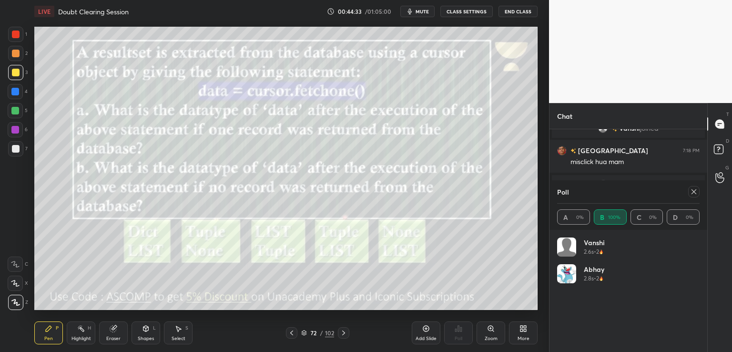
click at [695, 188] on icon at bounding box center [694, 192] width 8 height 8
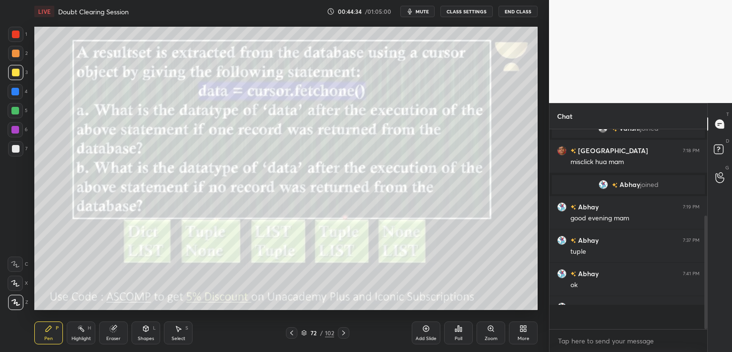
scroll to position [1, 3]
click at [341, 332] on icon at bounding box center [344, 333] width 8 height 8
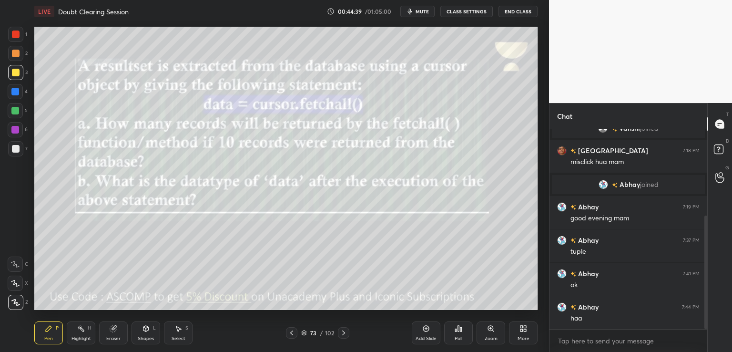
click at [424, 10] on span "mute" at bounding box center [421, 11] width 13 height 7
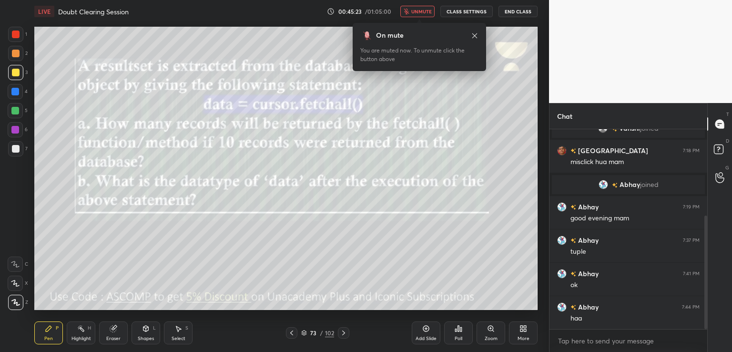
click at [346, 332] on icon at bounding box center [344, 333] width 8 height 8
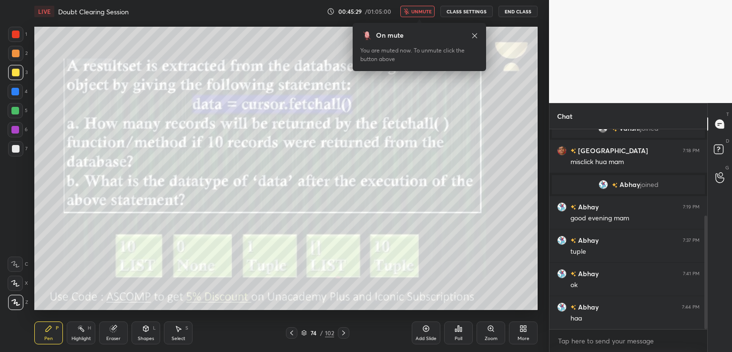
click at [462, 333] on div "Poll" at bounding box center [458, 332] width 29 height 23
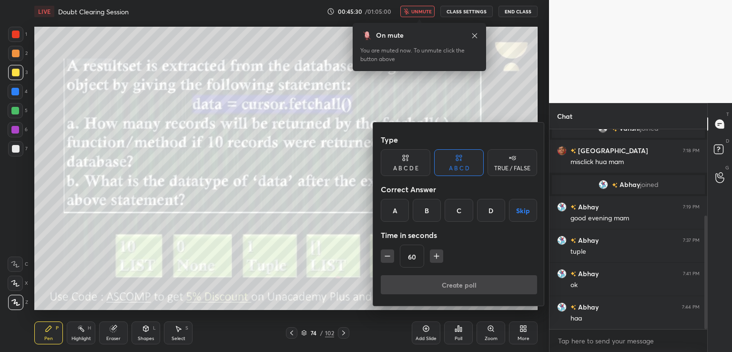
click at [393, 208] on div "A" at bounding box center [395, 210] width 28 height 23
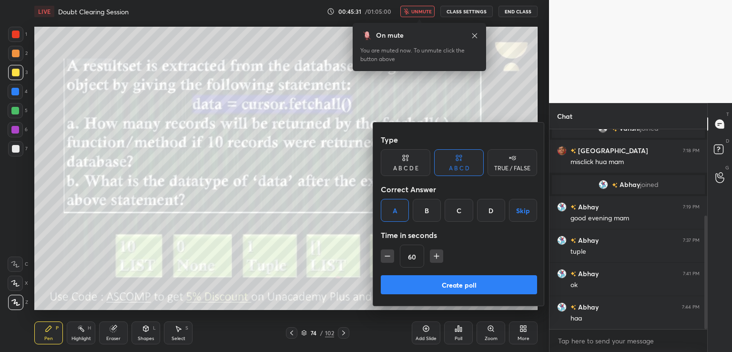
click at [403, 282] on button "Create poll" at bounding box center [459, 284] width 156 height 19
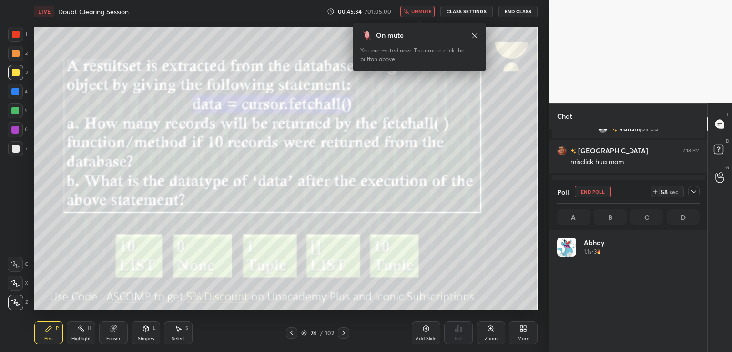
scroll to position [111, 140]
click at [414, 9] on span "unmute" at bounding box center [421, 11] width 20 height 7
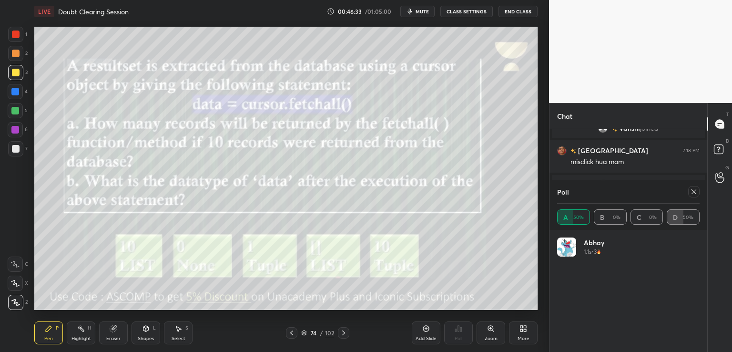
click at [694, 192] on icon at bounding box center [693, 191] width 5 height 5
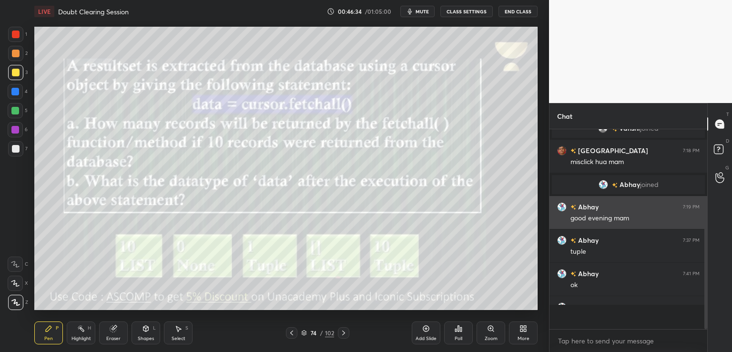
scroll to position [3, 3]
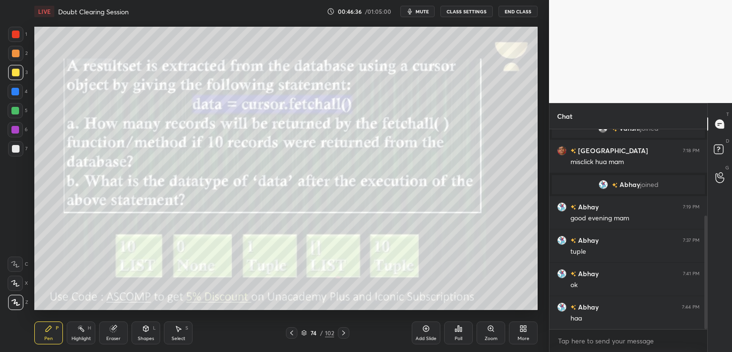
click at [343, 331] on icon at bounding box center [343, 332] width 3 height 5
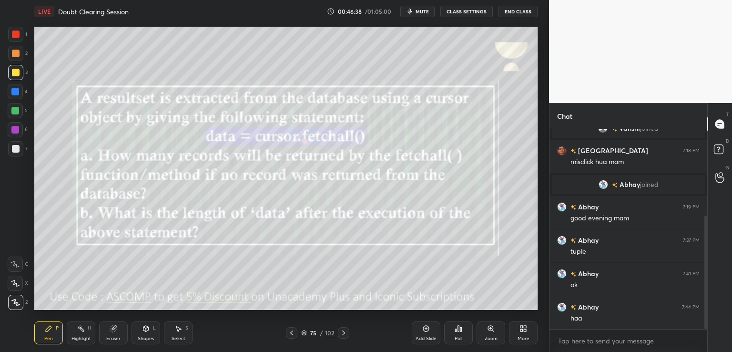
click at [425, 16] on button "mute" at bounding box center [417, 11] width 34 height 11
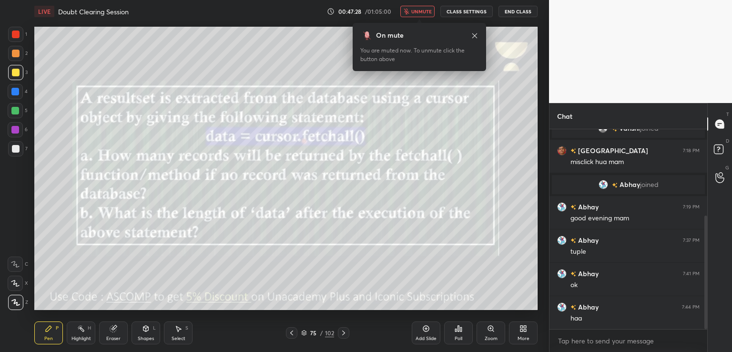
click at [341, 333] on icon at bounding box center [344, 333] width 8 height 8
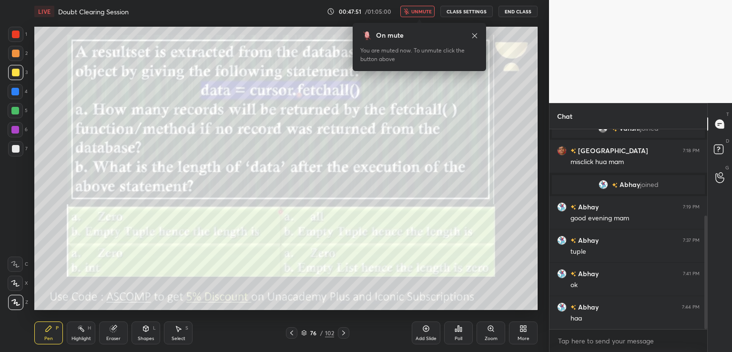
click at [460, 333] on div "Poll" at bounding box center [458, 332] width 29 height 23
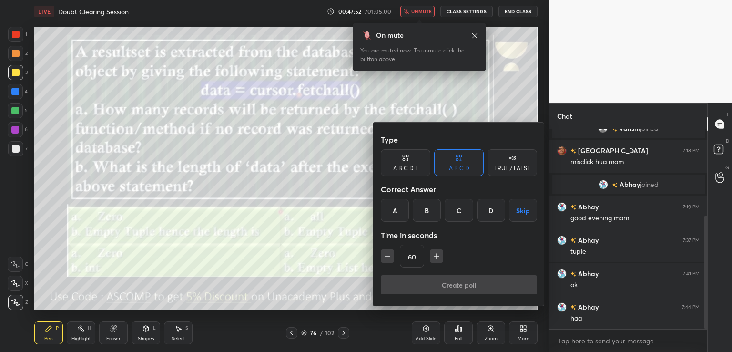
click at [487, 215] on div "D" at bounding box center [491, 210] width 28 height 23
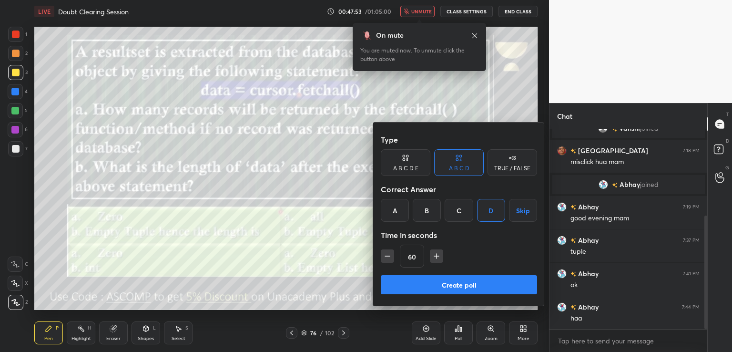
click at [453, 287] on button "Create poll" at bounding box center [459, 284] width 156 height 19
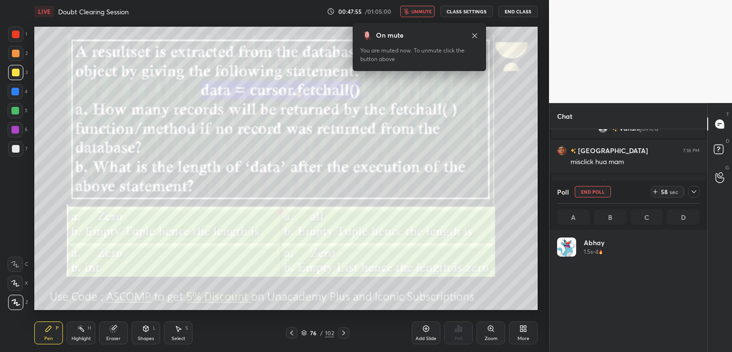
scroll to position [111, 140]
click at [412, 14] on button "unmute" at bounding box center [417, 11] width 34 height 11
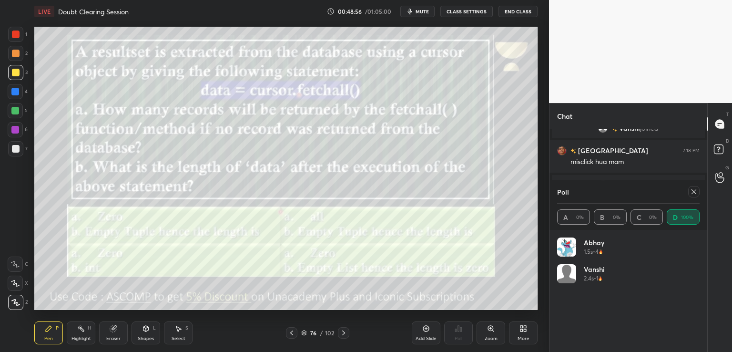
click at [693, 192] on icon at bounding box center [694, 192] width 8 height 8
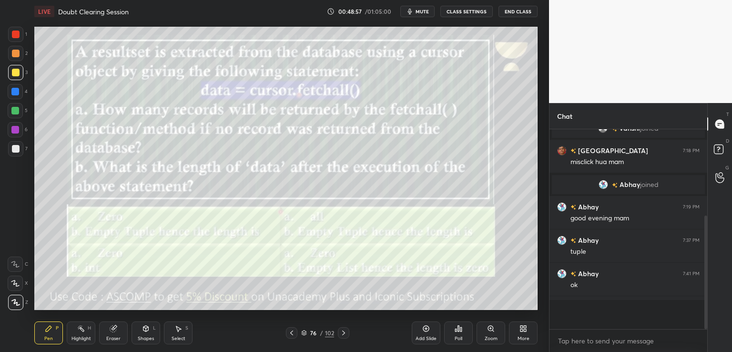
scroll to position [118, 155]
click at [342, 333] on icon at bounding box center [344, 333] width 8 height 8
click at [420, 11] on span "mute" at bounding box center [421, 11] width 13 height 7
click at [455, 340] on div "Poll" at bounding box center [459, 338] width 8 height 5
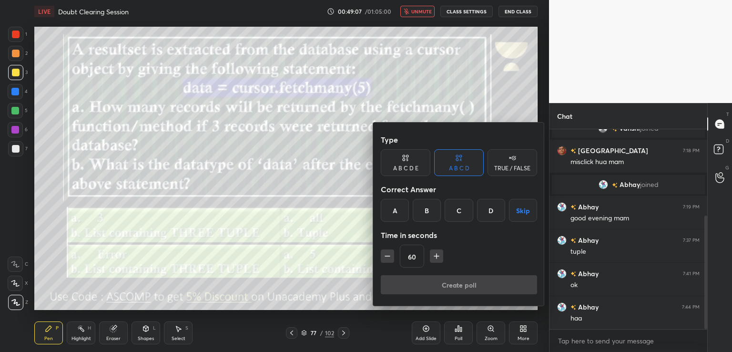
click at [387, 208] on div "A" at bounding box center [395, 210] width 28 height 23
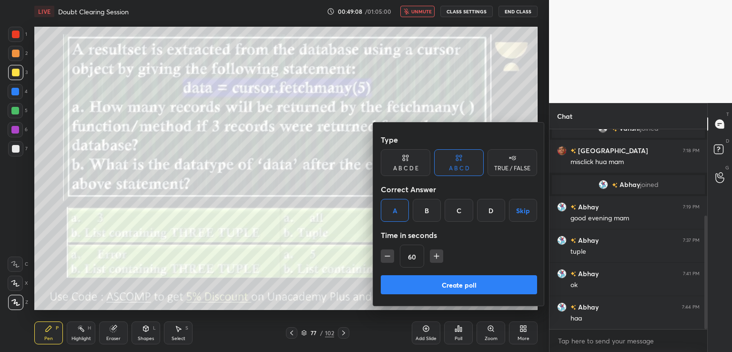
click at [410, 285] on button "Create poll" at bounding box center [459, 284] width 156 height 19
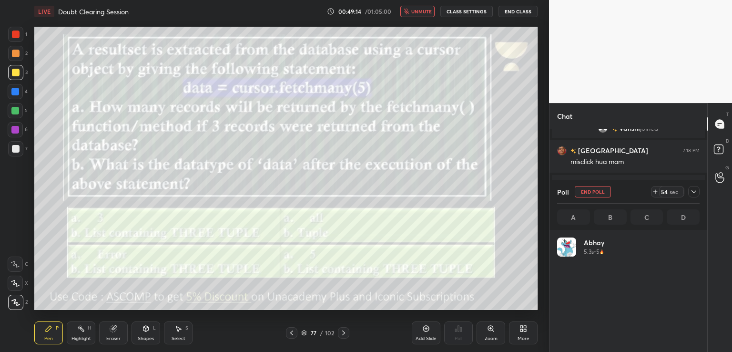
scroll to position [111, 140]
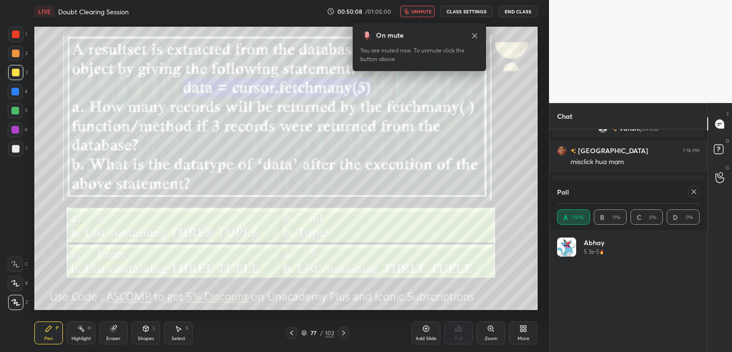
click at [693, 196] on div at bounding box center [693, 191] width 11 height 11
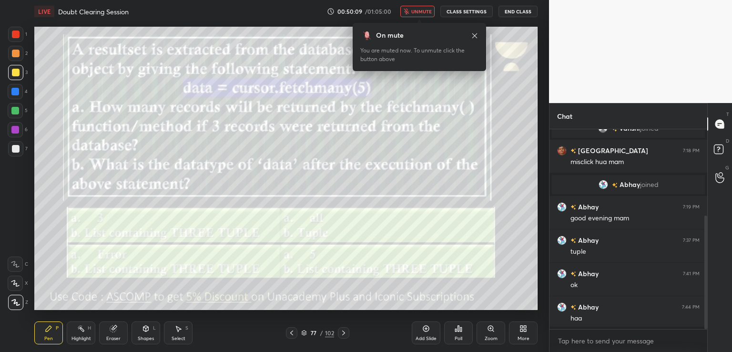
scroll to position [197, 155]
click at [408, 13] on icon "button" at bounding box center [406, 12] width 5 height 6
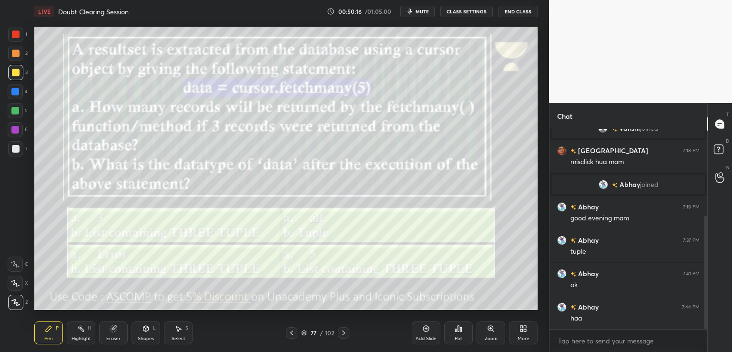
click at [343, 328] on div at bounding box center [343, 332] width 11 height 11
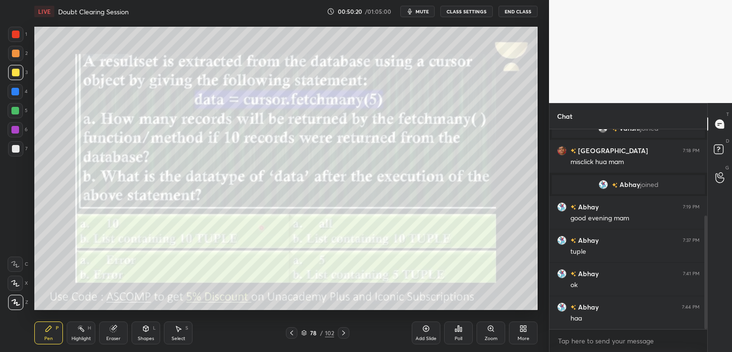
click at [421, 12] on span "mute" at bounding box center [421, 11] width 13 height 7
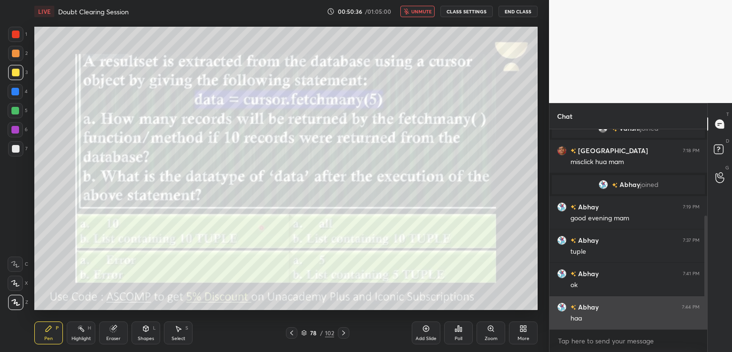
click at [551, 315] on div "Abhay 7:44 PM haa" at bounding box center [628, 312] width 158 height 33
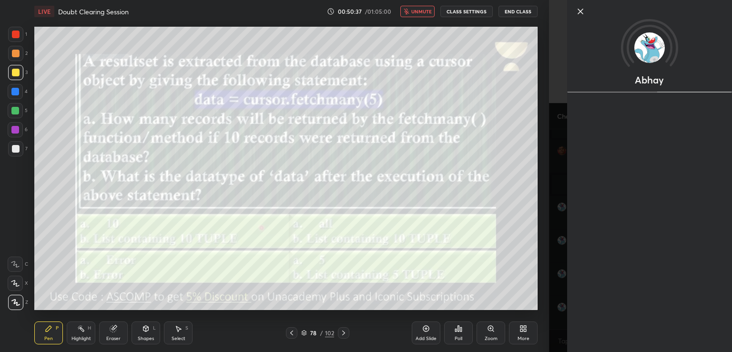
click at [460, 336] on div "Poll" at bounding box center [459, 338] width 8 height 5
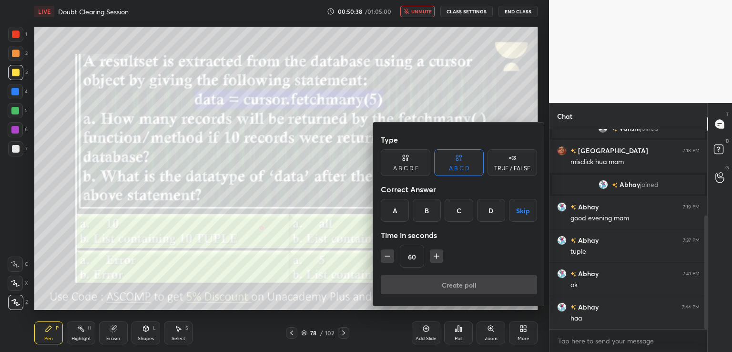
click at [459, 334] on div at bounding box center [366, 176] width 732 height 352
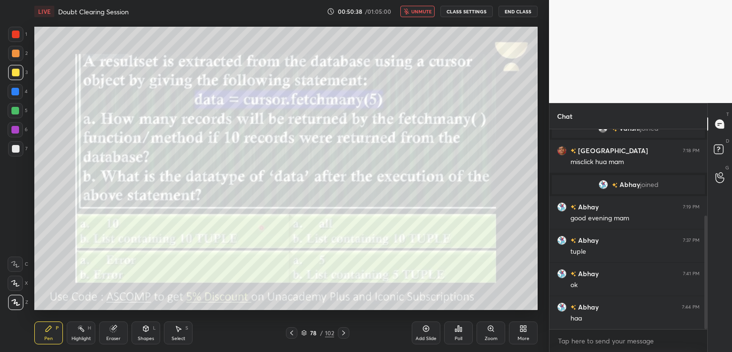
click at [460, 330] on icon at bounding box center [460, 329] width 1 height 4
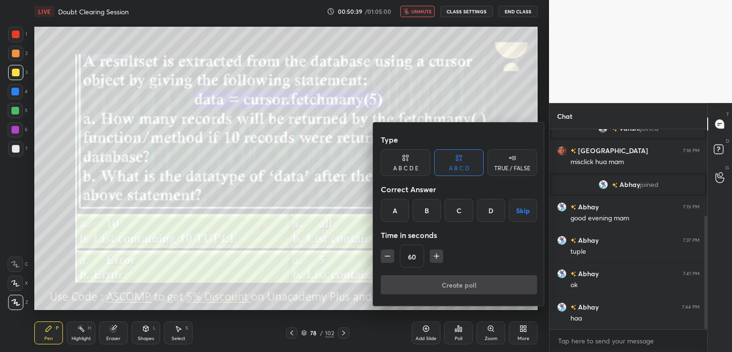
click at [497, 216] on div "D" at bounding box center [491, 210] width 28 height 23
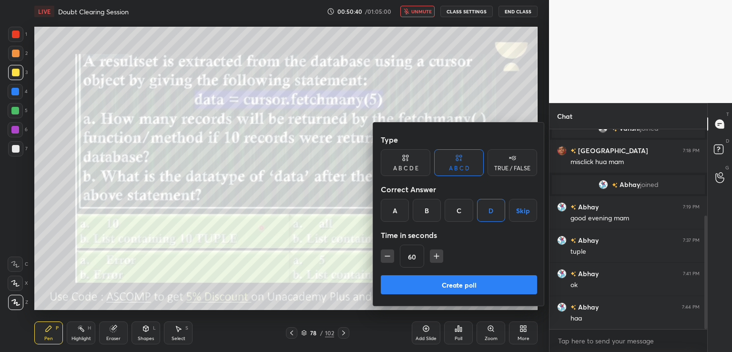
click at [465, 288] on button "Create poll" at bounding box center [459, 284] width 156 height 19
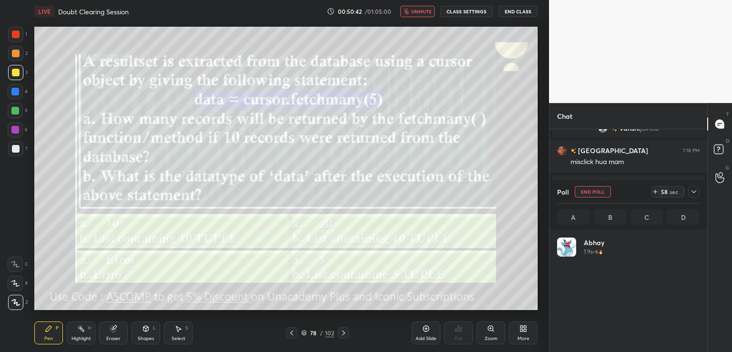
scroll to position [111, 140]
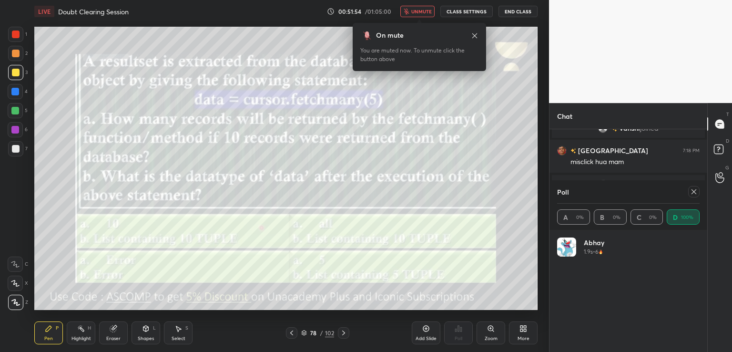
click at [415, 12] on span "unmute" at bounding box center [421, 11] width 20 height 7
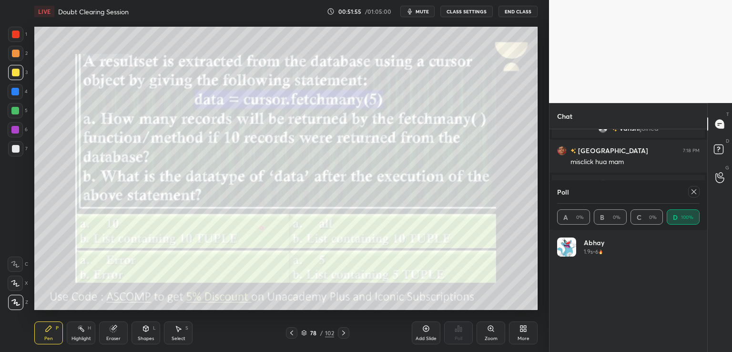
click at [693, 187] on div at bounding box center [693, 191] width 11 height 11
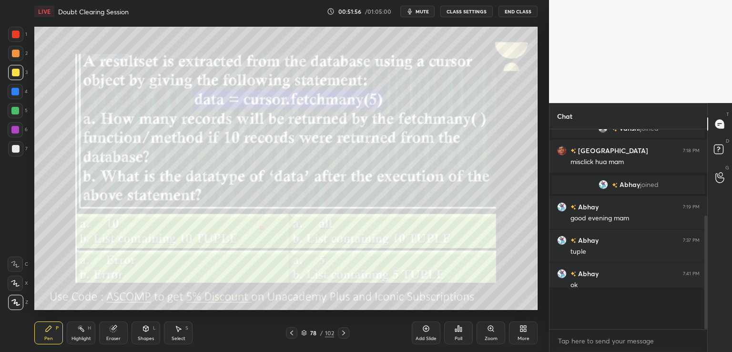
scroll to position [3, 3]
click at [346, 331] on icon at bounding box center [344, 333] width 8 height 8
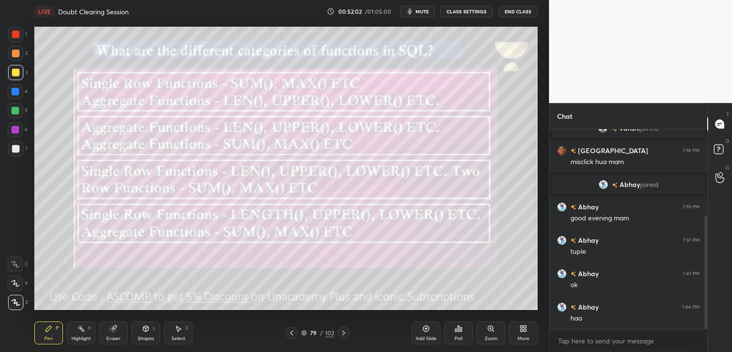
click at [420, 10] on span "mute" at bounding box center [421, 11] width 13 height 7
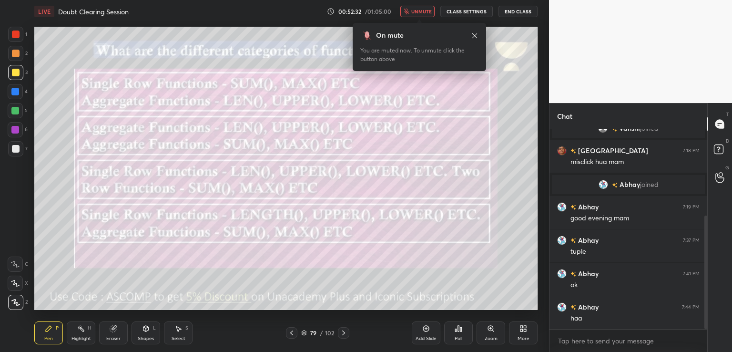
click at [413, 11] on span "unmute" at bounding box center [421, 11] width 20 height 7
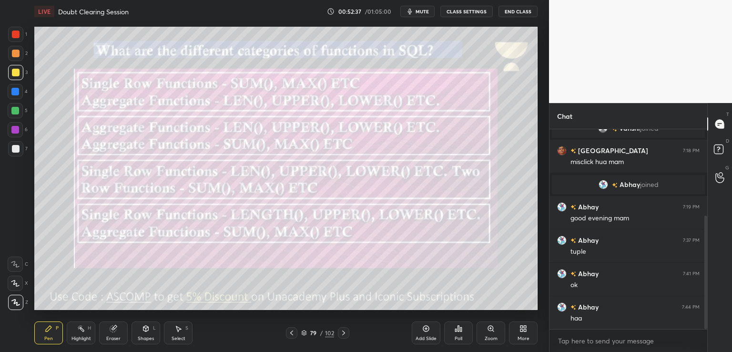
click at [420, 13] on span "mute" at bounding box center [421, 11] width 13 height 7
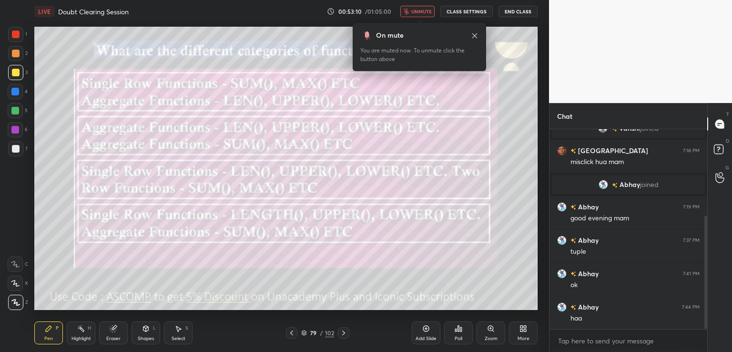
click at [463, 335] on div "Poll" at bounding box center [458, 332] width 29 height 23
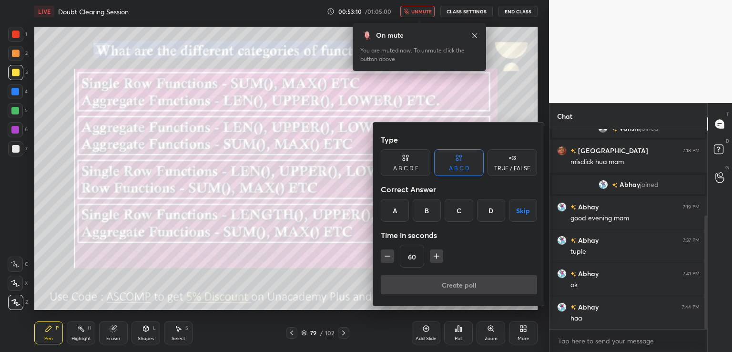
click at [494, 203] on div "D" at bounding box center [491, 210] width 28 height 23
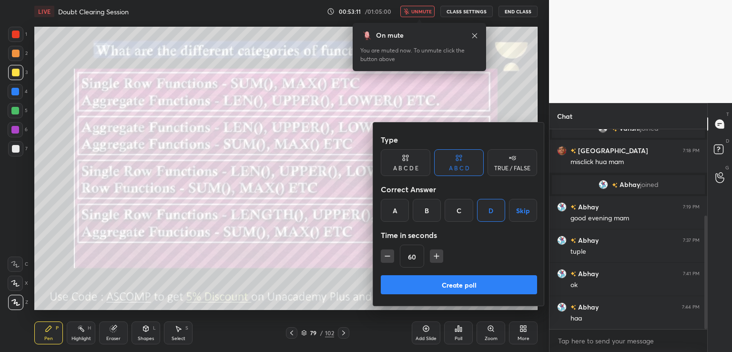
click at [439, 283] on button "Create poll" at bounding box center [459, 284] width 156 height 19
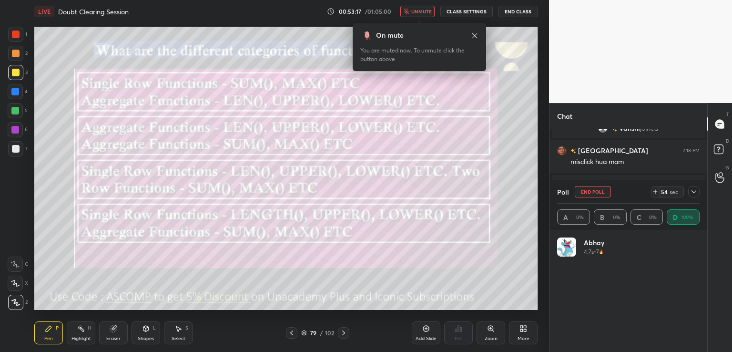
scroll to position [111, 140]
click at [472, 37] on icon at bounding box center [475, 36] width 8 height 8
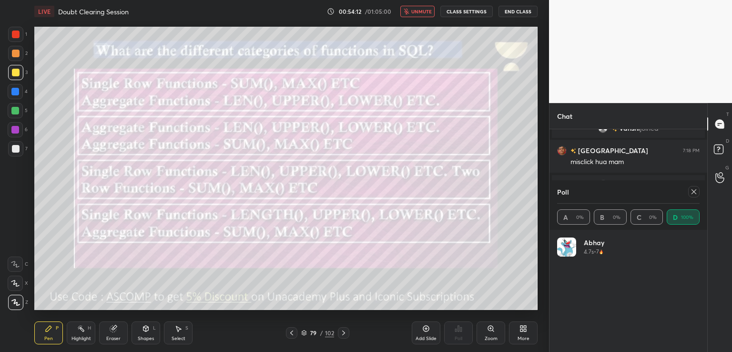
click at [406, 10] on icon "button" at bounding box center [406, 12] width 5 height 6
click at [337, 330] on div "79 / 102" at bounding box center [317, 332] width 63 height 11
click at [341, 334] on icon at bounding box center [344, 333] width 8 height 8
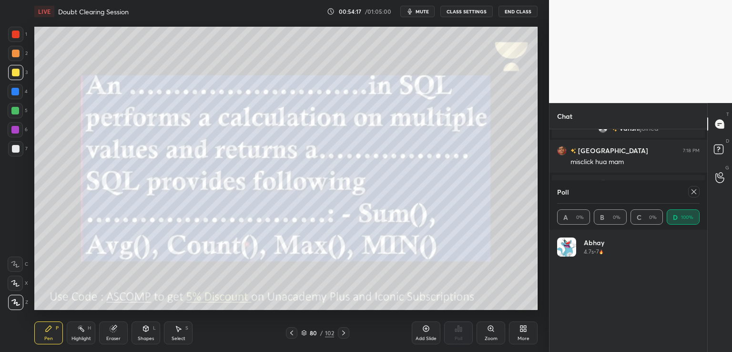
click at [293, 334] on icon at bounding box center [292, 333] width 8 height 8
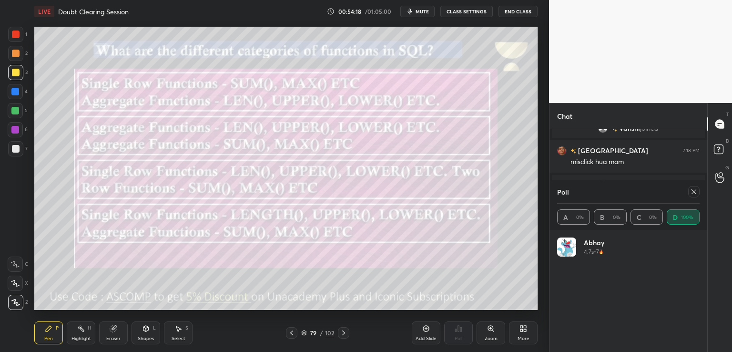
click at [343, 332] on icon at bounding box center [343, 332] width 3 height 5
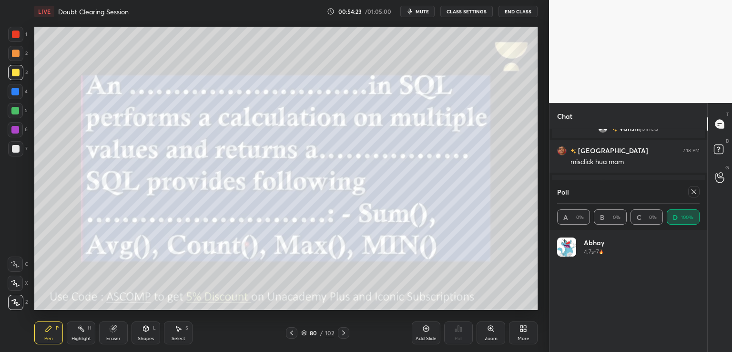
click at [424, 10] on span "mute" at bounding box center [421, 11] width 13 height 7
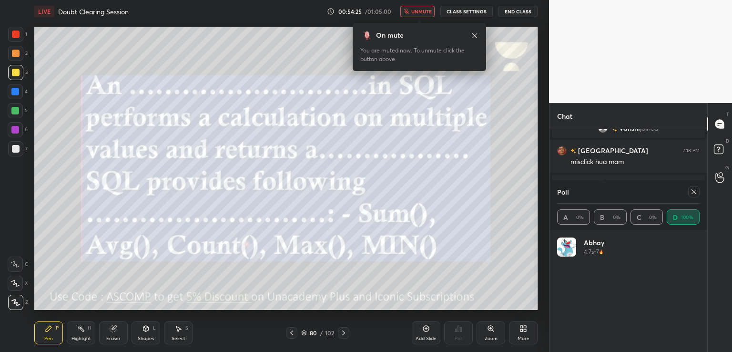
click at [692, 191] on icon at bounding box center [694, 192] width 8 height 8
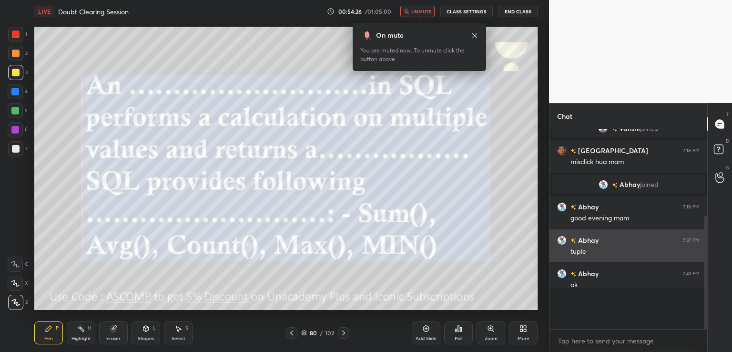
scroll to position [196, 155]
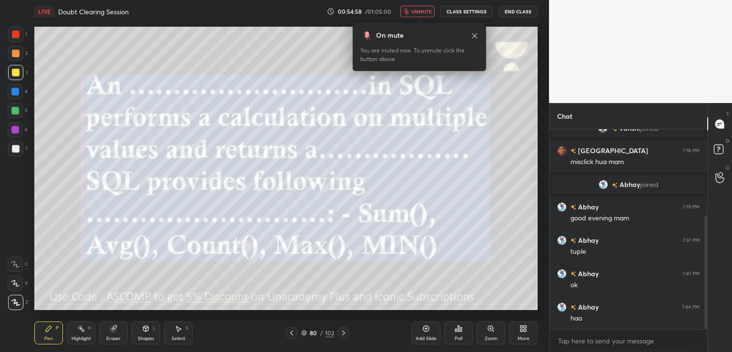
click at [344, 332] on icon at bounding box center [343, 332] width 3 height 5
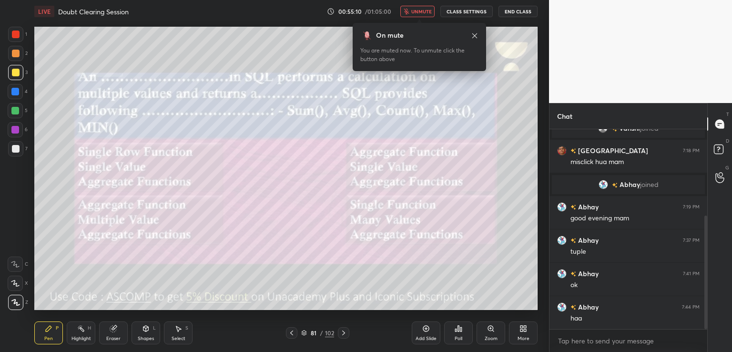
click at [462, 330] on div "Poll" at bounding box center [458, 332] width 29 height 23
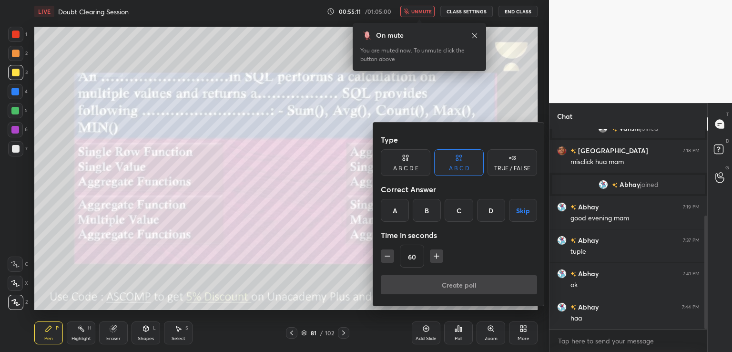
click at [433, 210] on div "B" at bounding box center [427, 210] width 28 height 23
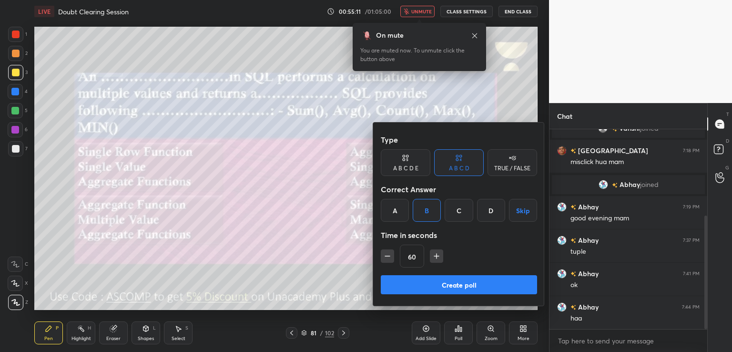
click at [417, 283] on button "Create poll" at bounding box center [459, 284] width 156 height 19
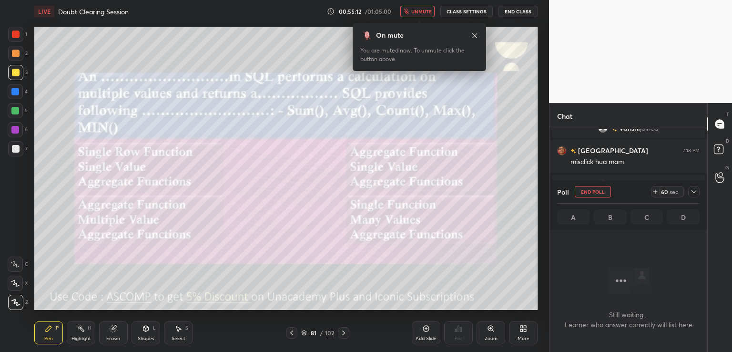
scroll to position [3, 3]
click at [655, 192] on icon at bounding box center [655, 192] width 4 height 0
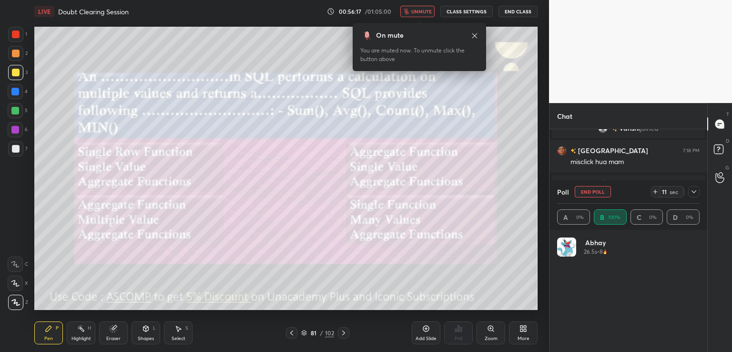
click at [473, 37] on icon at bounding box center [474, 35] width 5 height 5
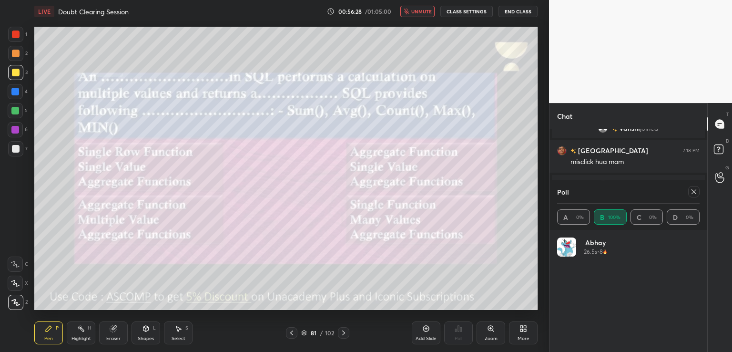
click at [419, 10] on span "unmute" at bounding box center [421, 11] width 20 height 7
click at [694, 188] on icon at bounding box center [694, 192] width 8 height 8
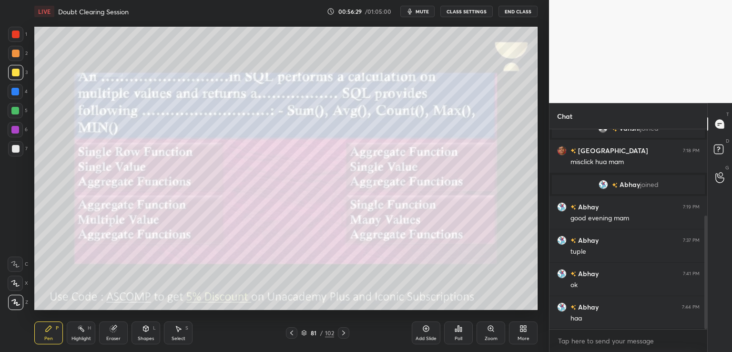
scroll to position [3, 3]
click at [341, 331] on icon at bounding box center [344, 333] width 8 height 8
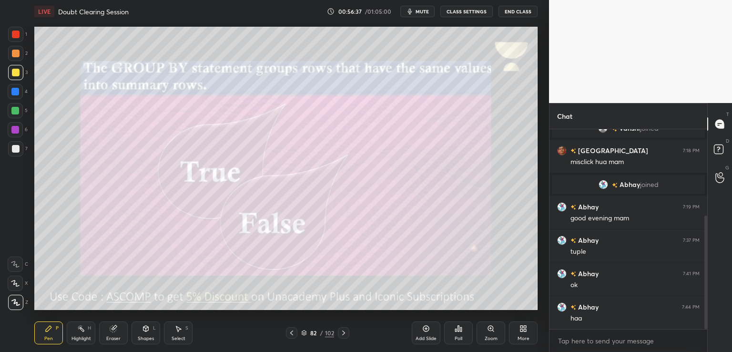
click at [469, 334] on div "Poll" at bounding box center [458, 332] width 29 height 23
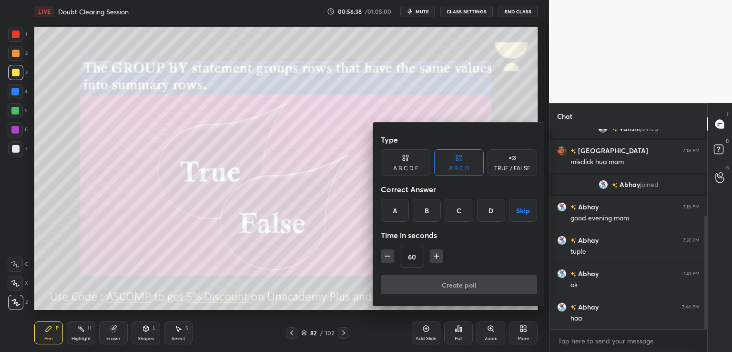
click at [496, 151] on div "TRUE / FALSE" at bounding box center [512, 162] width 50 height 27
click at [401, 214] on div "True" at bounding box center [406, 210] width 50 height 23
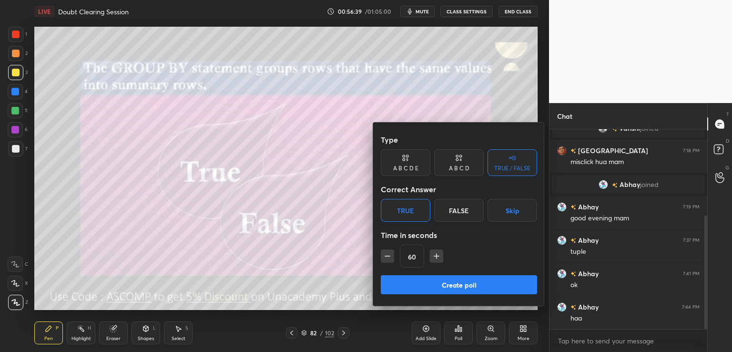
click at [414, 283] on button "Create poll" at bounding box center [459, 284] width 156 height 19
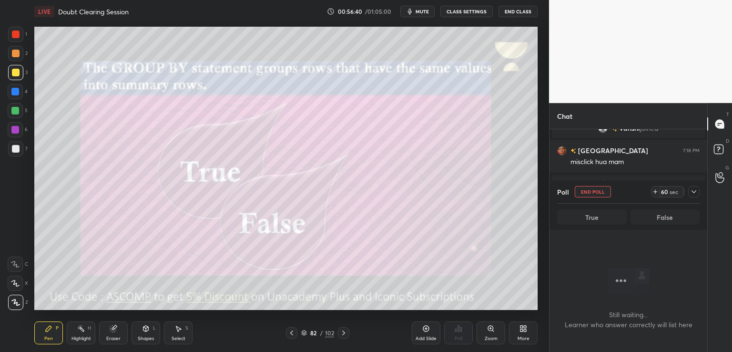
scroll to position [3, 3]
click at [420, 11] on span "mute" at bounding box center [421, 11] width 13 height 7
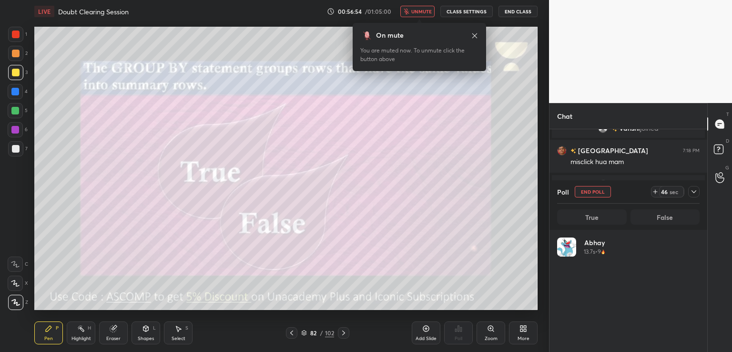
scroll to position [111, 140]
click at [435, 10] on button "unmute" at bounding box center [417, 11] width 34 height 11
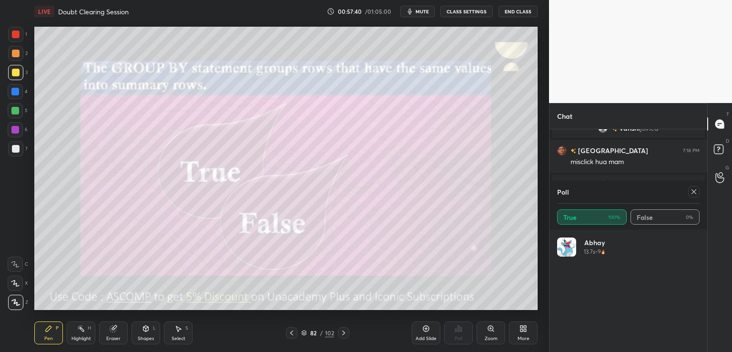
click at [693, 194] on icon at bounding box center [694, 192] width 8 height 8
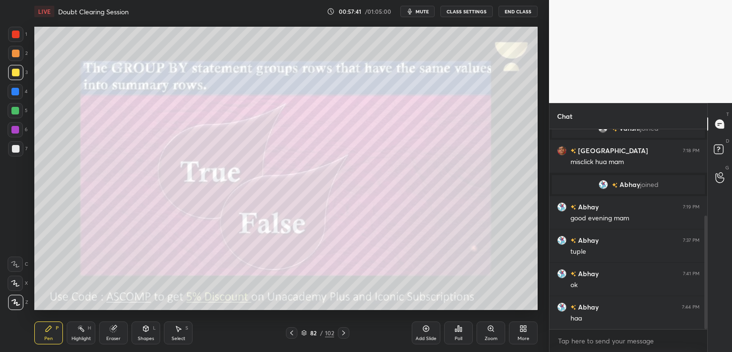
scroll to position [3, 3]
click at [344, 330] on icon at bounding box center [344, 333] width 8 height 8
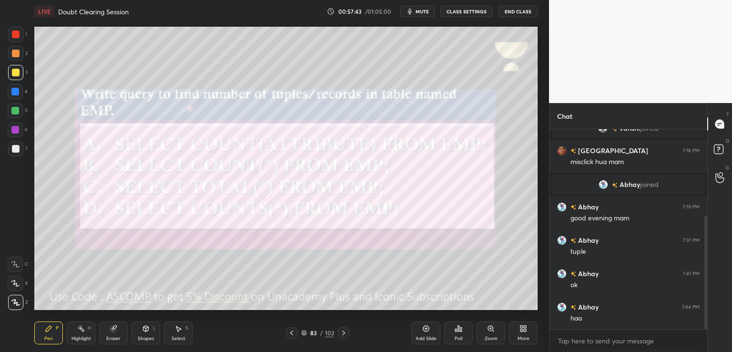
click at [420, 10] on span "mute" at bounding box center [421, 11] width 13 height 7
click at [459, 328] on icon at bounding box center [459, 328] width 8 height 8
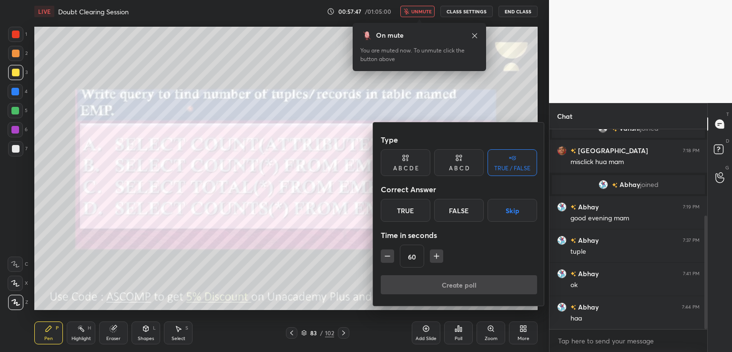
click at [461, 172] on div "A B C D" at bounding box center [459, 162] width 50 height 27
click at [428, 214] on div "B" at bounding box center [427, 210] width 28 height 23
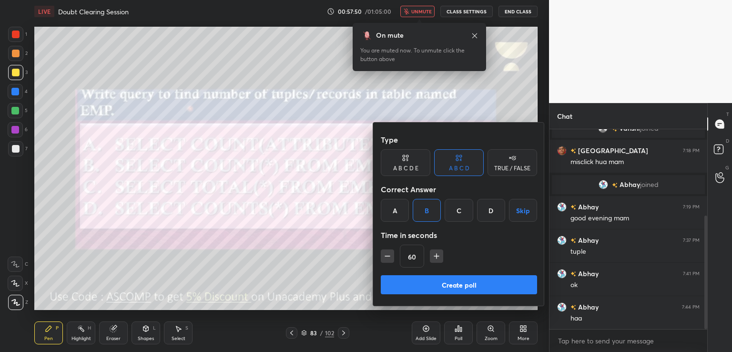
click at [423, 292] on button "Create poll" at bounding box center [459, 284] width 156 height 19
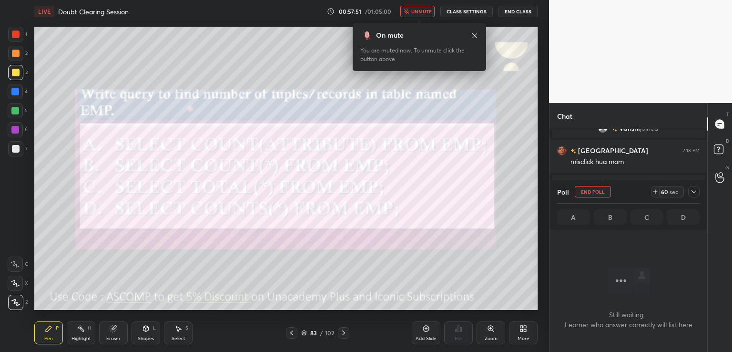
scroll to position [3, 3]
click at [413, 12] on button "unmute" at bounding box center [417, 11] width 34 height 11
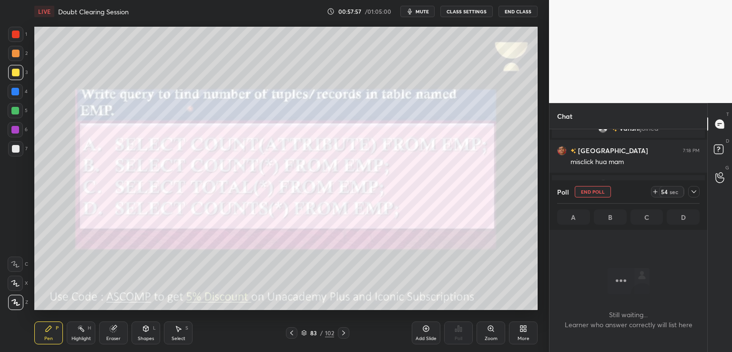
click at [419, 10] on span "mute" at bounding box center [421, 11] width 13 height 7
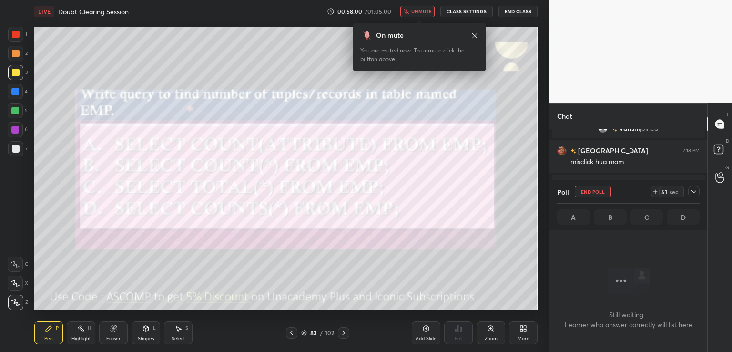
click at [419, 17] on div "On mute You are muted now. To unmute click the button above" at bounding box center [419, 44] width 133 height 54
click at [424, 10] on span "unmute" at bounding box center [421, 11] width 20 height 7
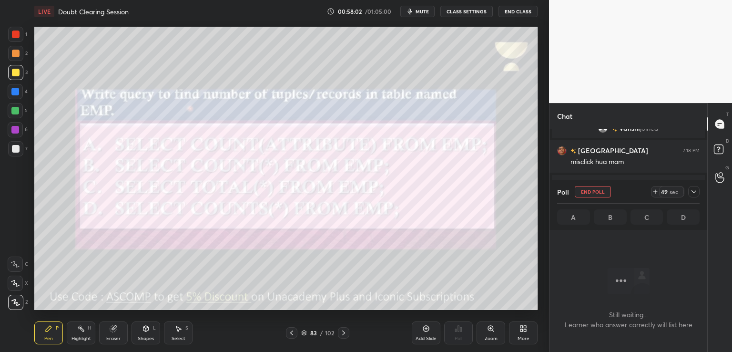
click at [424, 12] on span "mute" at bounding box center [421, 11] width 13 height 7
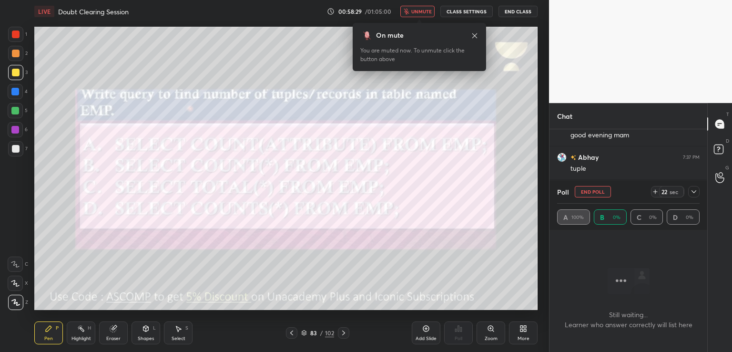
scroll to position [244, 0]
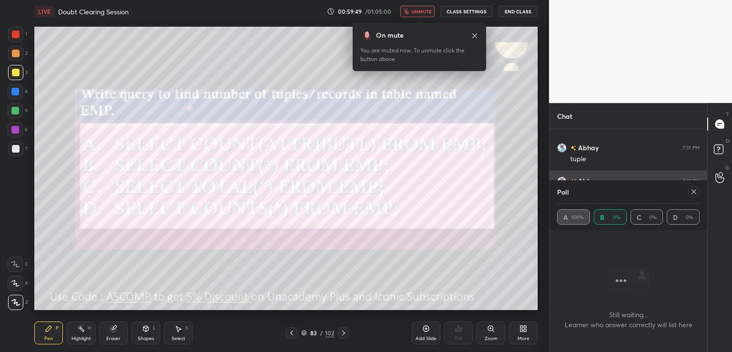
click at [694, 189] on icon at bounding box center [694, 192] width 8 height 8
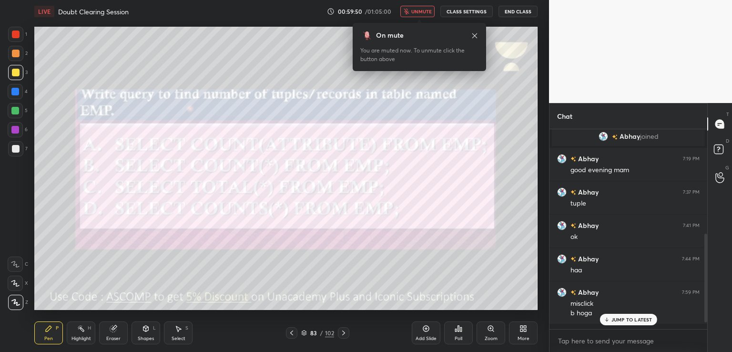
scroll to position [194, 0]
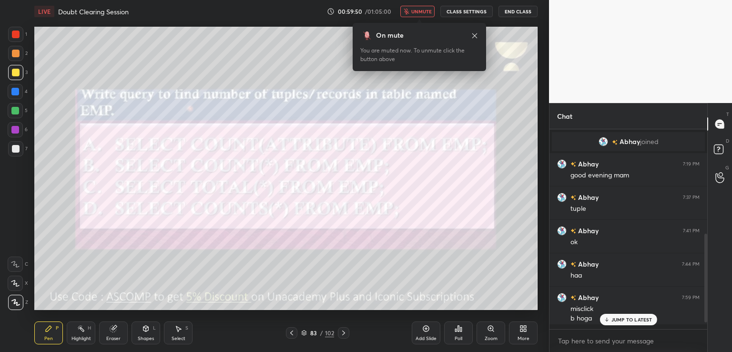
click at [421, 10] on span "unmute" at bounding box center [421, 11] width 20 height 7
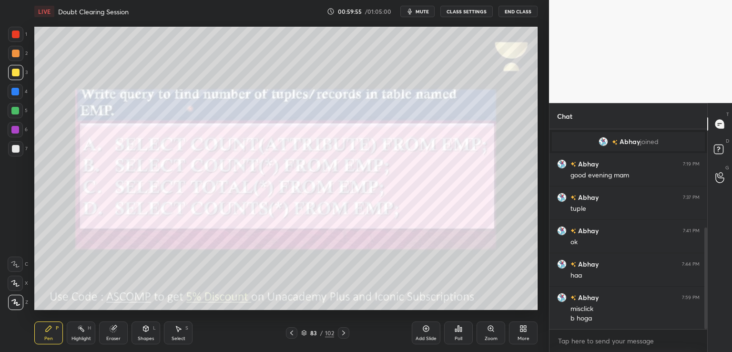
click at [336, 332] on div "83 / 102" at bounding box center [317, 332] width 63 height 11
click at [346, 332] on icon at bounding box center [344, 333] width 8 height 8
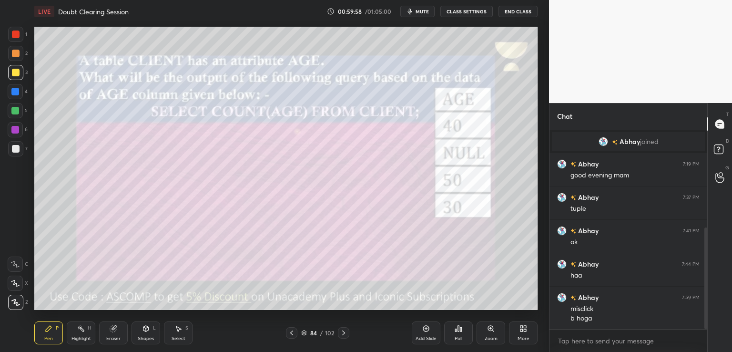
click at [289, 332] on icon at bounding box center [292, 333] width 8 height 8
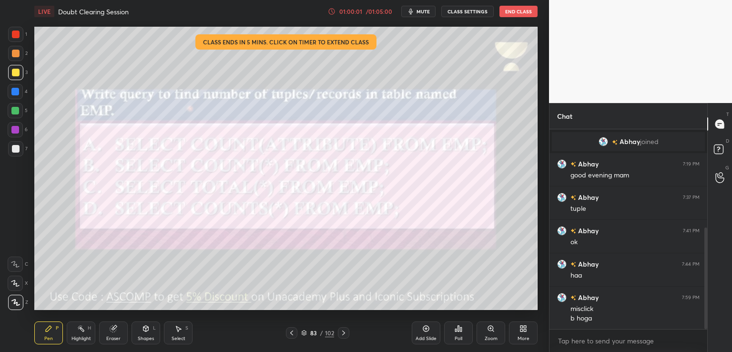
click at [342, 329] on icon at bounding box center [344, 333] width 8 height 8
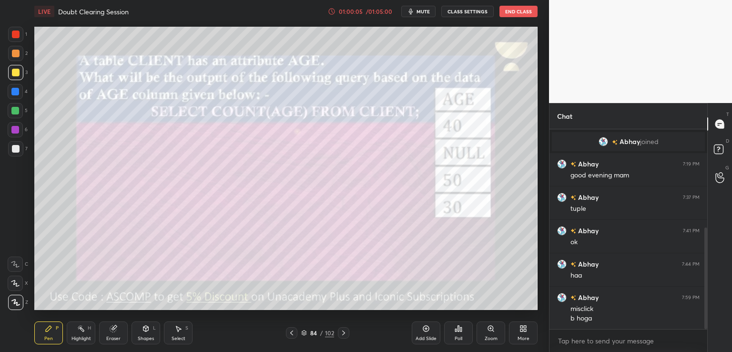
click at [421, 10] on span "mute" at bounding box center [422, 11] width 13 height 7
click at [423, 12] on span "unmute" at bounding box center [422, 11] width 20 height 7
click at [343, 332] on icon at bounding box center [344, 333] width 8 height 8
click at [458, 336] on div "Poll" at bounding box center [459, 338] width 8 height 5
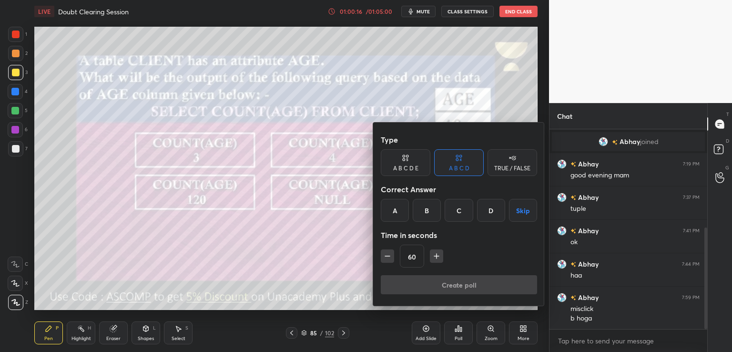
click at [395, 207] on div "A" at bounding box center [395, 210] width 28 height 23
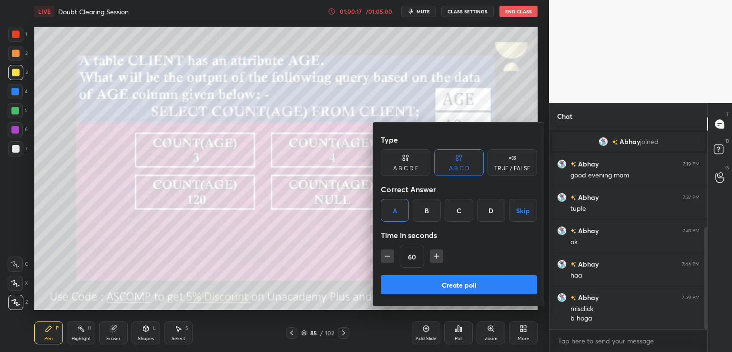
click at [394, 281] on button "Create poll" at bounding box center [459, 284] width 156 height 19
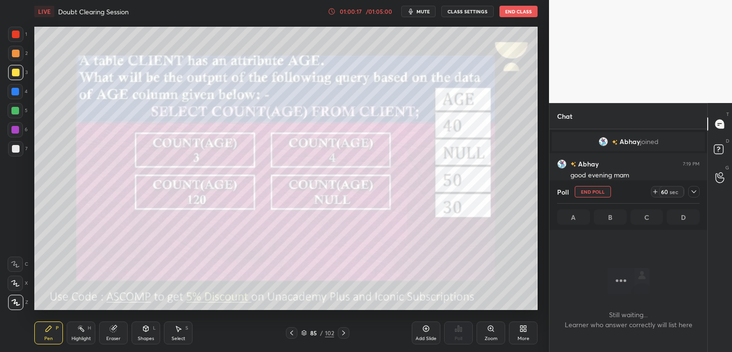
scroll to position [147, 155]
click at [426, 10] on span "mute" at bounding box center [422, 11] width 13 height 7
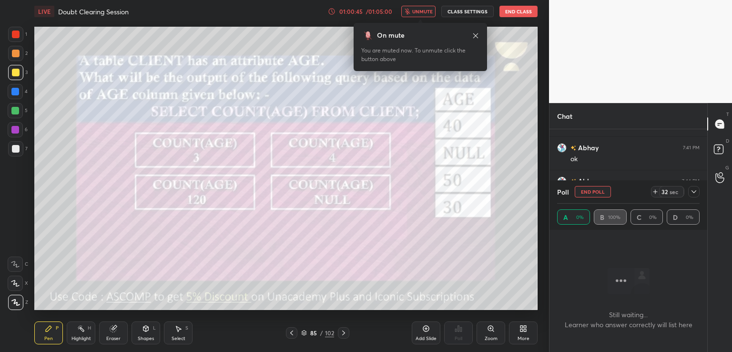
scroll to position [287, 0]
click at [419, 12] on span "unmute" at bounding box center [422, 11] width 20 height 7
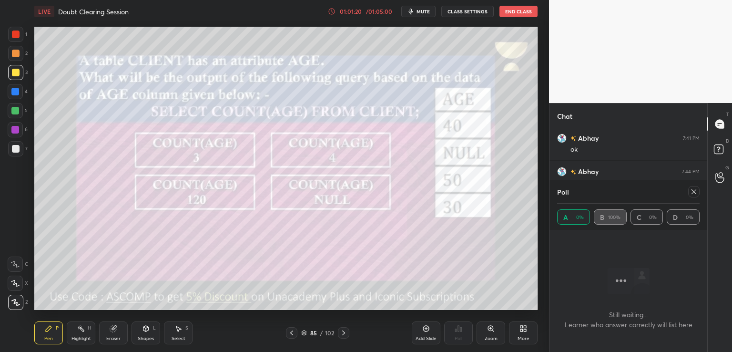
click at [696, 192] on icon at bounding box center [694, 192] width 8 height 8
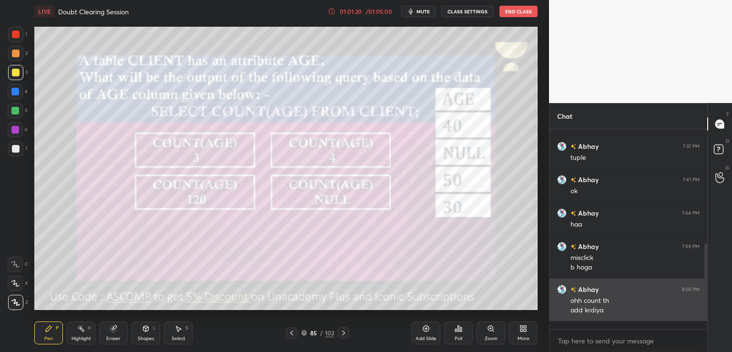
scroll to position [3, 3]
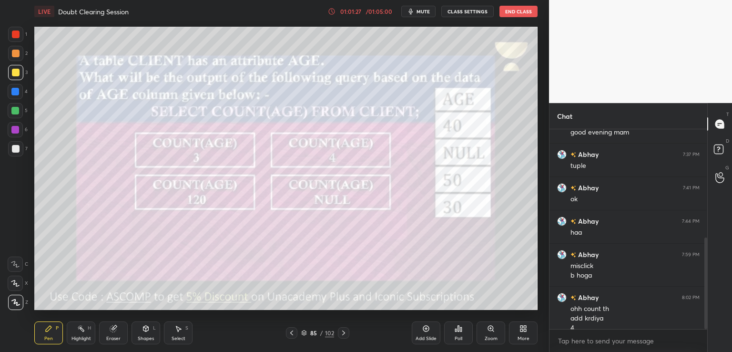
click at [343, 331] on icon at bounding box center [343, 332] width 3 height 5
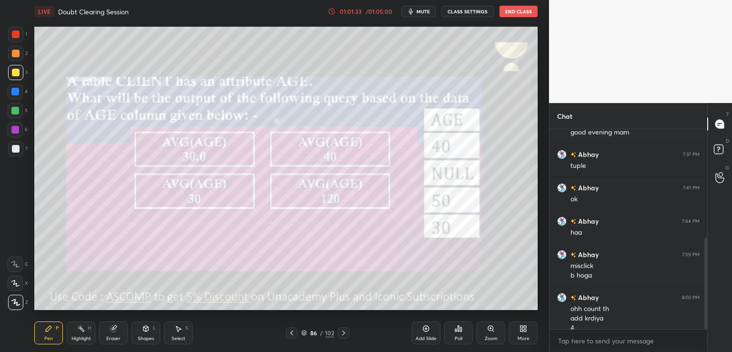
click at [288, 329] on icon at bounding box center [292, 333] width 8 height 8
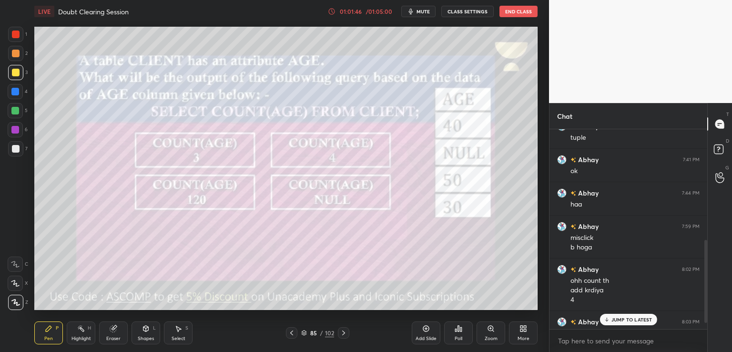
scroll to position [280, 0]
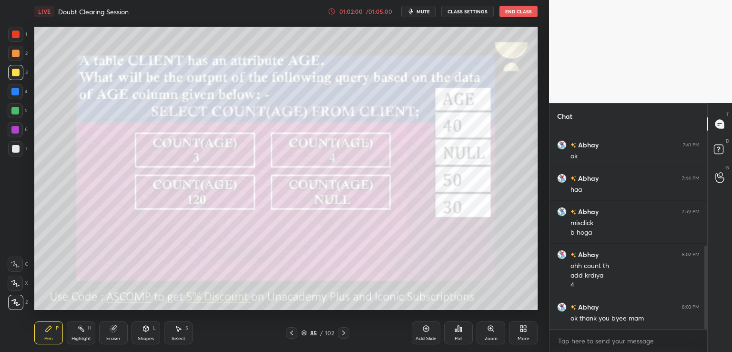
click at [524, 9] on button "End Class" at bounding box center [518, 11] width 38 height 11
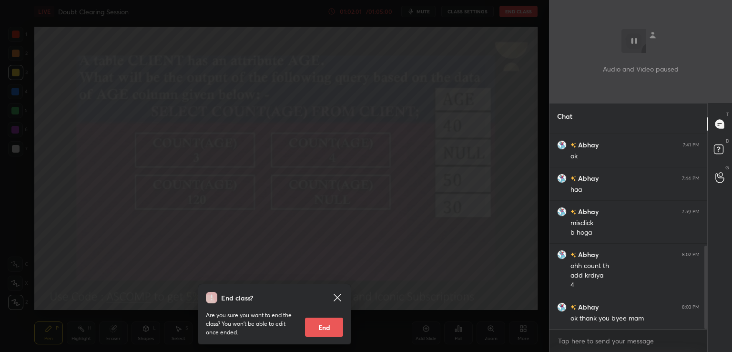
click at [328, 324] on button "End" at bounding box center [324, 326] width 38 height 19
type textarea "x"
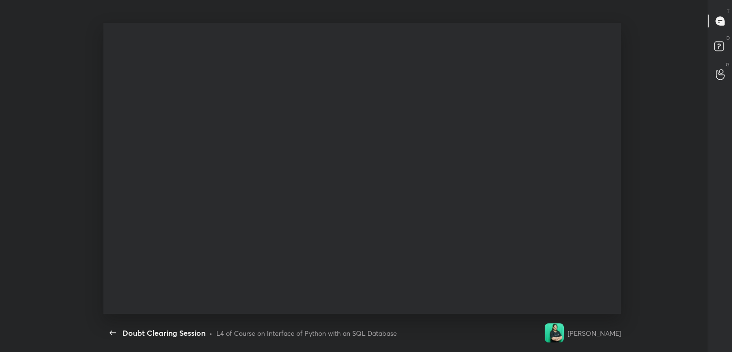
scroll to position [0, 0]
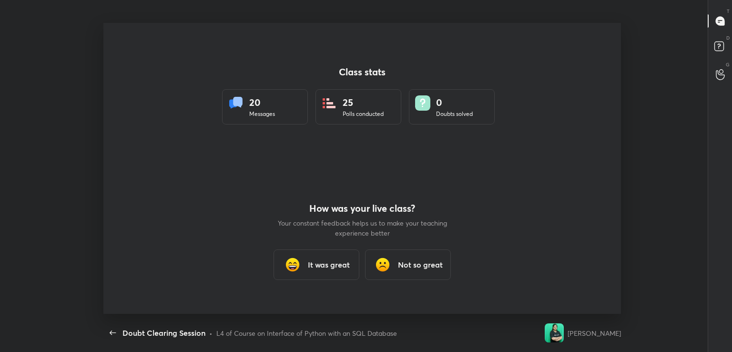
click at [330, 265] on h3 "It was great" at bounding box center [329, 264] width 42 height 11
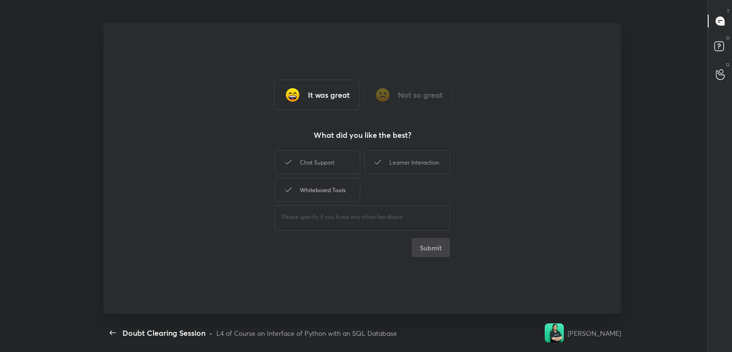
click at [324, 160] on div "Chat Support" at bounding box center [317, 162] width 86 height 24
click at [332, 195] on div "Whiteboard Tools" at bounding box center [317, 190] width 86 height 24
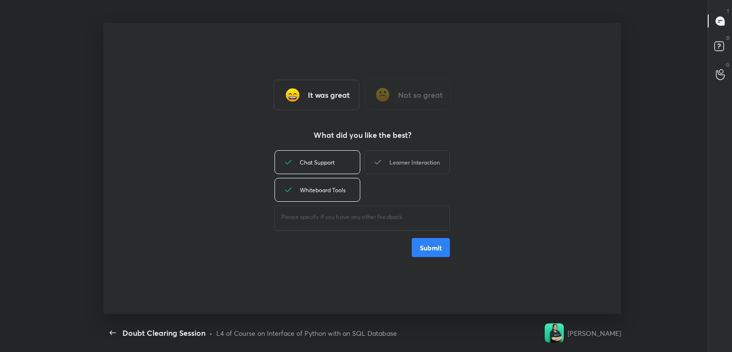
click at [410, 161] on div "Learner Interaction" at bounding box center [407, 162] width 86 height 24
